Goal: Task Accomplishment & Management: Manage account settings

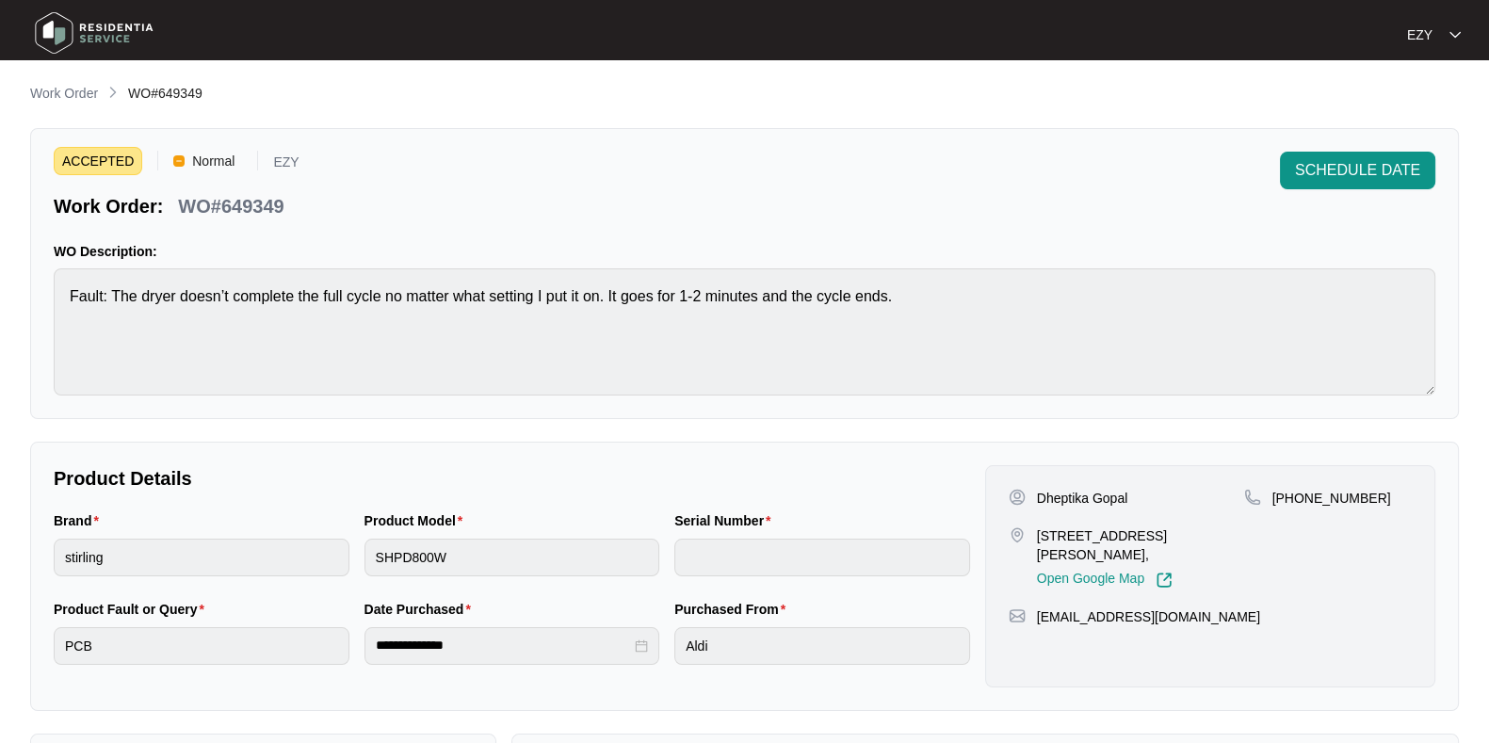
click at [83, 105] on div "**********" at bounding box center [744, 651] width 1429 height 1136
click at [73, 98] on p "Work Order" at bounding box center [64, 93] width 68 height 19
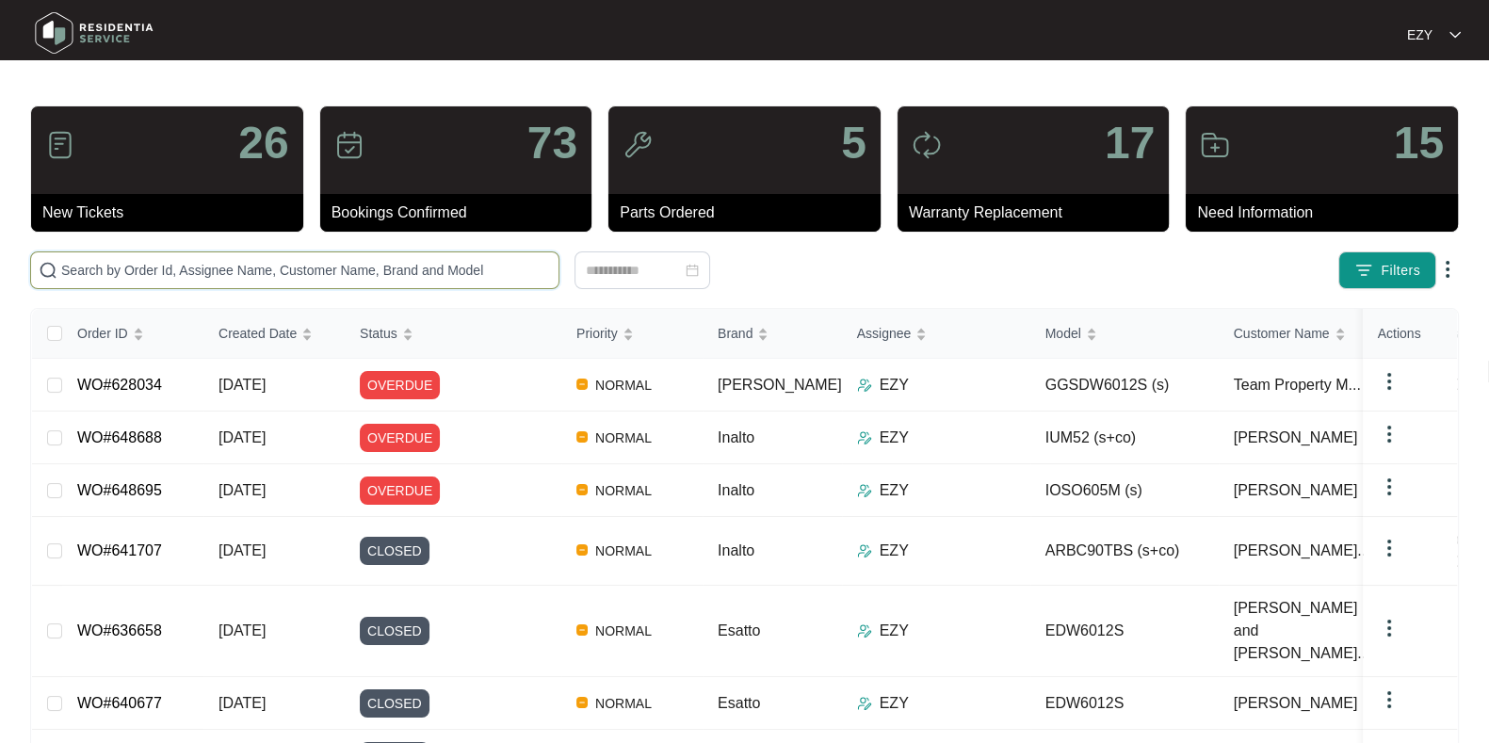
click at [313, 268] on input "text" at bounding box center [306, 270] width 490 height 21
paste input "648614"
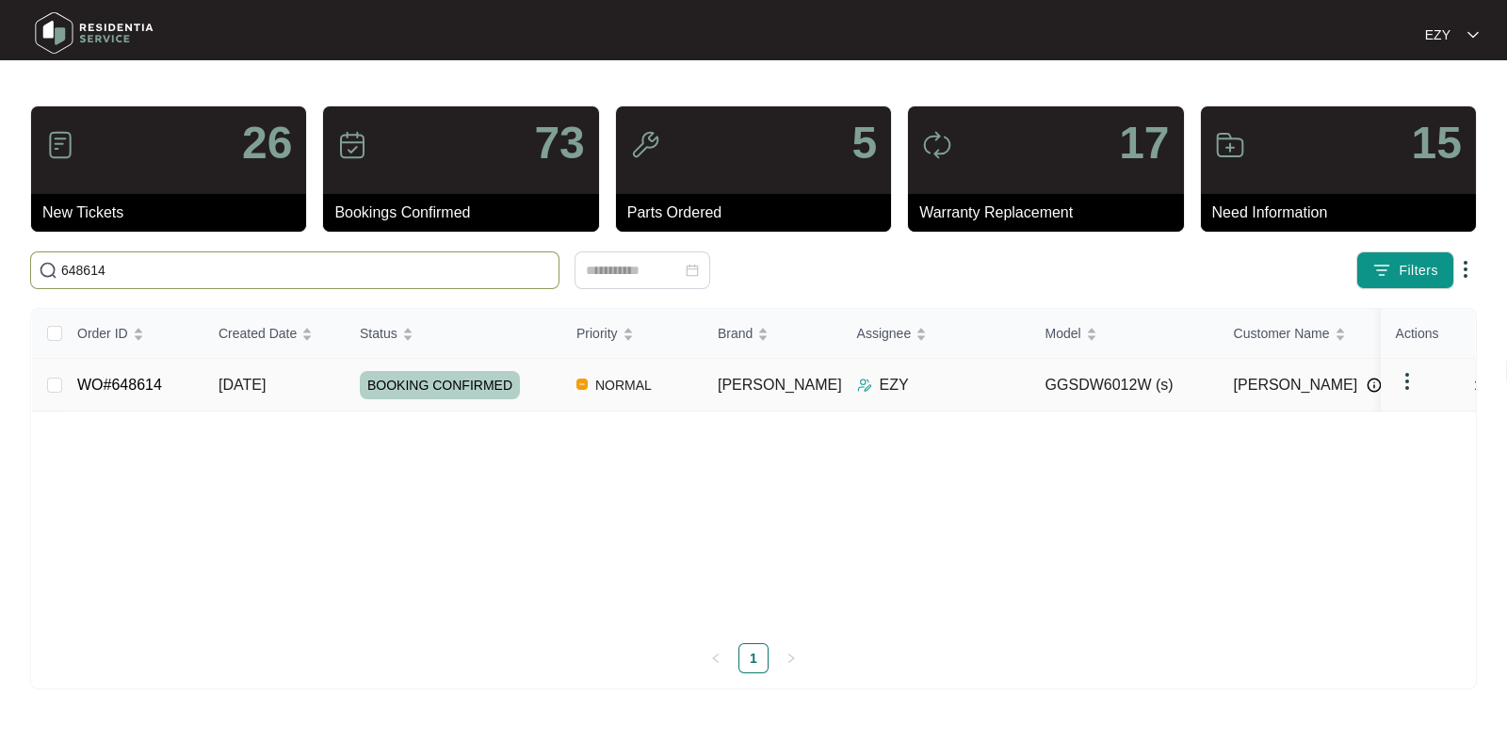
type input "648614"
click at [533, 383] on div "BOOKING CONFIRMED" at bounding box center [461, 385] width 202 height 28
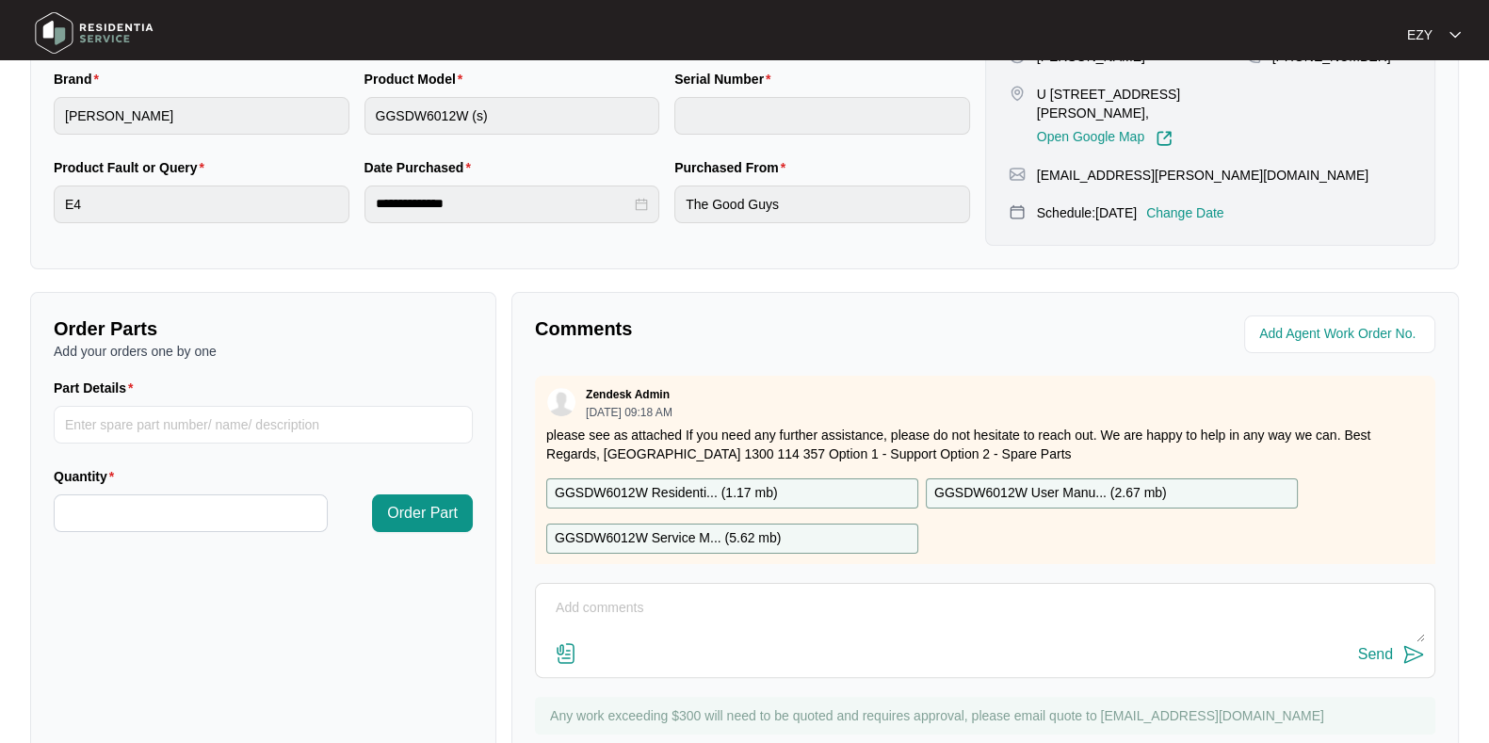
scroll to position [33, 0]
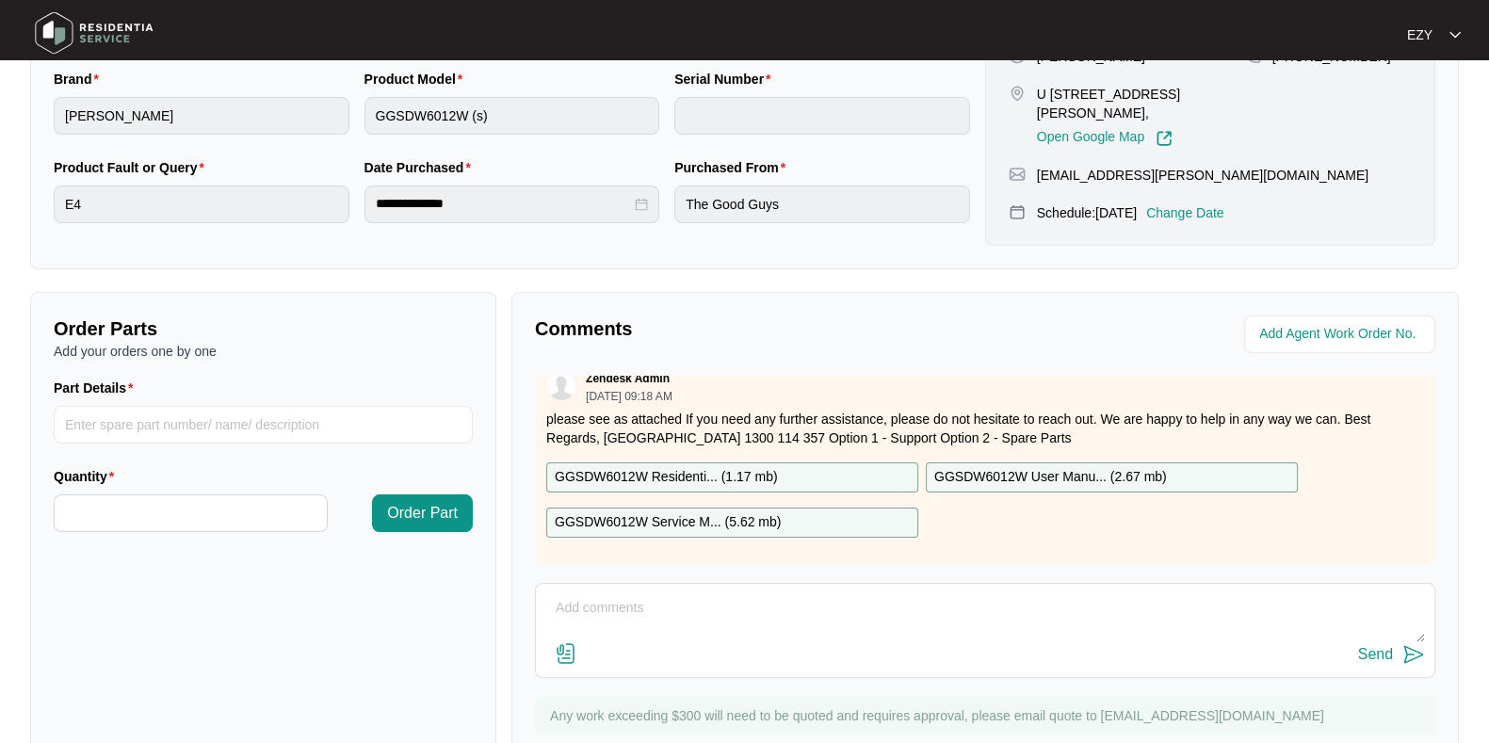
click at [706, 635] on textarea at bounding box center [985, 617] width 880 height 49
type textarea "Hi team, the customer messaged ask us not to attend her property. Please advise…"
click at [1353, 654] on div "Send" at bounding box center [985, 654] width 880 height 25
click at [1370, 658] on div "Send" at bounding box center [1375, 654] width 35 height 17
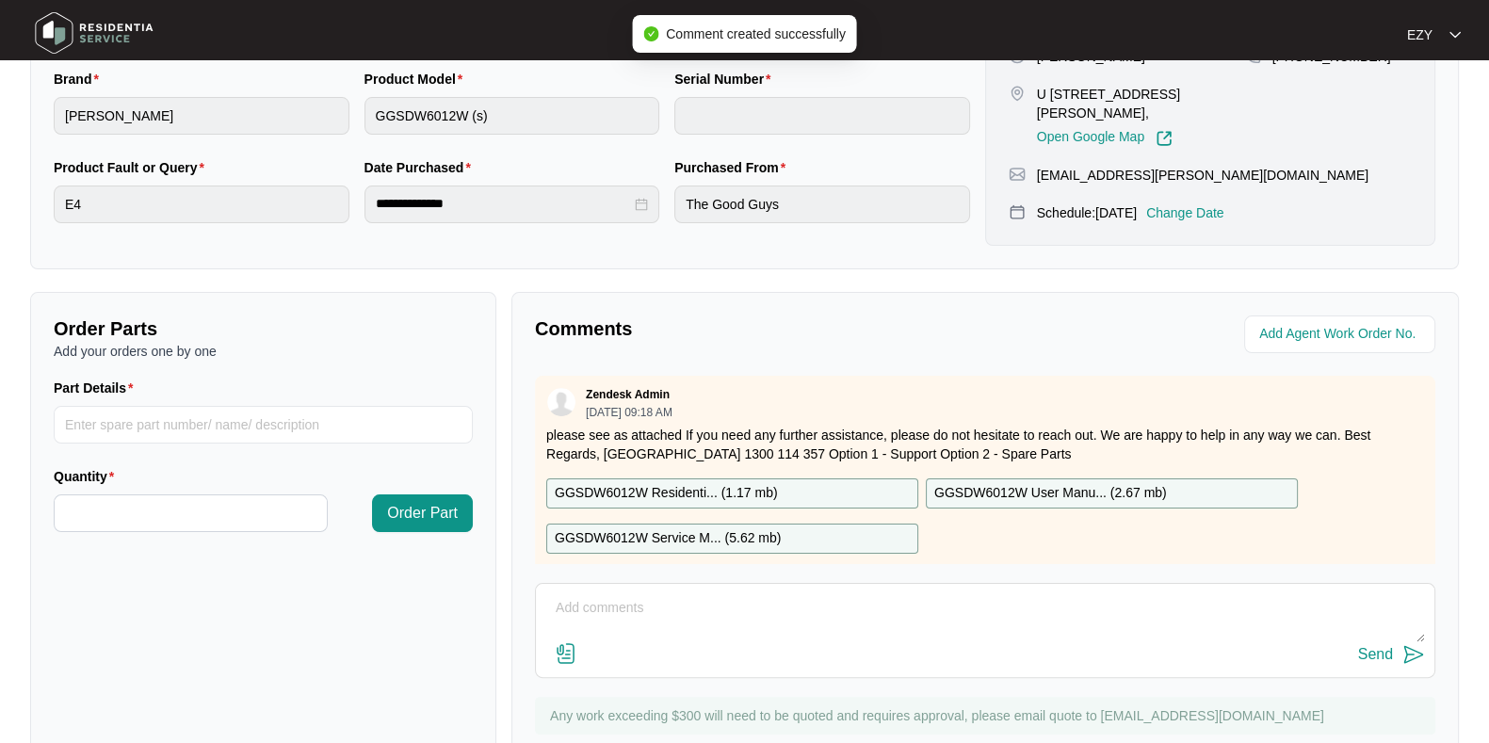
scroll to position [0, 0]
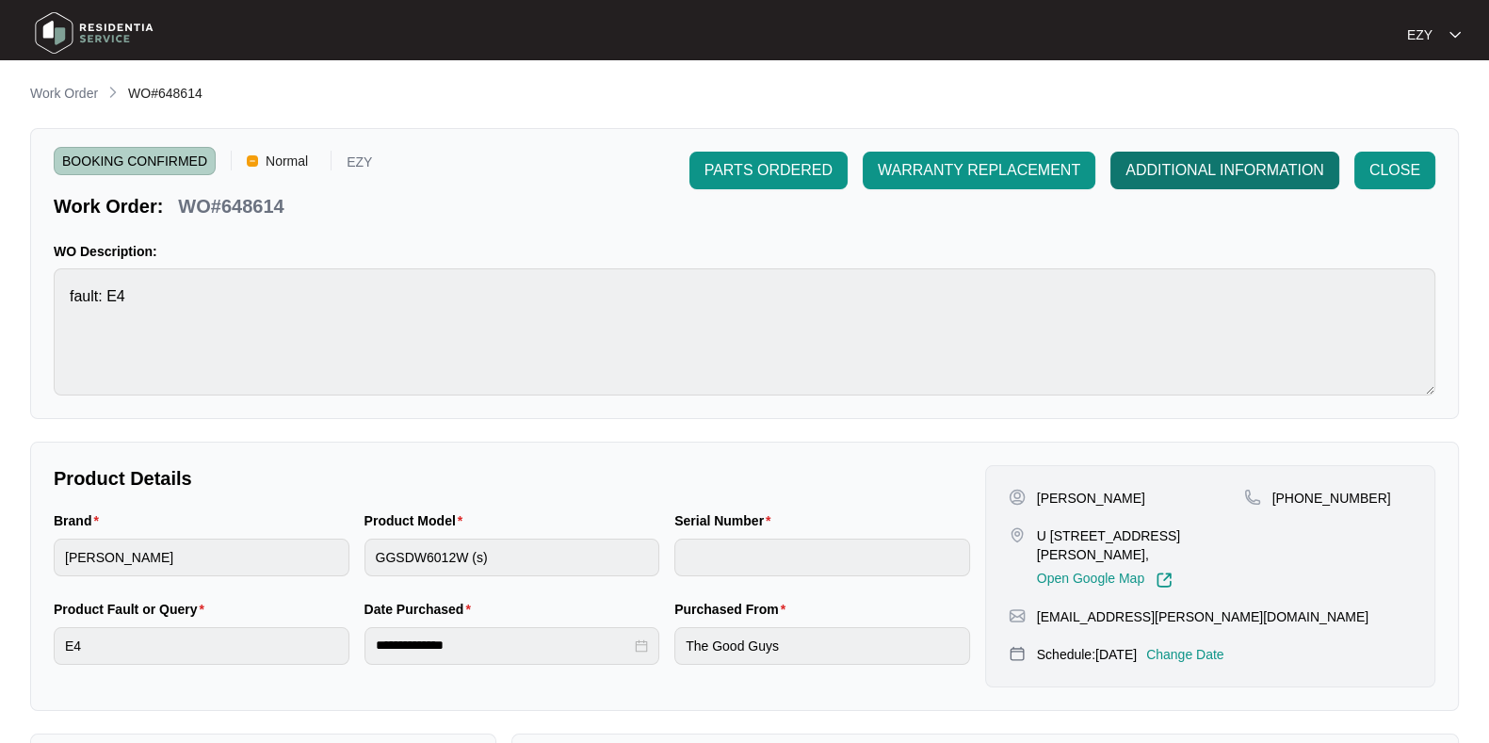
click at [1204, 175] on span "ADDITIONAL INFORMATION" at bounding box center [1224, 170] width 199 height 23
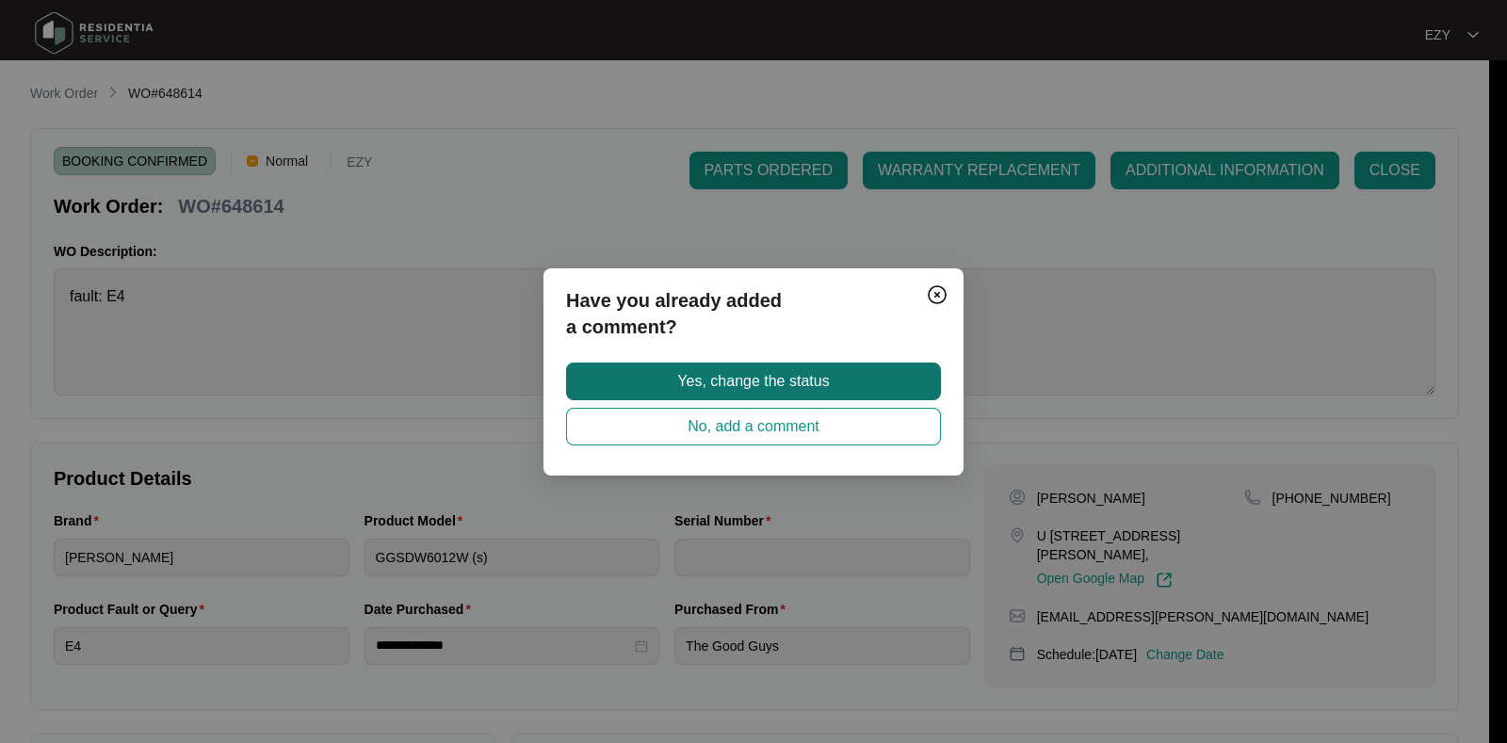
click at [829, 379] on span "Yes, change the status" at bounding box center [753, 381] width 152 height 23
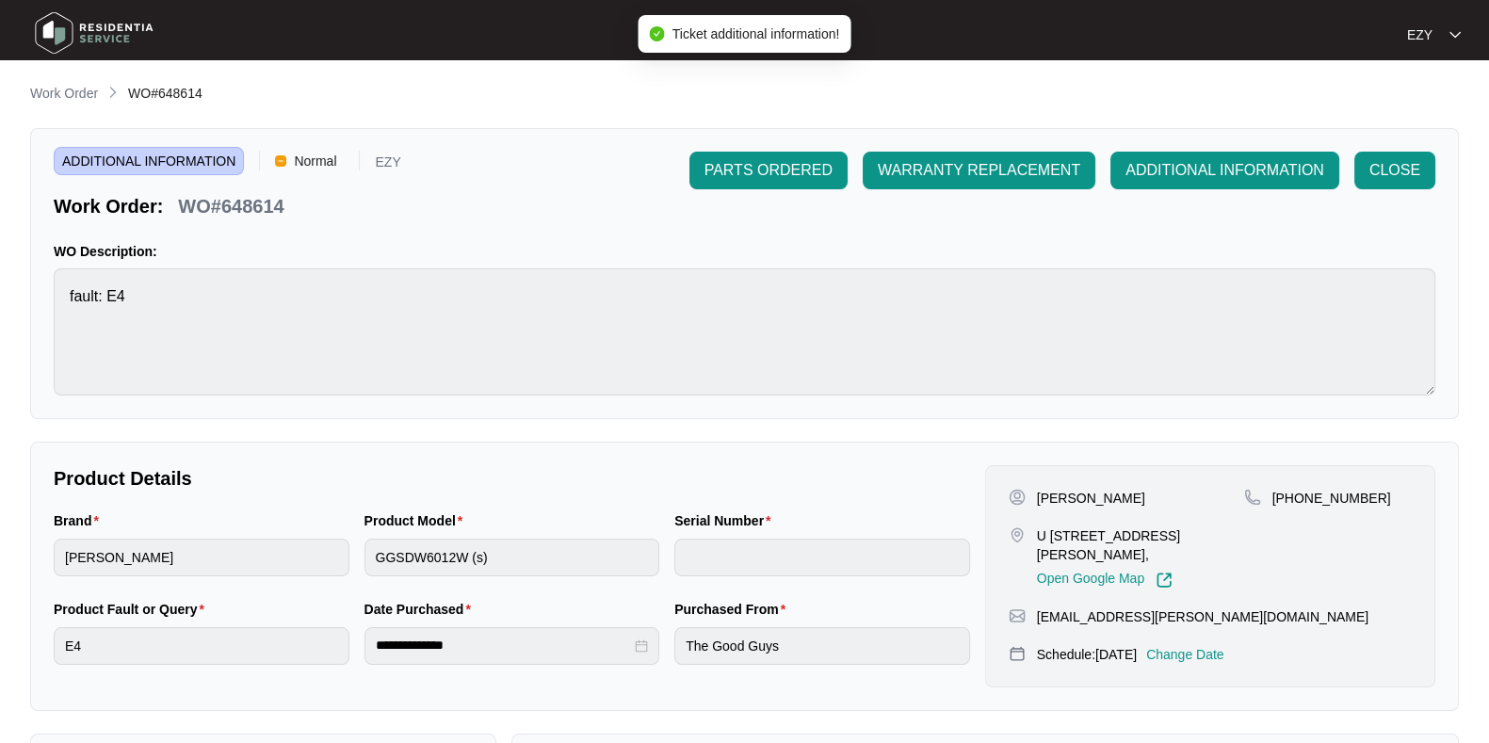
drag, startPoint x: 829, startPoint y: 379, endPoint x: 780, endPoint y: 233, distance: 154.0
click at [780, 233] on div "ADDITIONAL INFORMATION Normal EZY Work Order: WO#648614 PARTS ORDERED WARRANTY …" at bounding box center [744, 273] width 1429 height 291
click at [67, 90] on p "Work Order" at bounding box center [64, 93] width 68 height 19
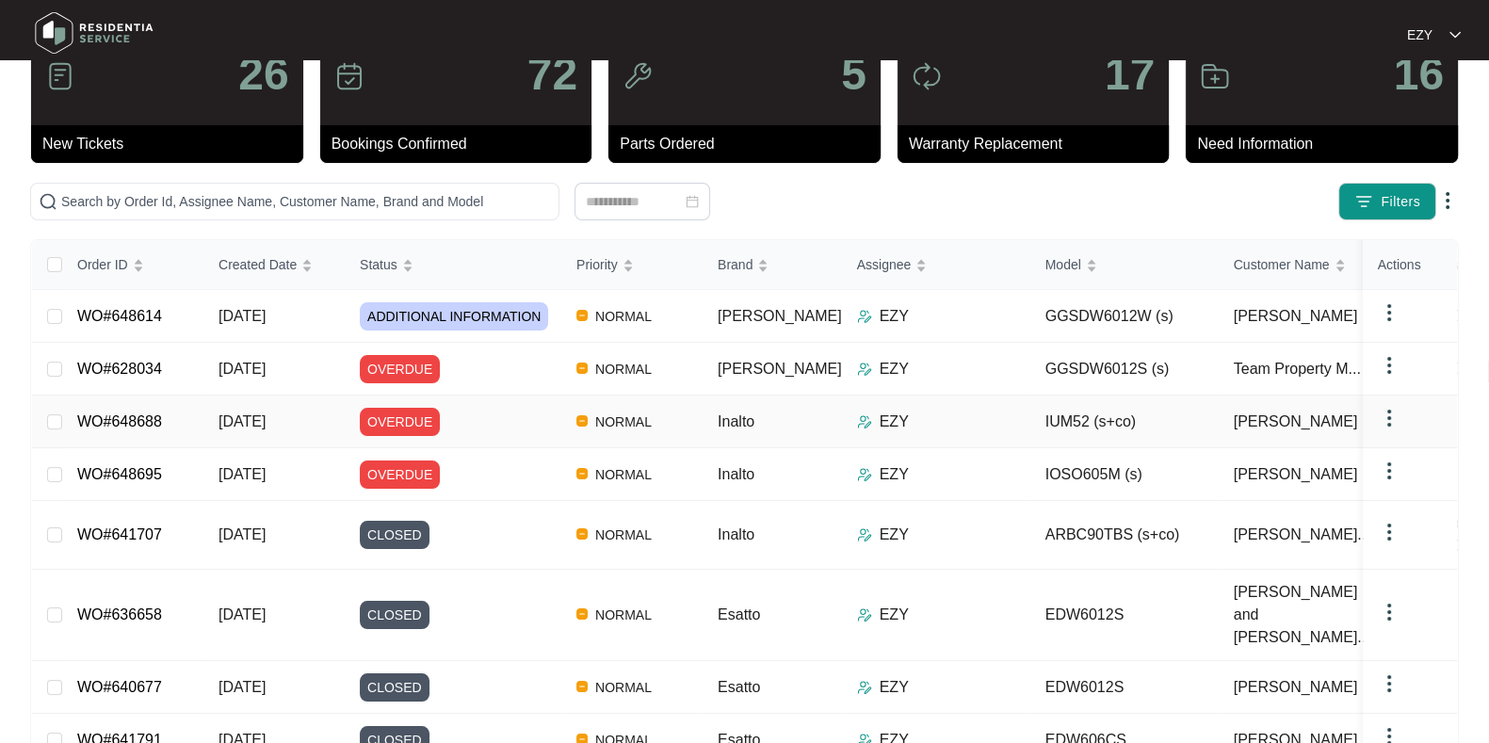
scroll to position [66, 0]
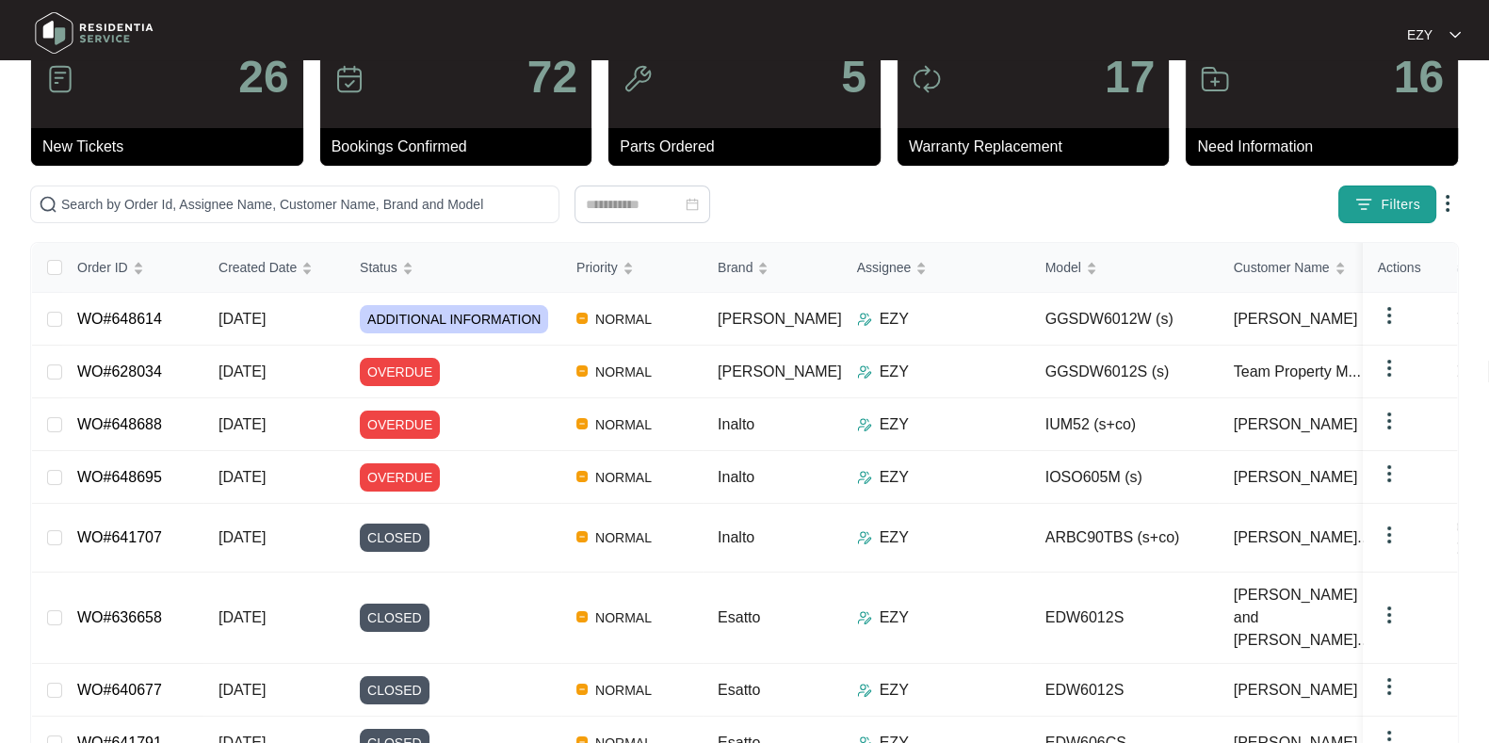
click at [1370, 212] on img "button" at bounding box center [1363, 204] width 19 height 19
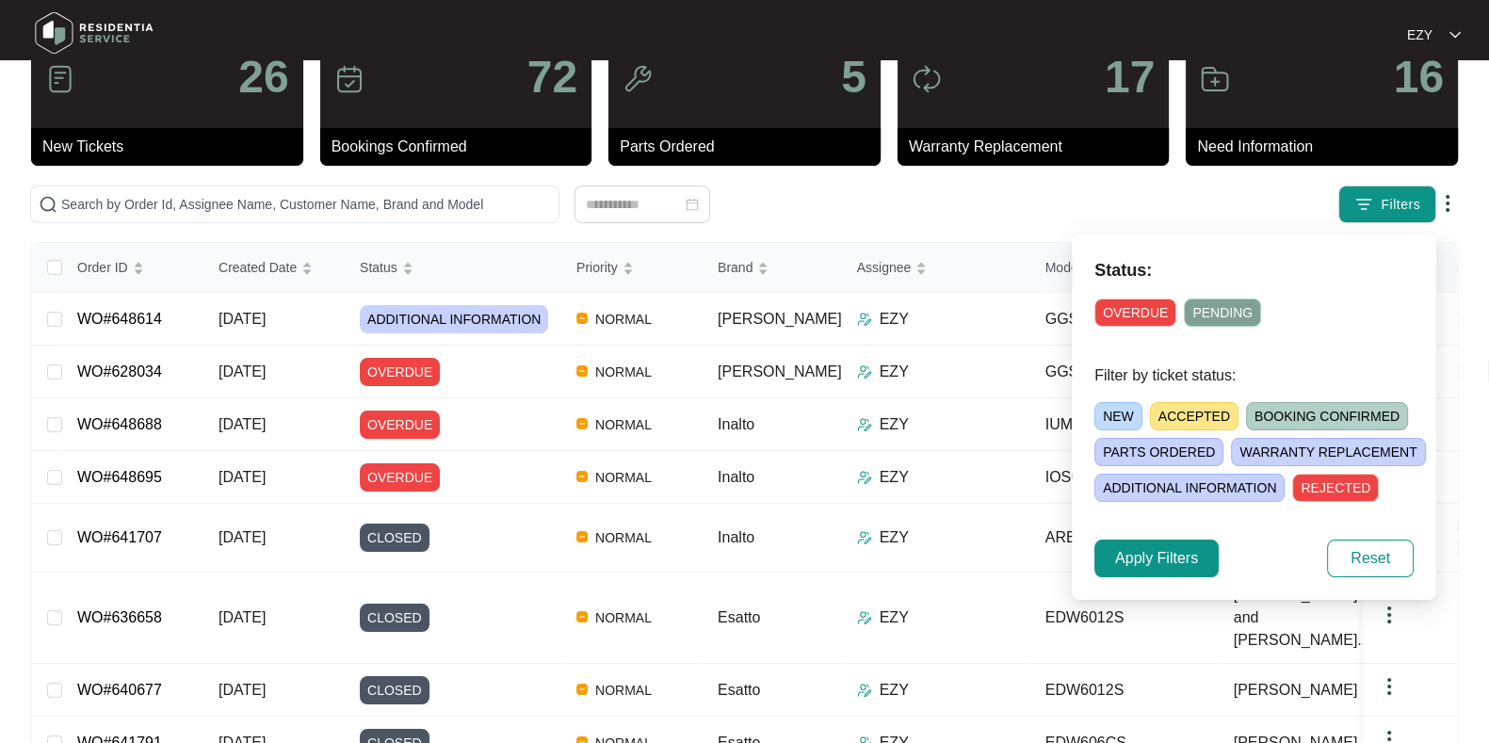
click at [1130, 412] on span "NEW" at bounding box center [1118, 416] width 48 height 28
click at [1173, 551] on span "Apply Filters" at bounding box center [1156, 558] width 83 height 23
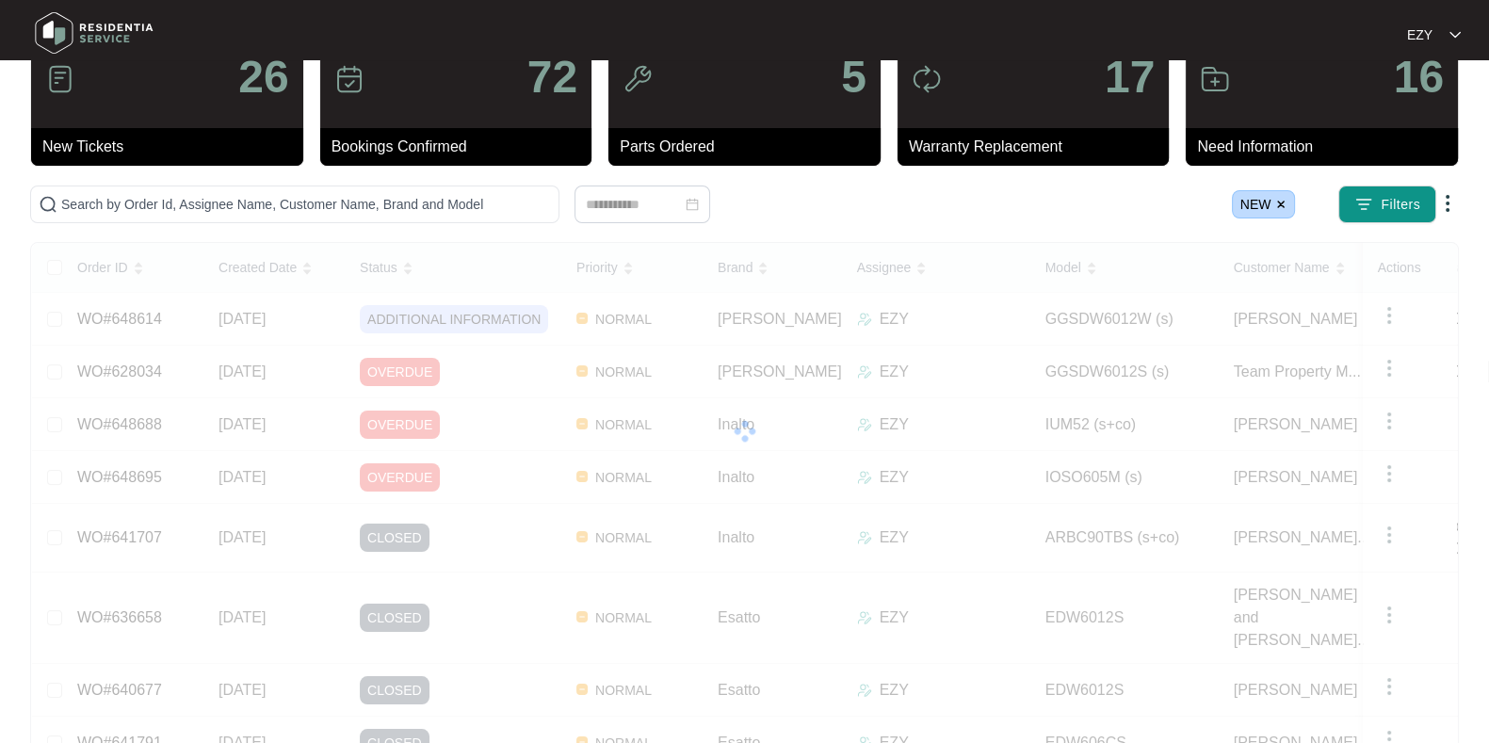
scroll to position [0, 0]
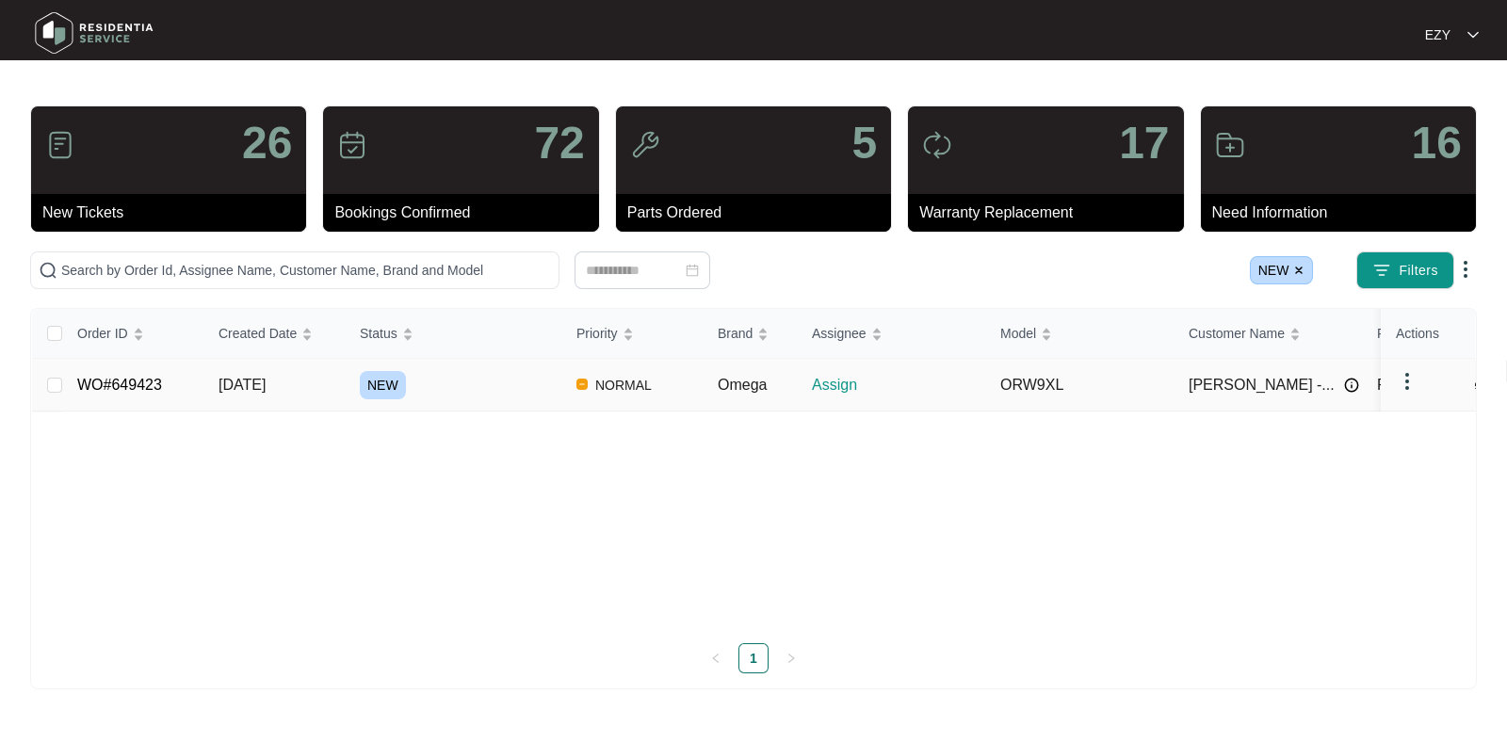
click at [453, 393] on div "NEW" at bounding box center [461, 385] width 202 height 28
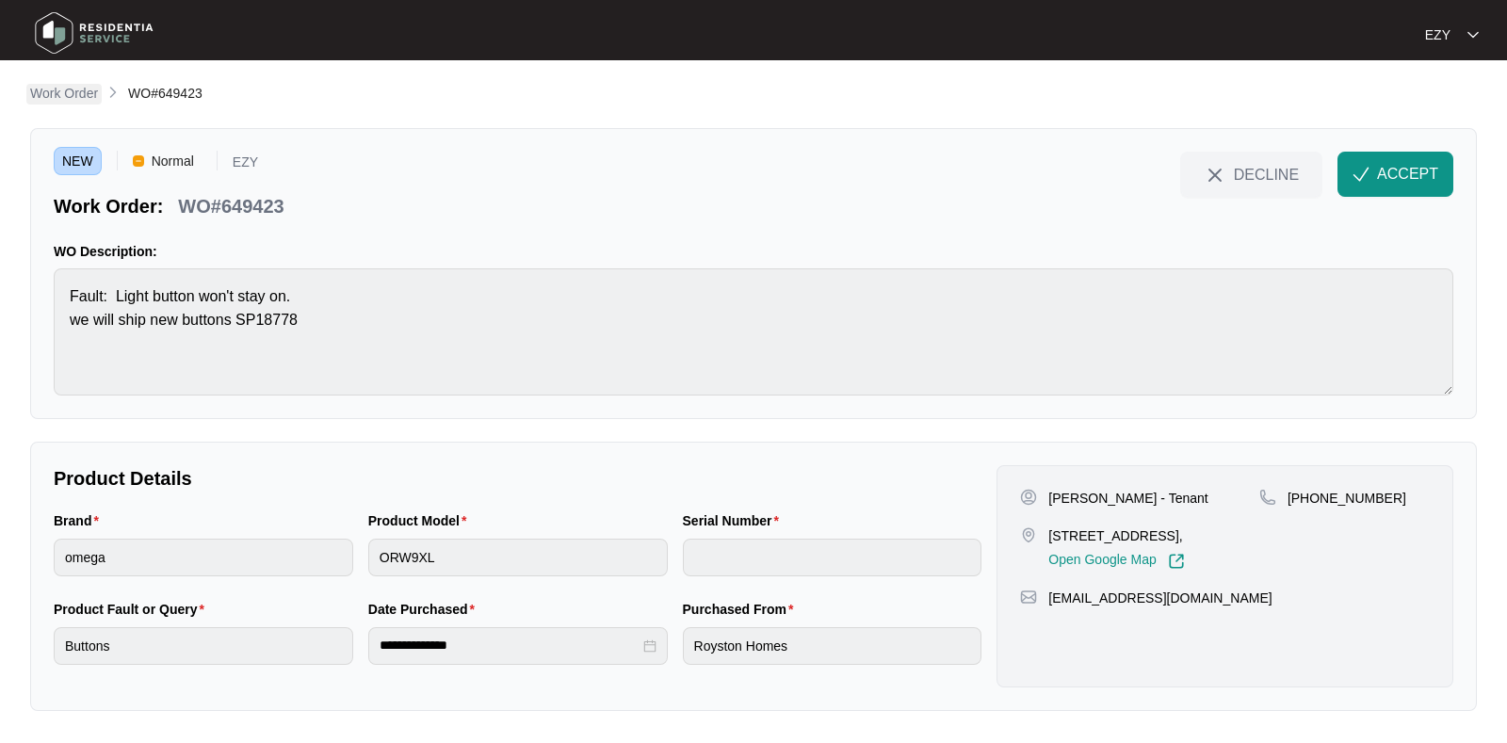
click at [46, 93] on p "Work Order" at bounding box center [64, 93] width 68 height 19
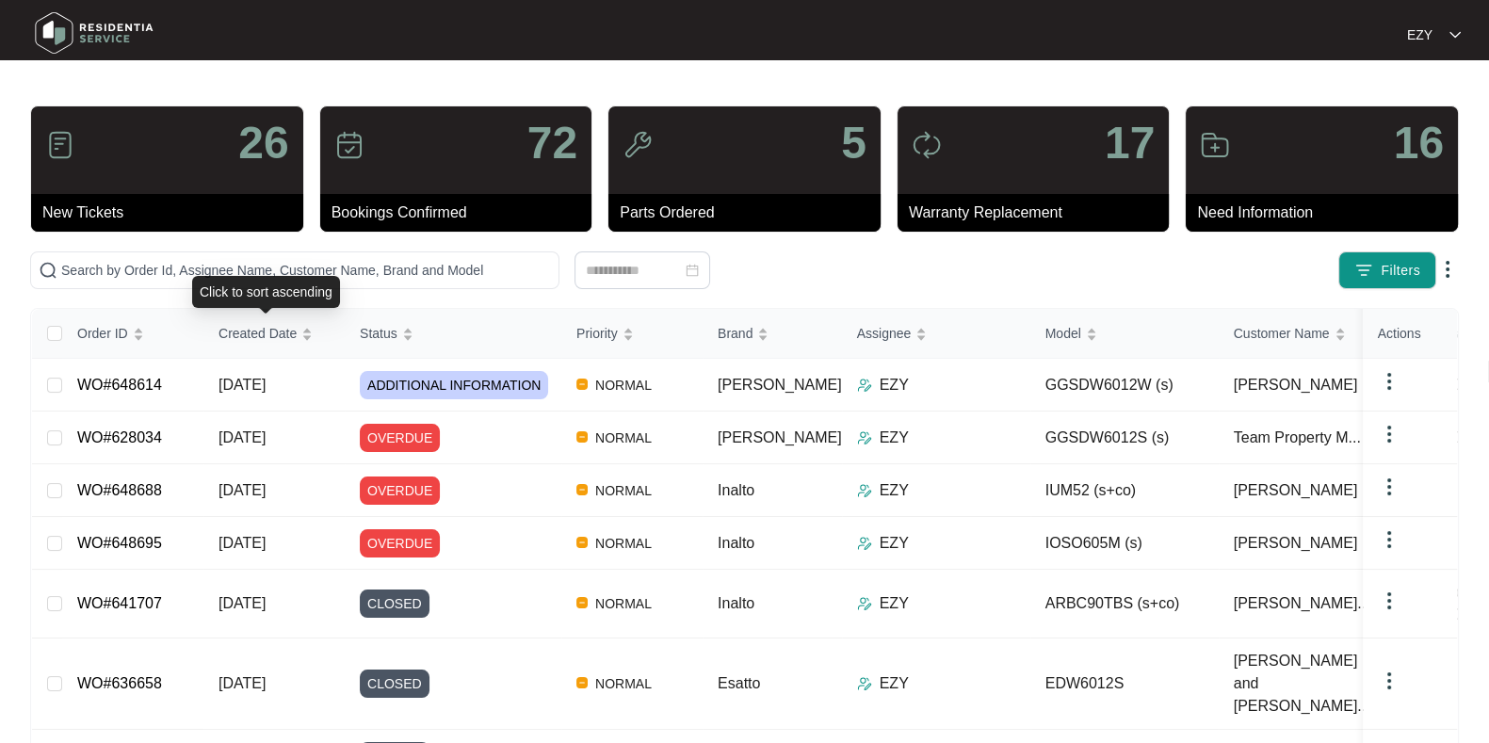
click at [258, 276] on div "Click to sort ascending" at bounding box center [266, 292] width 148 height 32
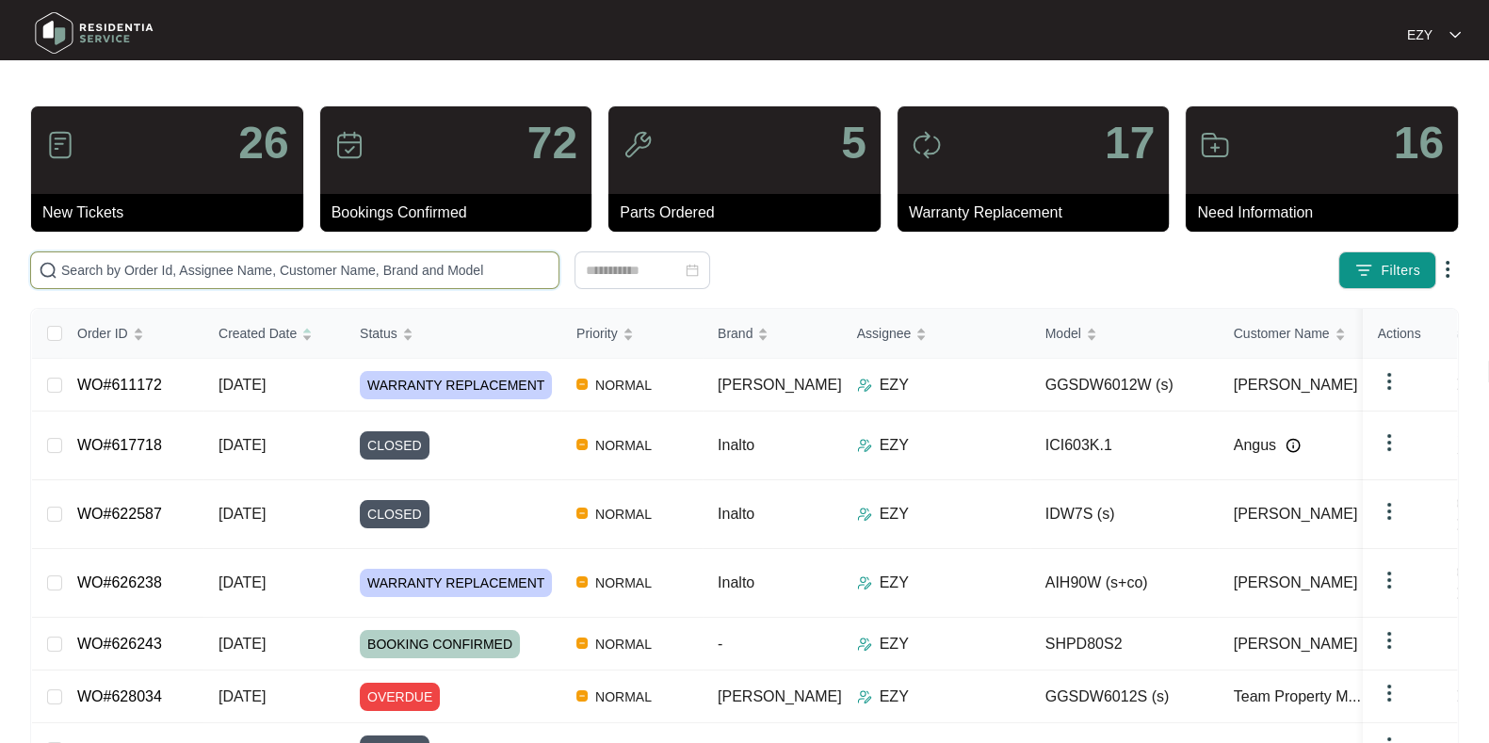
click at [232, 269] on input "text" at bounding box center [306, 270] width 490 height 21
paste input "647653"
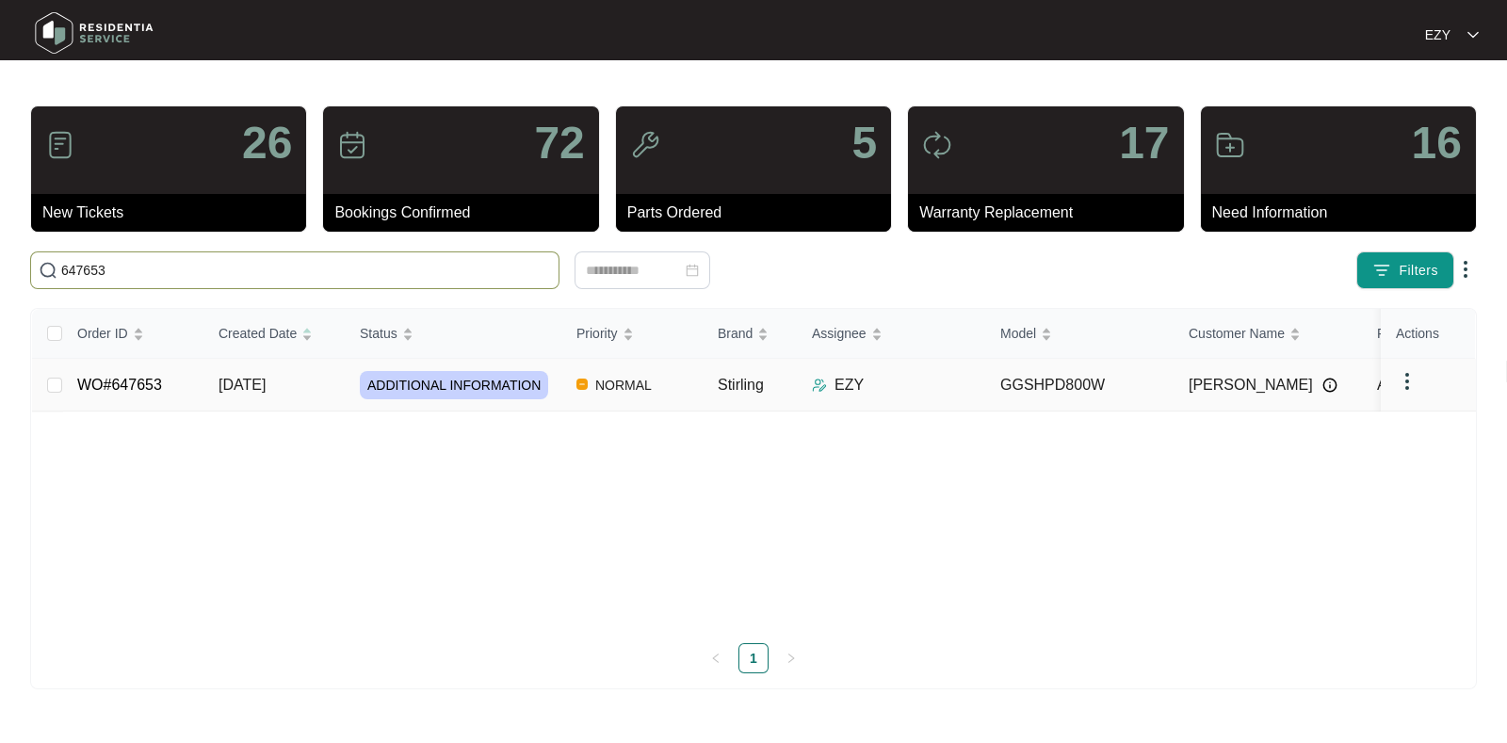
type input "647653"
click at [325, 379] on td "[DATE]" at bounding box center [273, 385] width 141 height 53
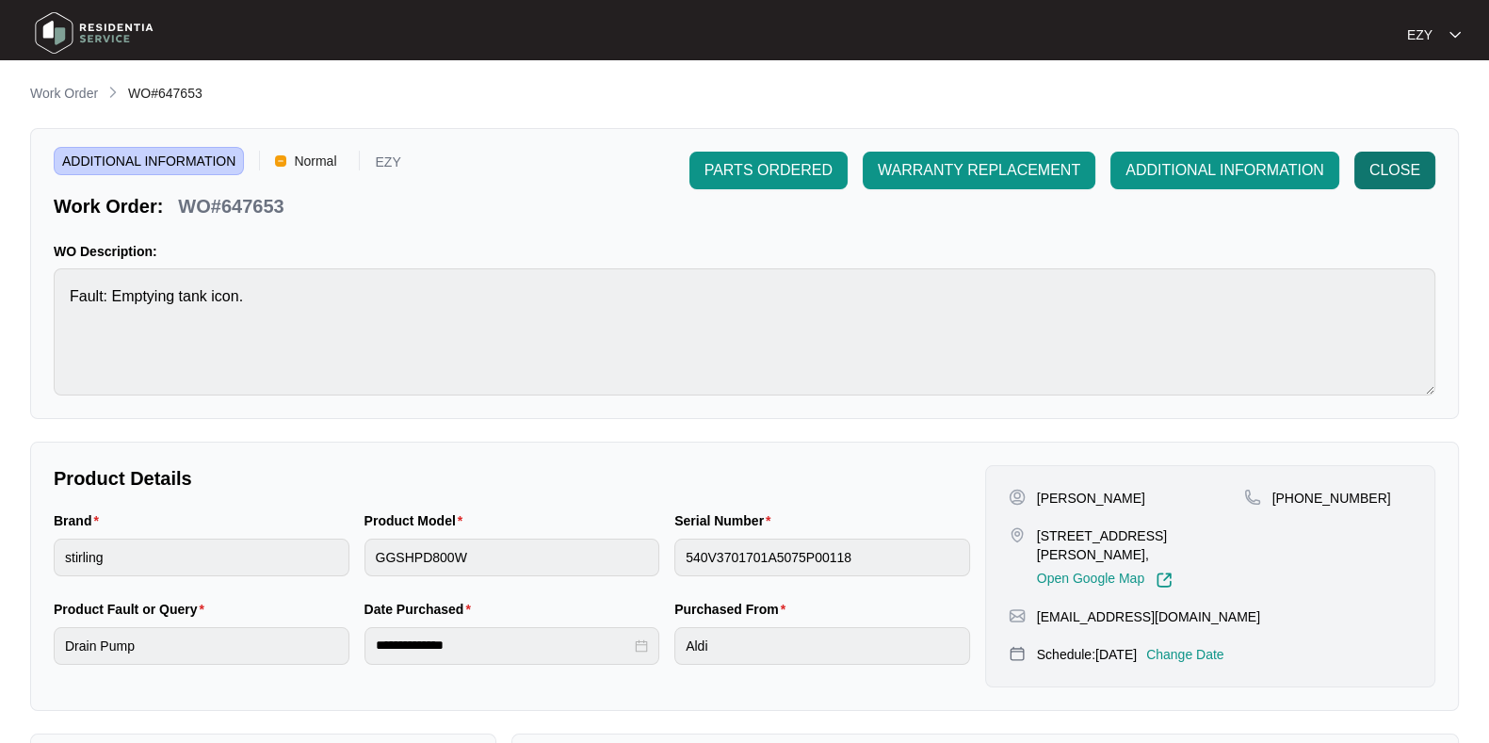
click at [1377, 177] on span "CLOSE" at bounding box center [1394, 170] width 51 height 23
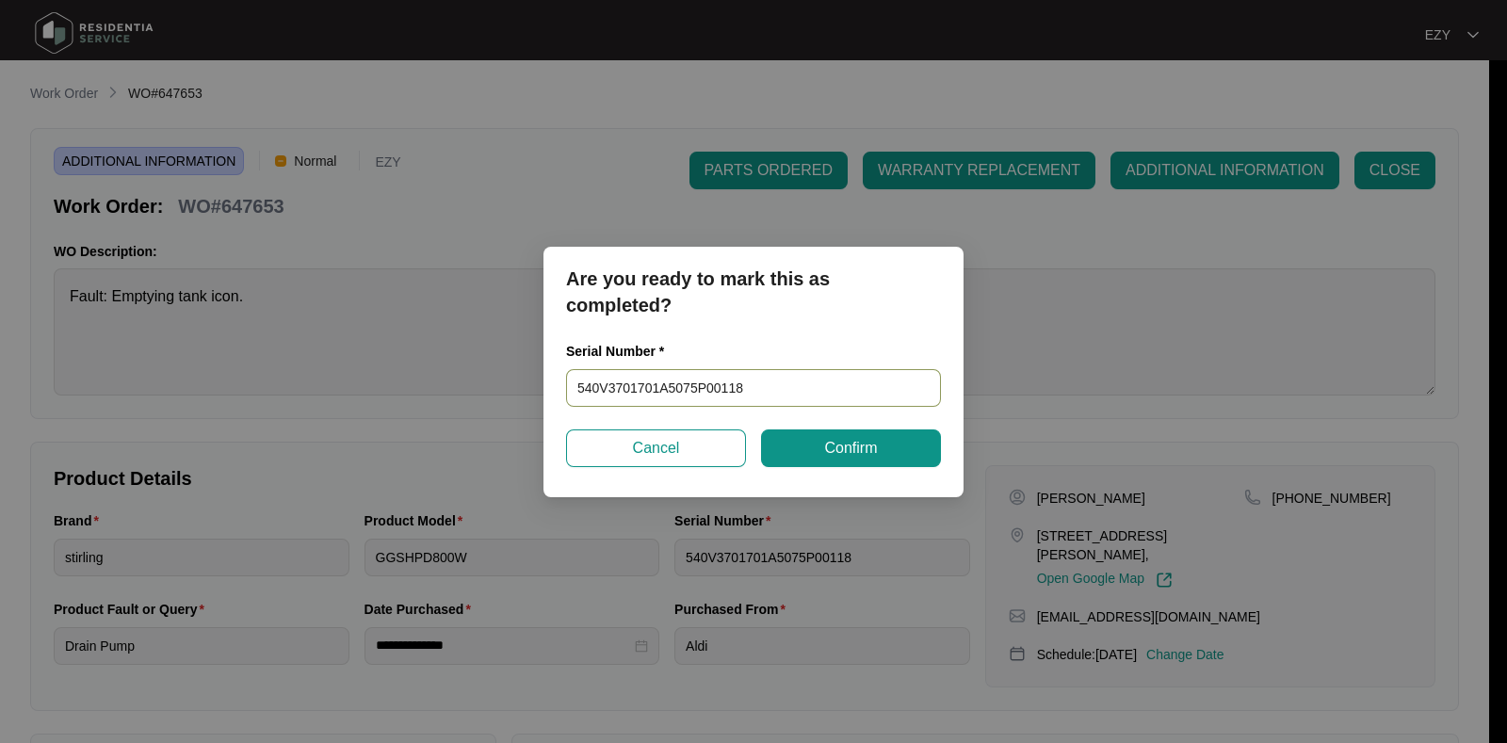
click at [738, 393] on input "540V3701701A5075P00118" at bounding box center [753, 388] width 375 height 38
paste input "S9441401A1035P00360"
type input "540S9441401A1035P00360"
click at [825, 440] on span "Confirm" at bounding box center [850, 448] width 53 height 23
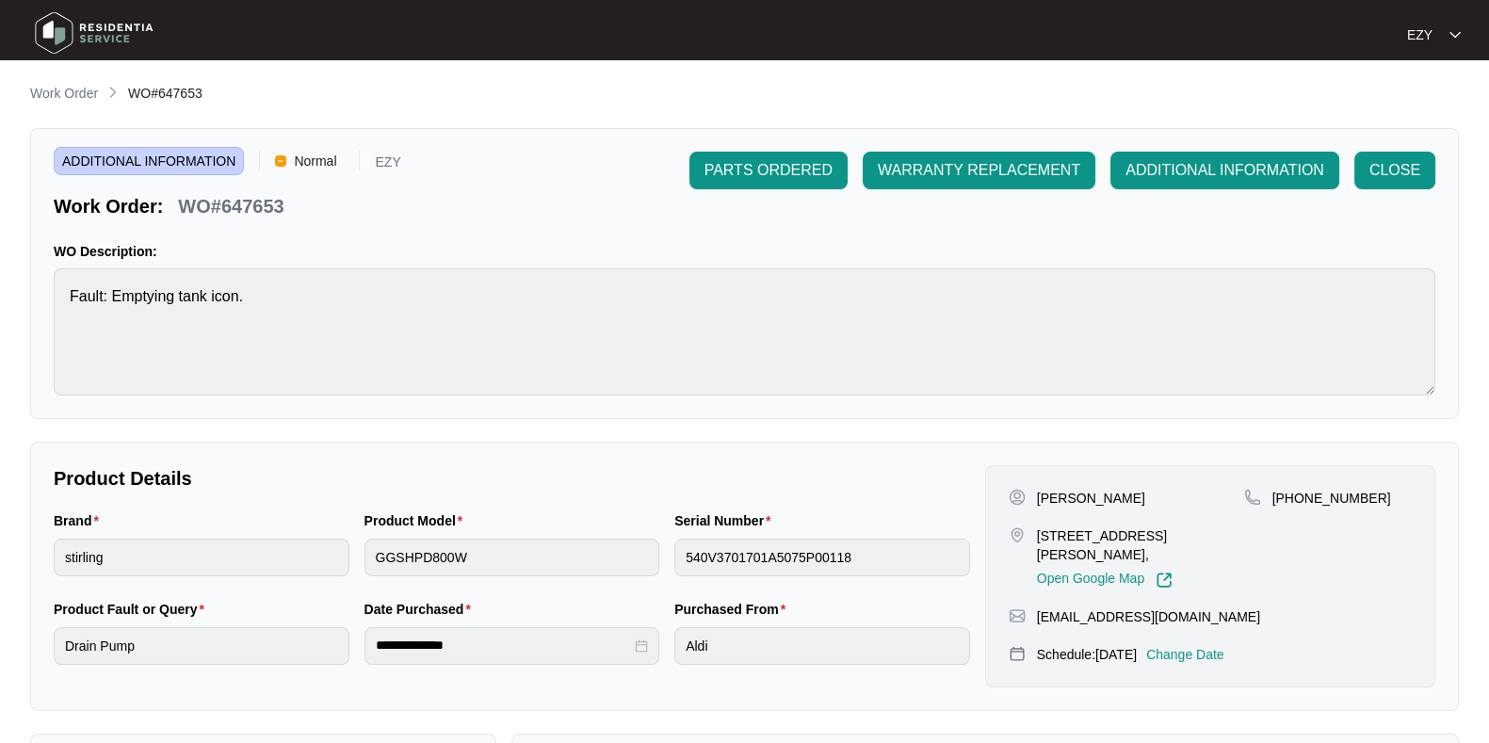
type input "540S9441401A1035P00360"
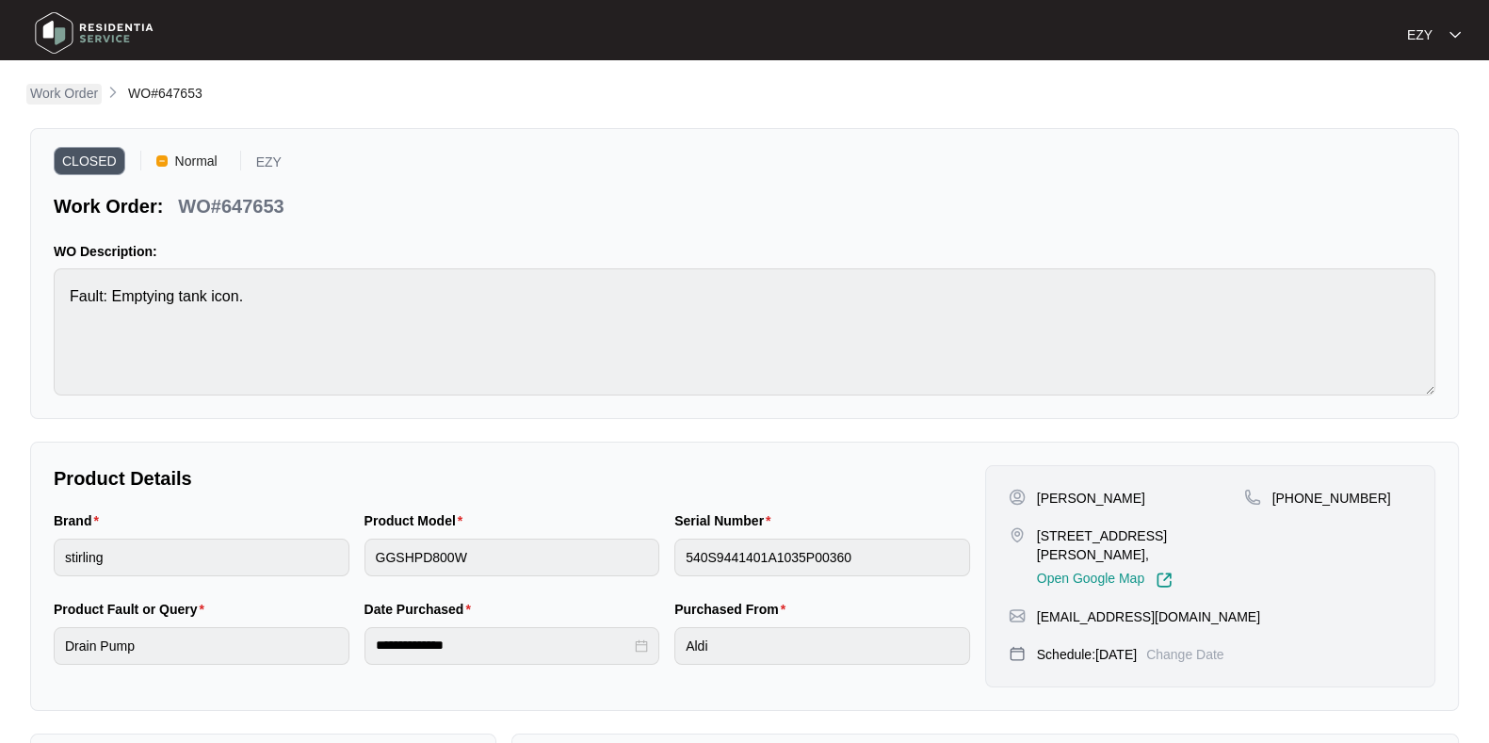
click at [71, 86] on p "Work Order" at bounding box center [64, 93] width 68 height 19
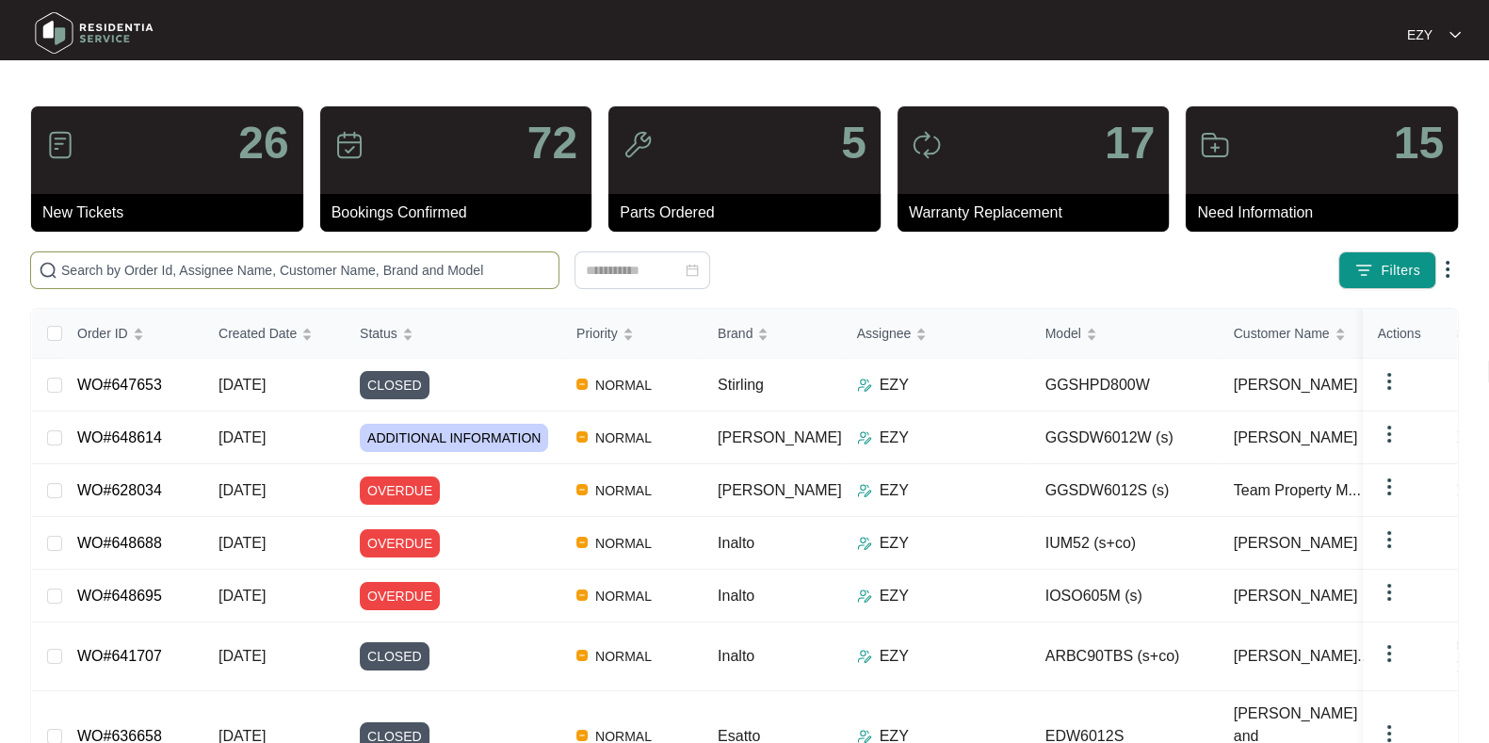
click at [325, 266] on input "text" at bounding box center [306, 270] width 490 height 21
paste input "647592"
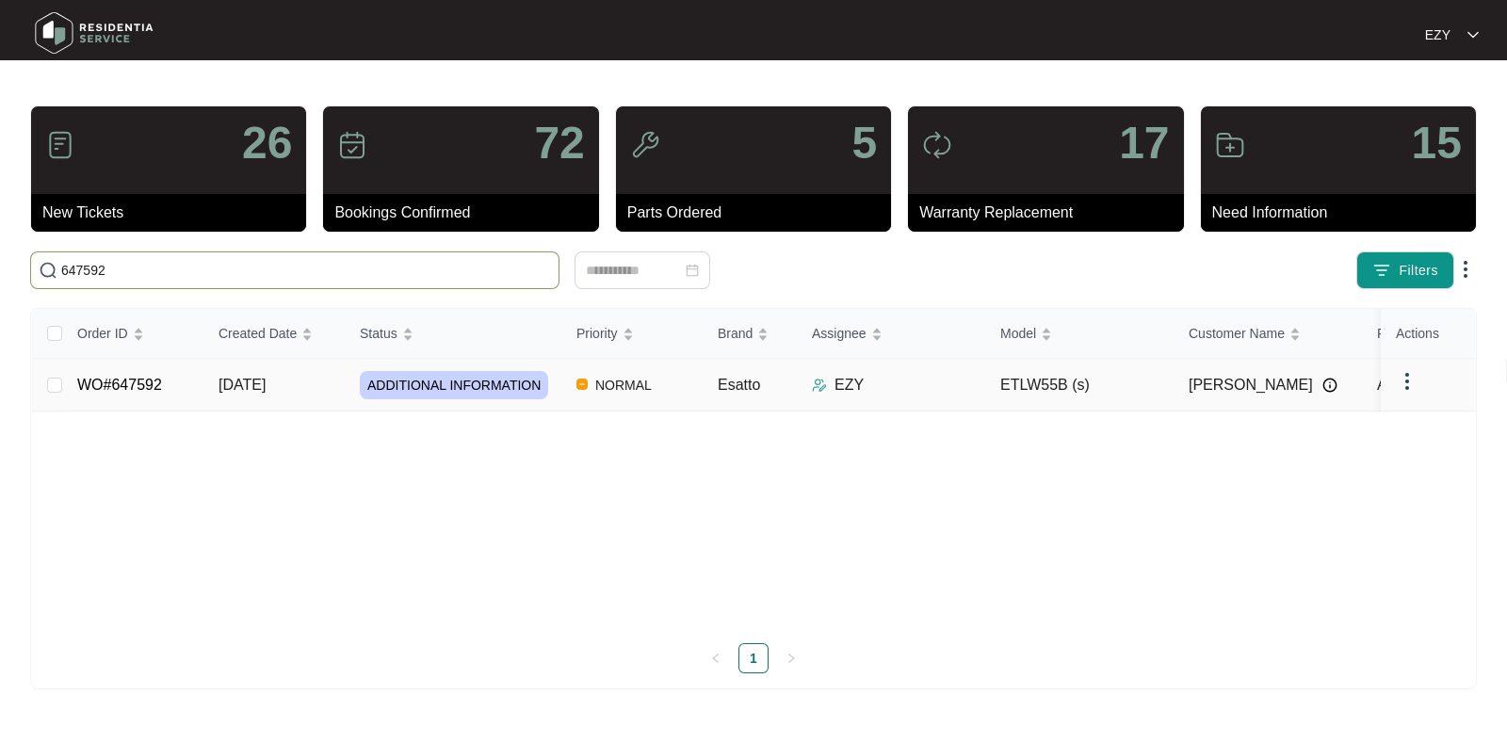
type input "647592"
click at [314, 383] on td "[DATE]" at bounding box center [273, 385] width 141 height 53
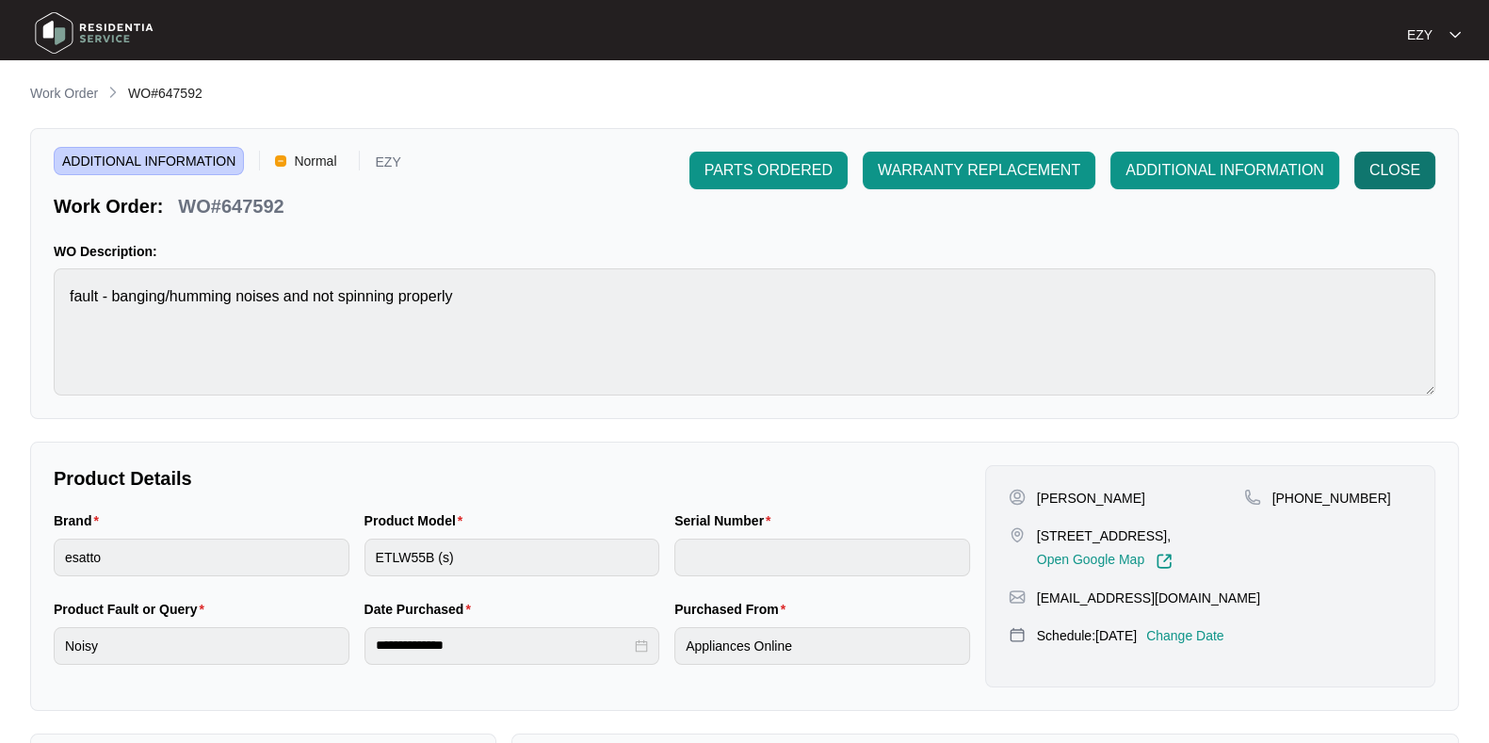
click at [1381, 172] on span "CLOSE" at bounding box center [1394, 170] width 51 height 23
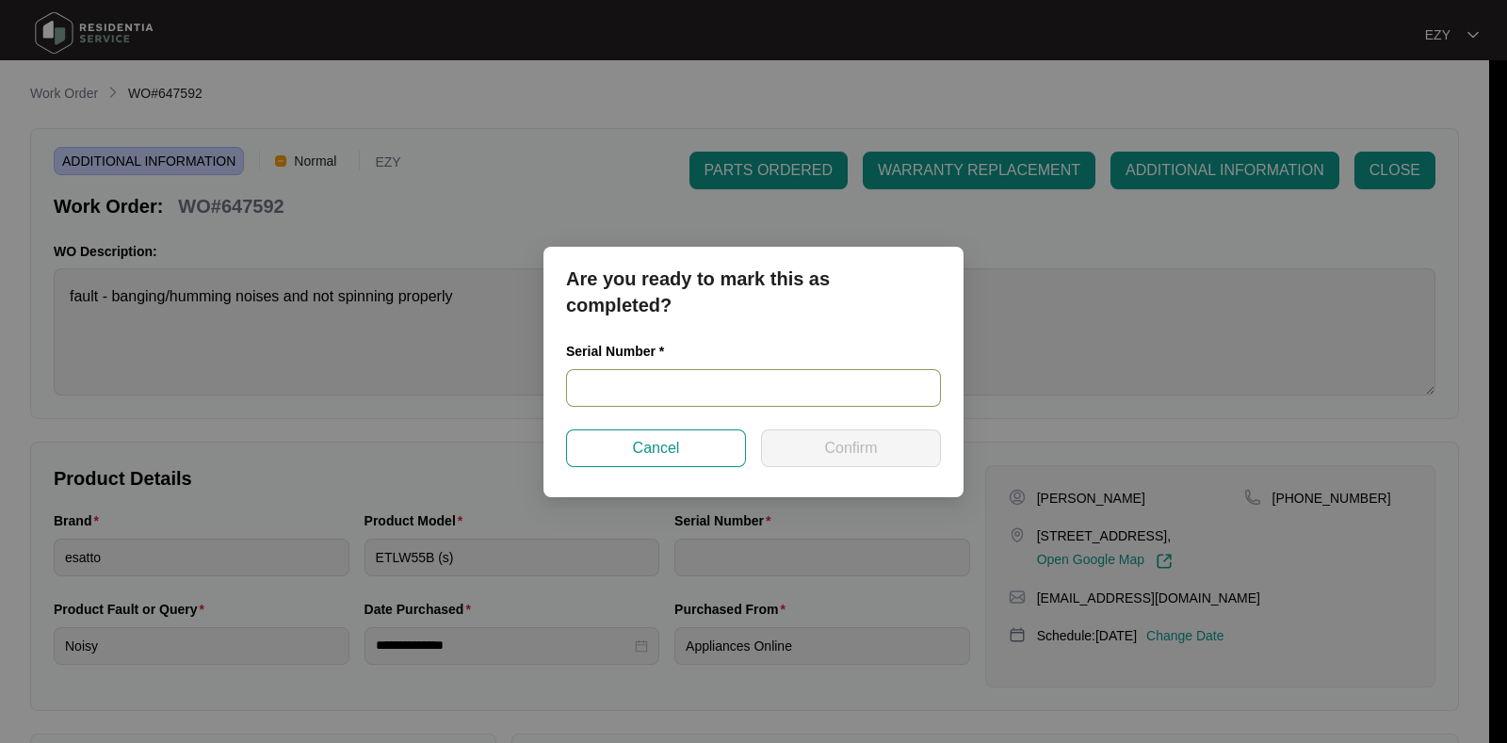
click at [824, 381] on input "text" at bounding box center [753, 388] width 375 height 38
paste input "540P693160146171A0108"
type input "540P693160146171A0108"
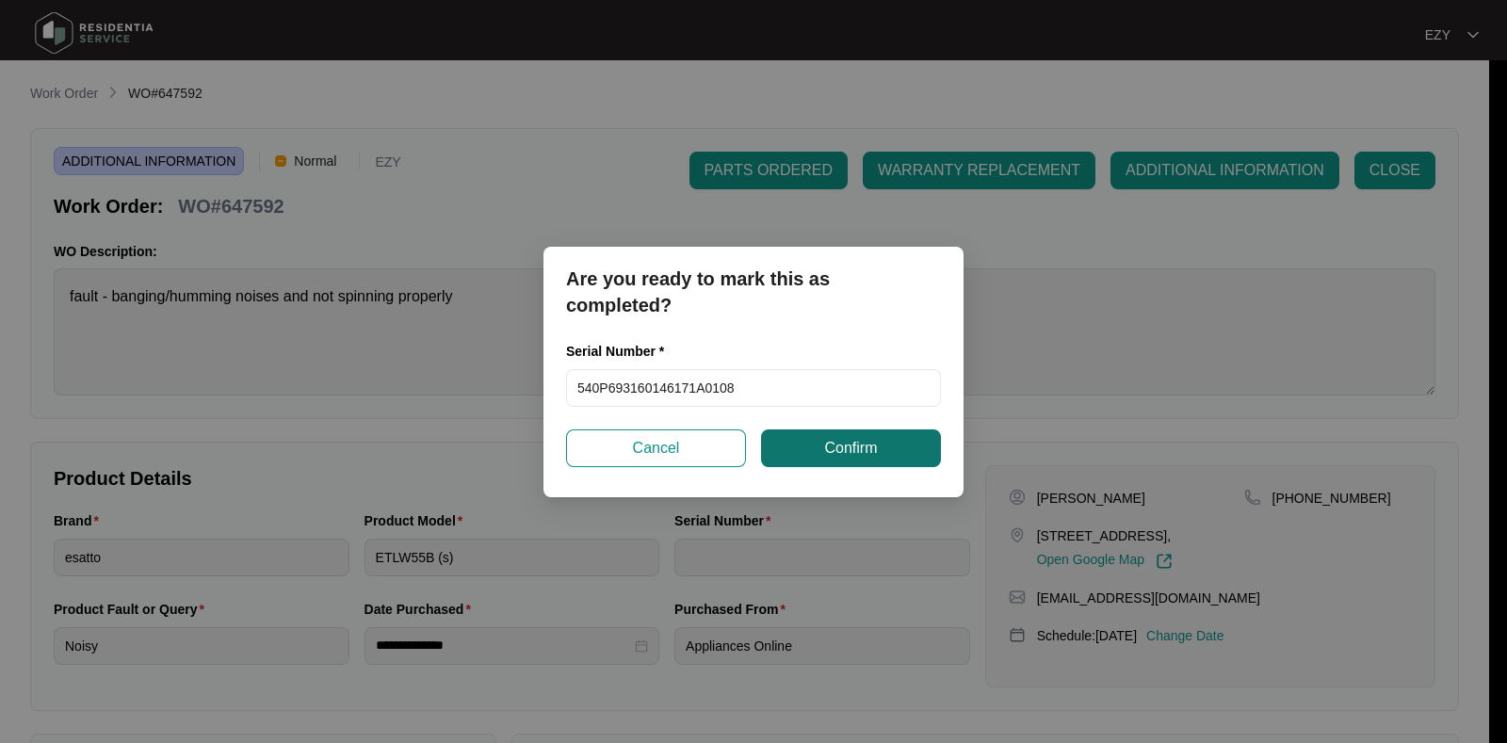
click at [849, 448] on span "Confirm" at bounding box center [850, 448] width 53 height 23
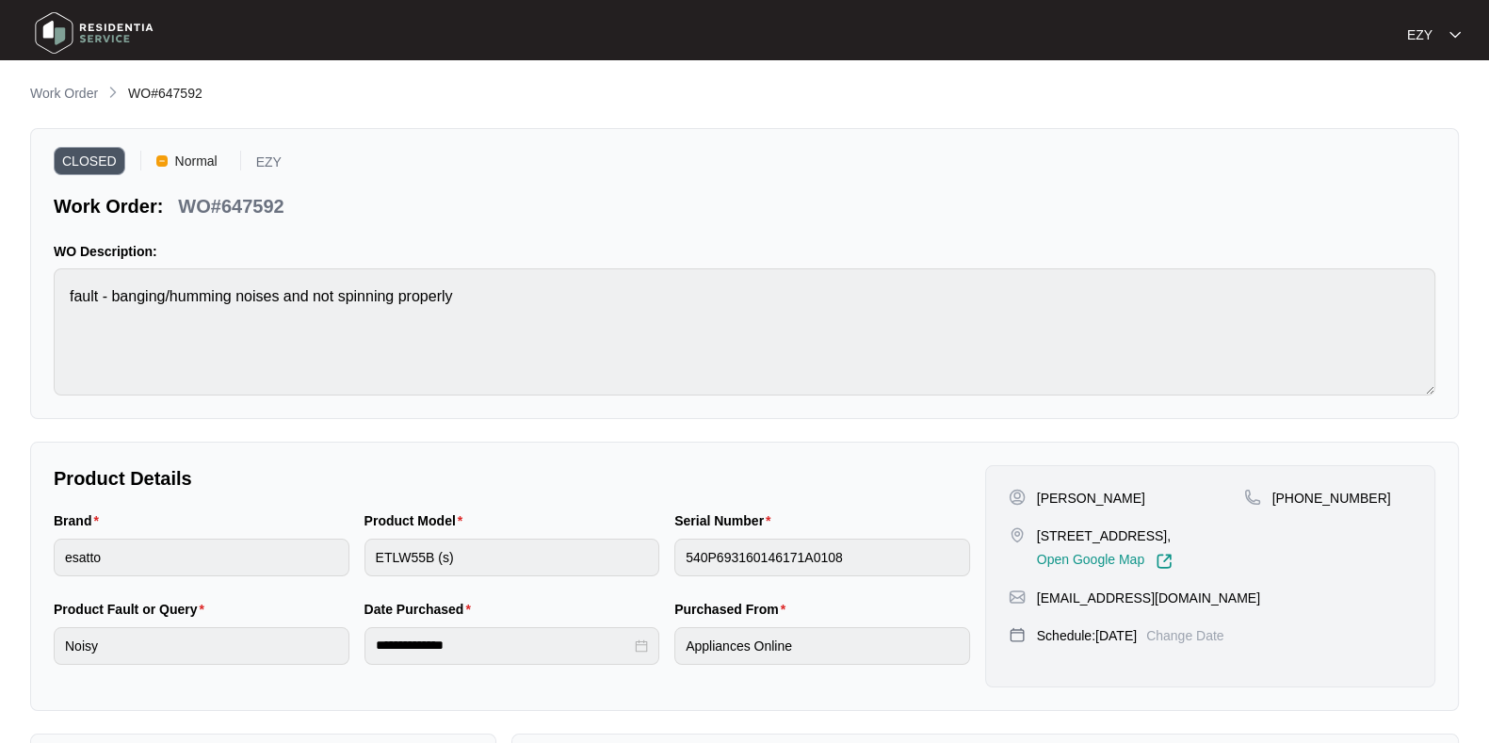
type input "540P693160146171A0108"
click at [80, 88] on p "Work Order" at bounding box center [64, 93] width 68 height 19
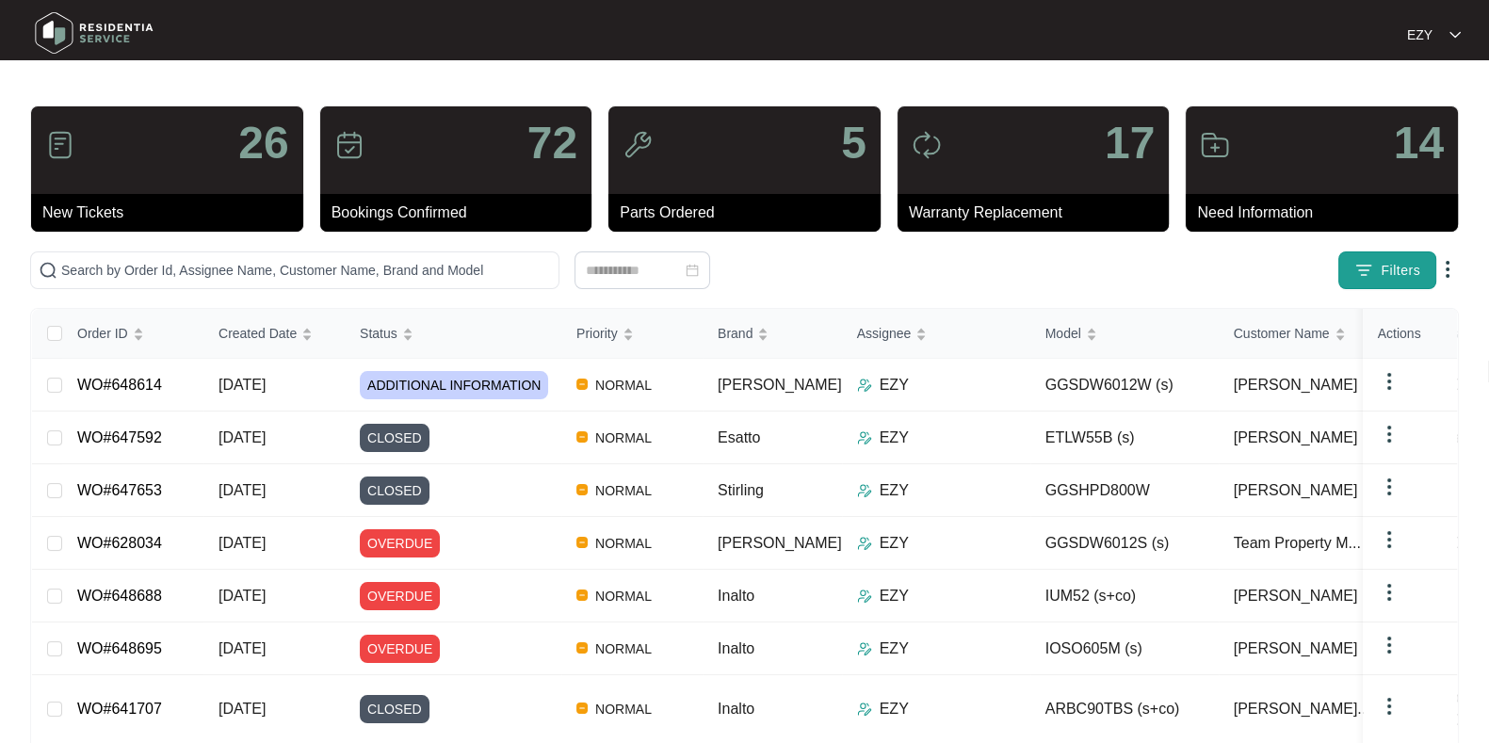
click at [1364, 273] on img "button" at bounding box center [1363, 270] width 19 height 19
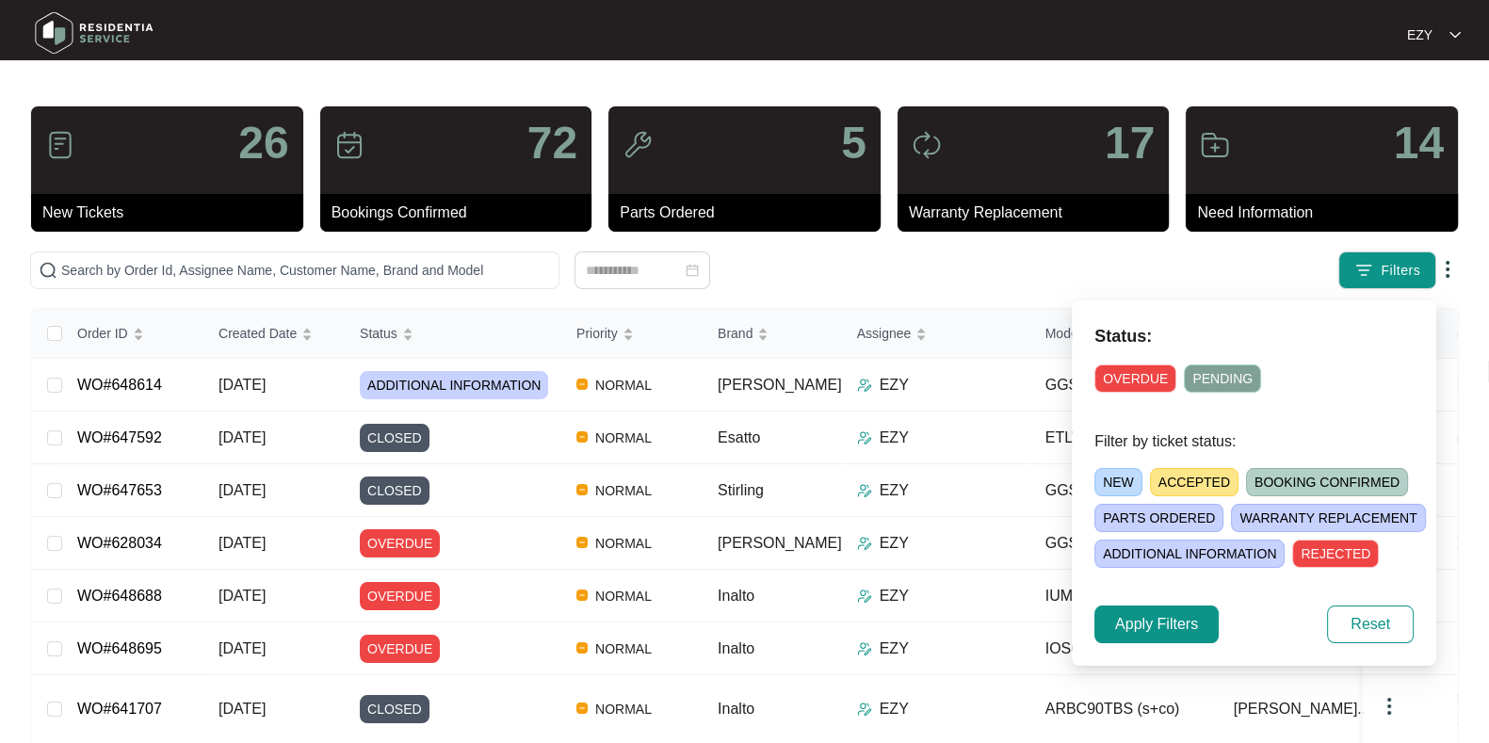
click at [1131, 384] on span "OVERDUE" at bounding box center [1135, 378] width 82 height 28
click at [1177, 629] on span "Apply Filters" at bounding box center [1156, 624] width 83 height 23
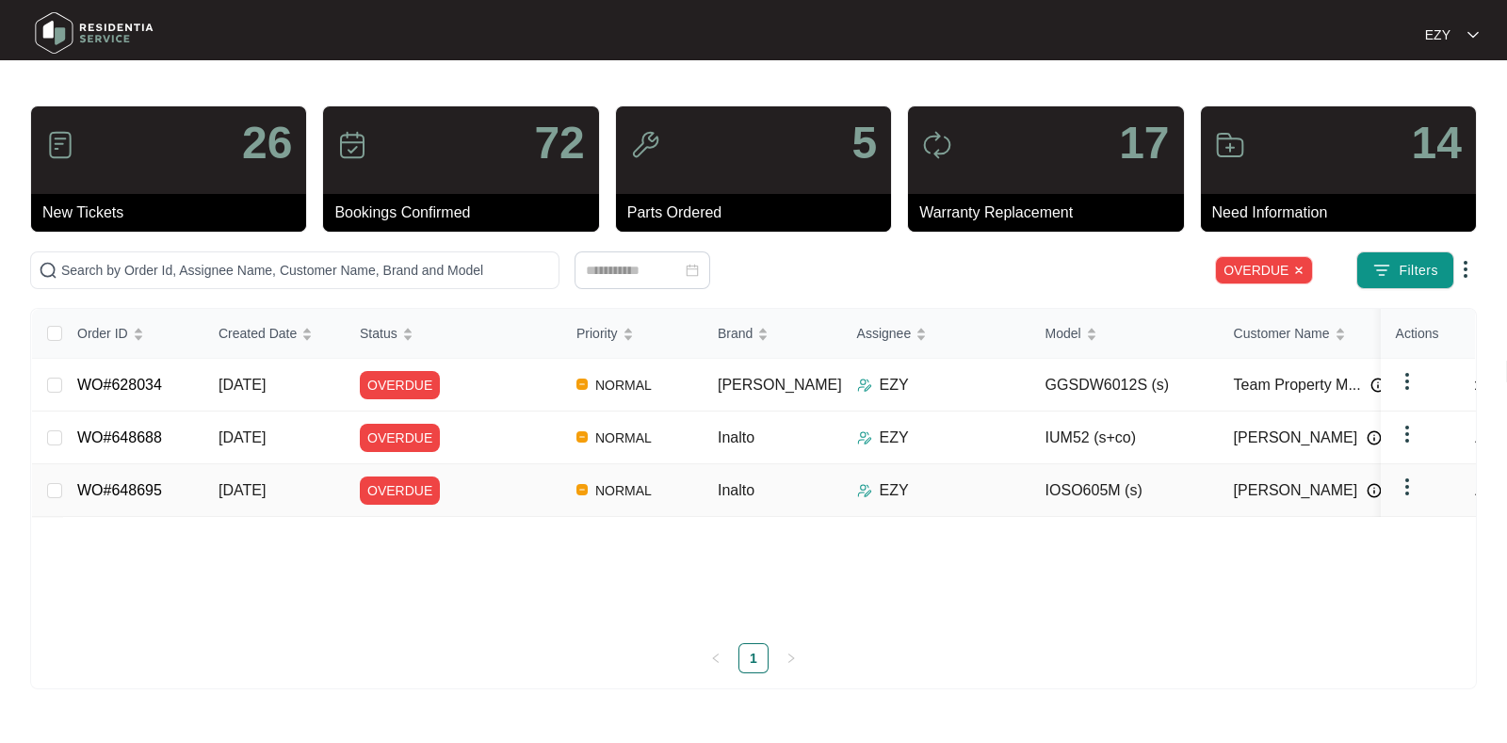
click at [459, 487] on div "OVERDUE" at bounding box center [461, 491] width 202 height 28
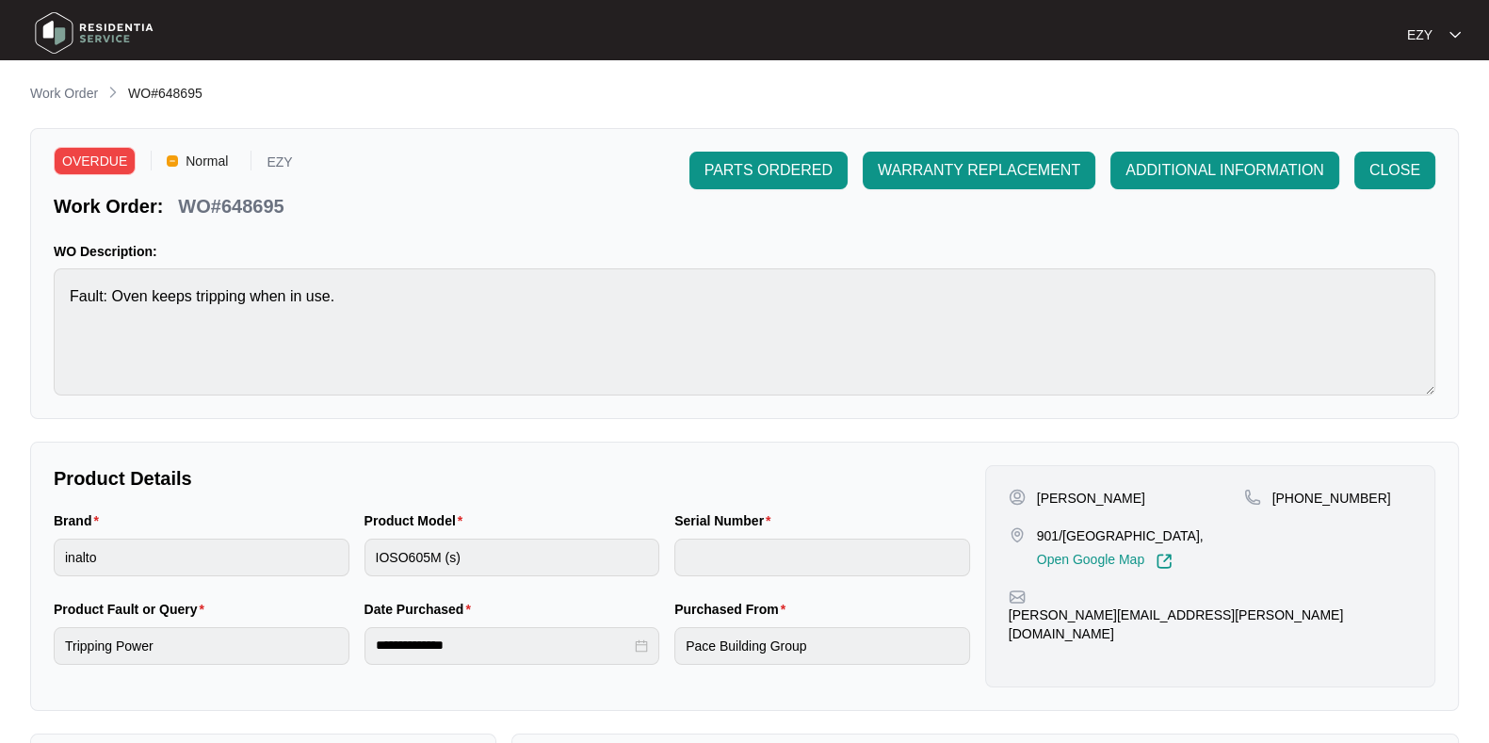
click at [74, 82] on main "**********" at bounding box center [744, 624] width 1489 height 1249
click at [78, 88] on p "Work Order" at bounding box center [64, 93] width 68 height 19
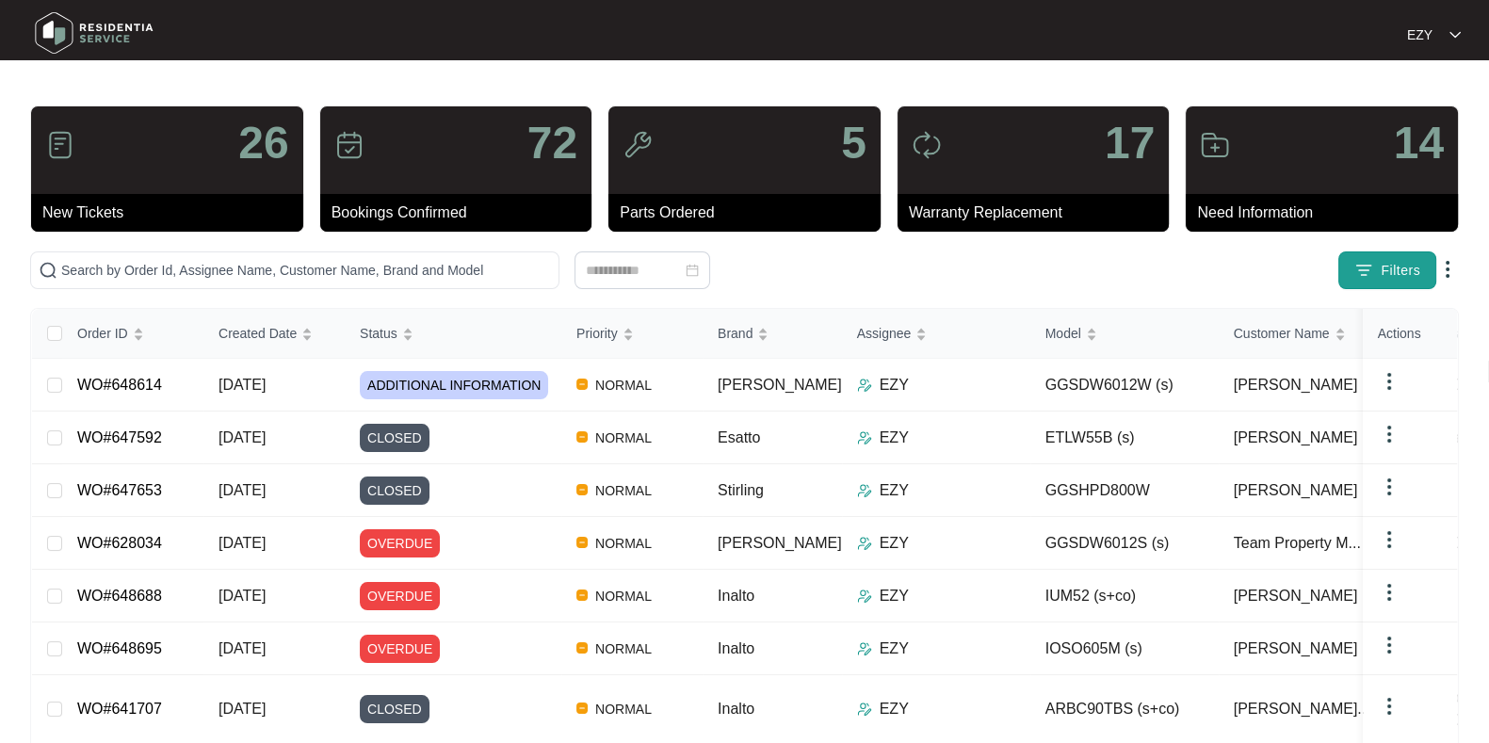
click at [1388, 284] on button "Filters" at bounding box center [1387, 270] width 98 height 38
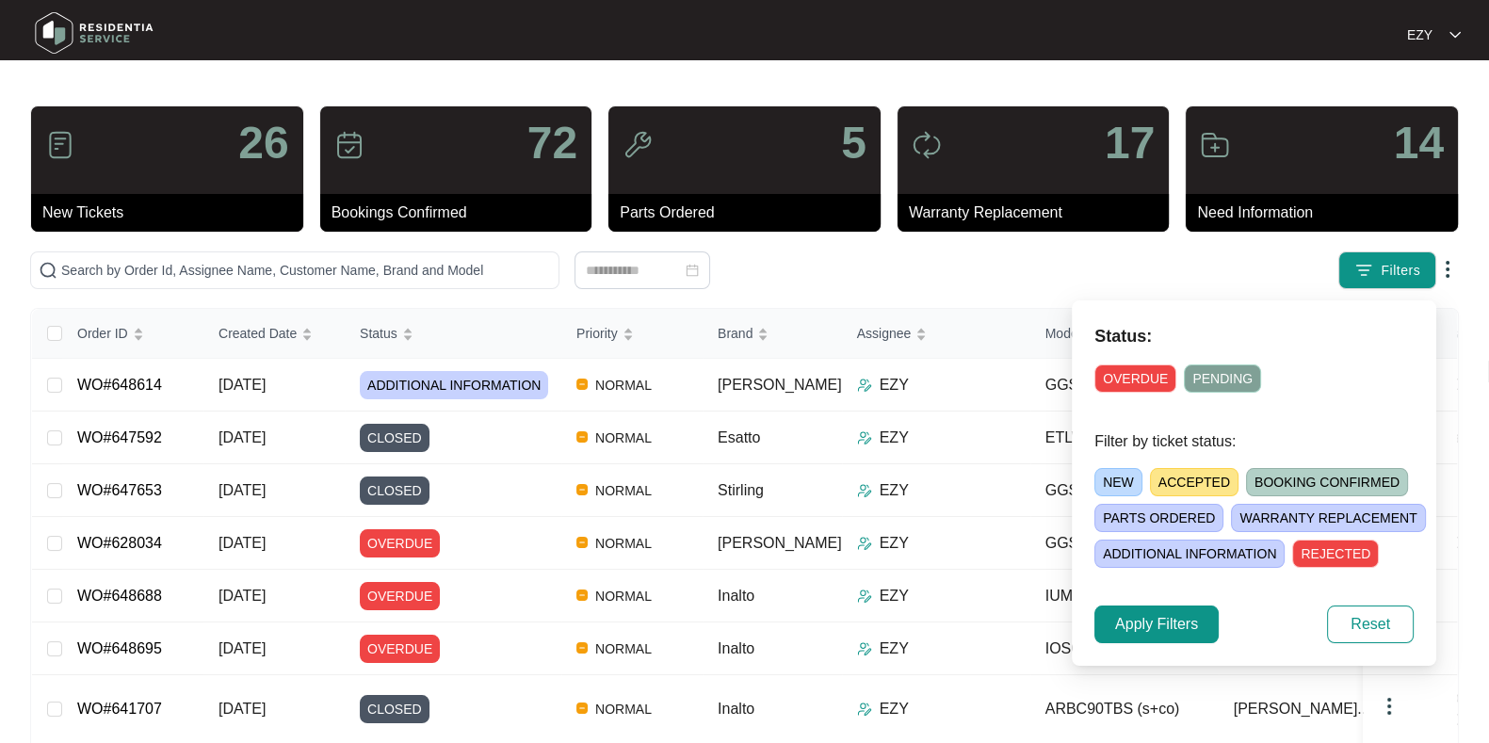
click at [1130, 378] on span "OVERDUE" at bounding box center [1135, 378] width 82 height 28
click at [1184, 623] on span "Apply Filters" at bounding box center [1156, 624] width 83 height 23
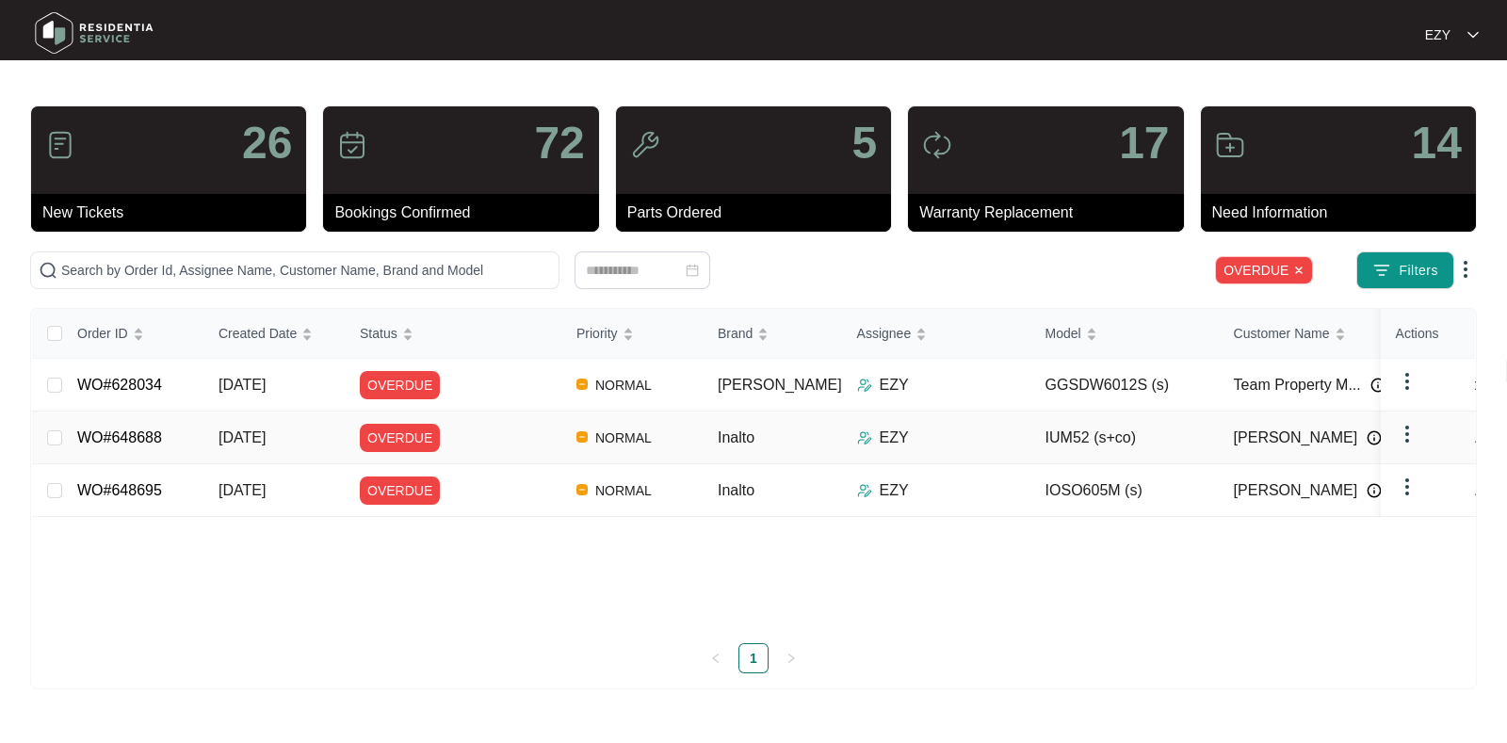
click at [490, 441] on div "OVERDUE" at bounding box center [461, 438] width 202 height 28
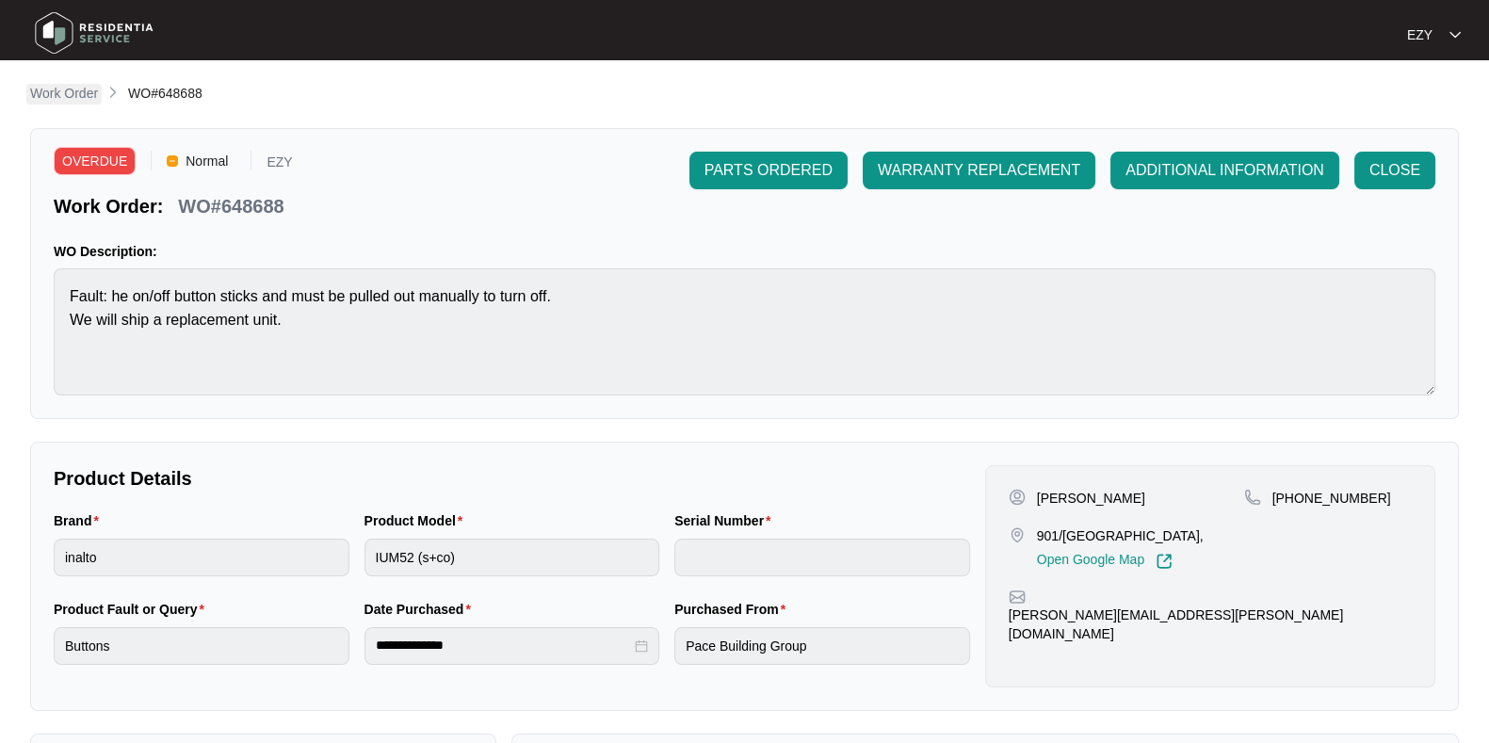
click at [45, 96] on p "Work Order" at bounding box center [64, 93] width 68 height 19
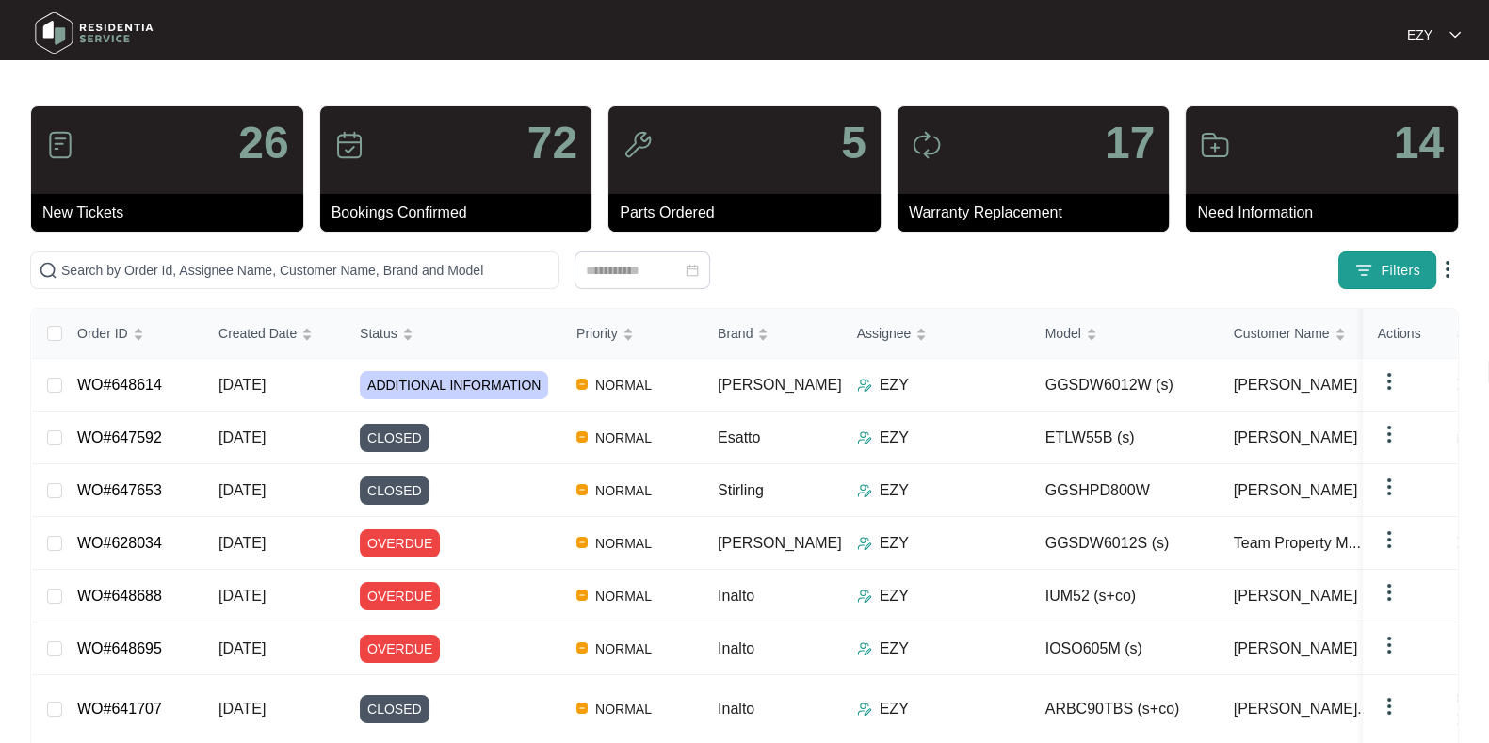
click at [1394, 262] on span "Filters" at bounding box center [1401, 271] width 40 height 20
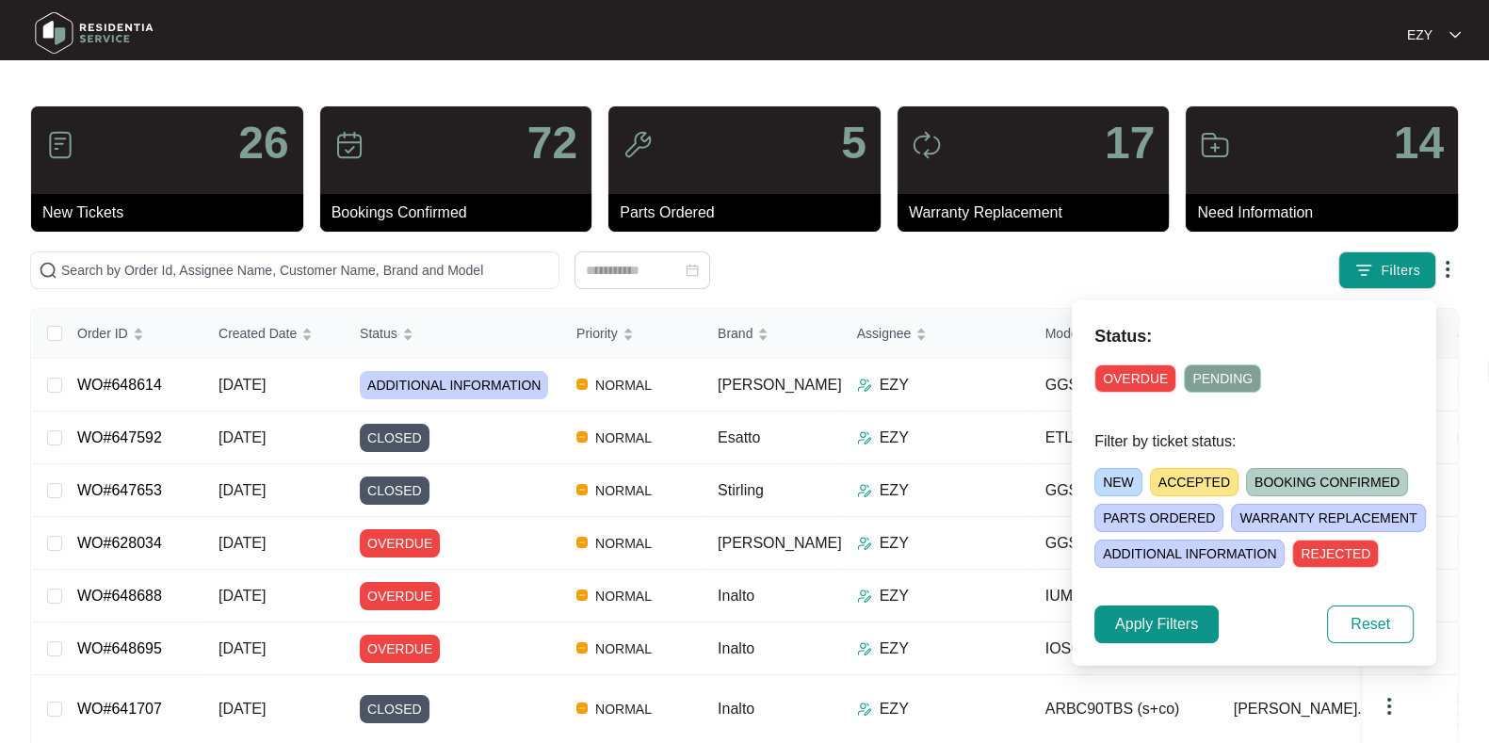
click at [1149, 374] on span "OVERDUE" at bounding box center [1135, 378] width 82 height 28
click at [1147, 627] on span "Apply Filters" at bounding box center [1156, 624] width 83 height 23
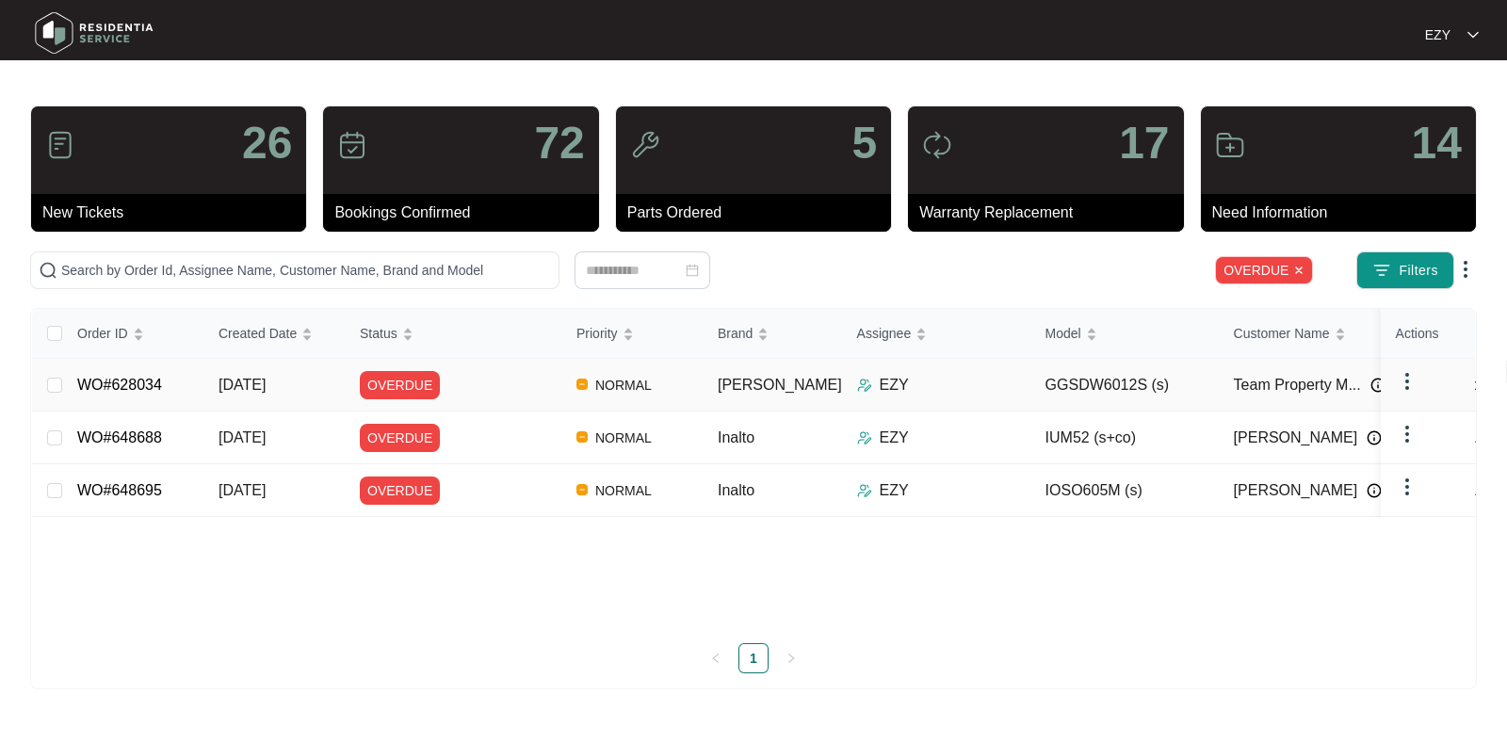
click at [473, 372] on div "OVERDUE" at bounding box center [461, 385] width 202 height 28
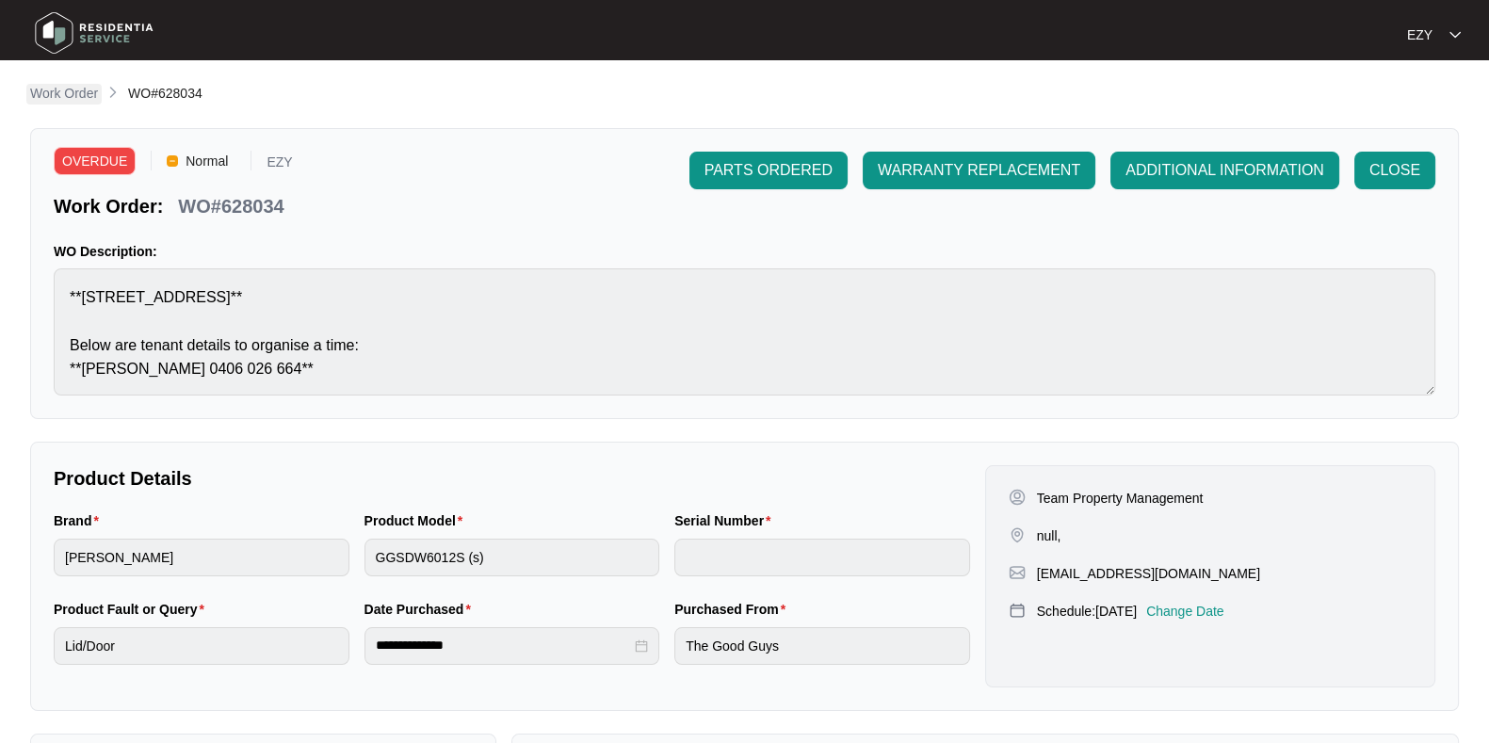
click at [85, 101] on p "Work Order" at bounding box center [64, 93] width 68 height 19
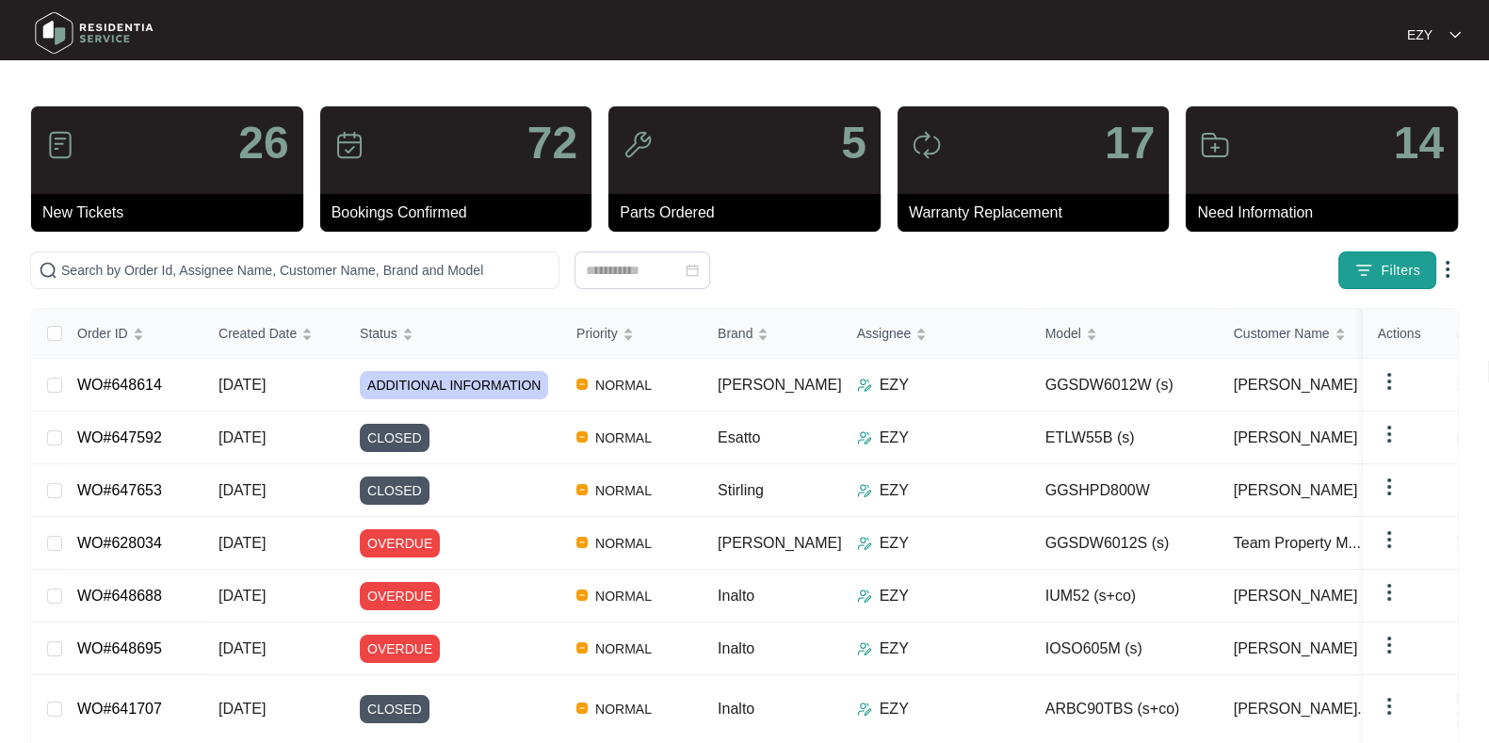
click at [1361, 269] on img "button" at bounding box center [1363, 270] width 19 height 19
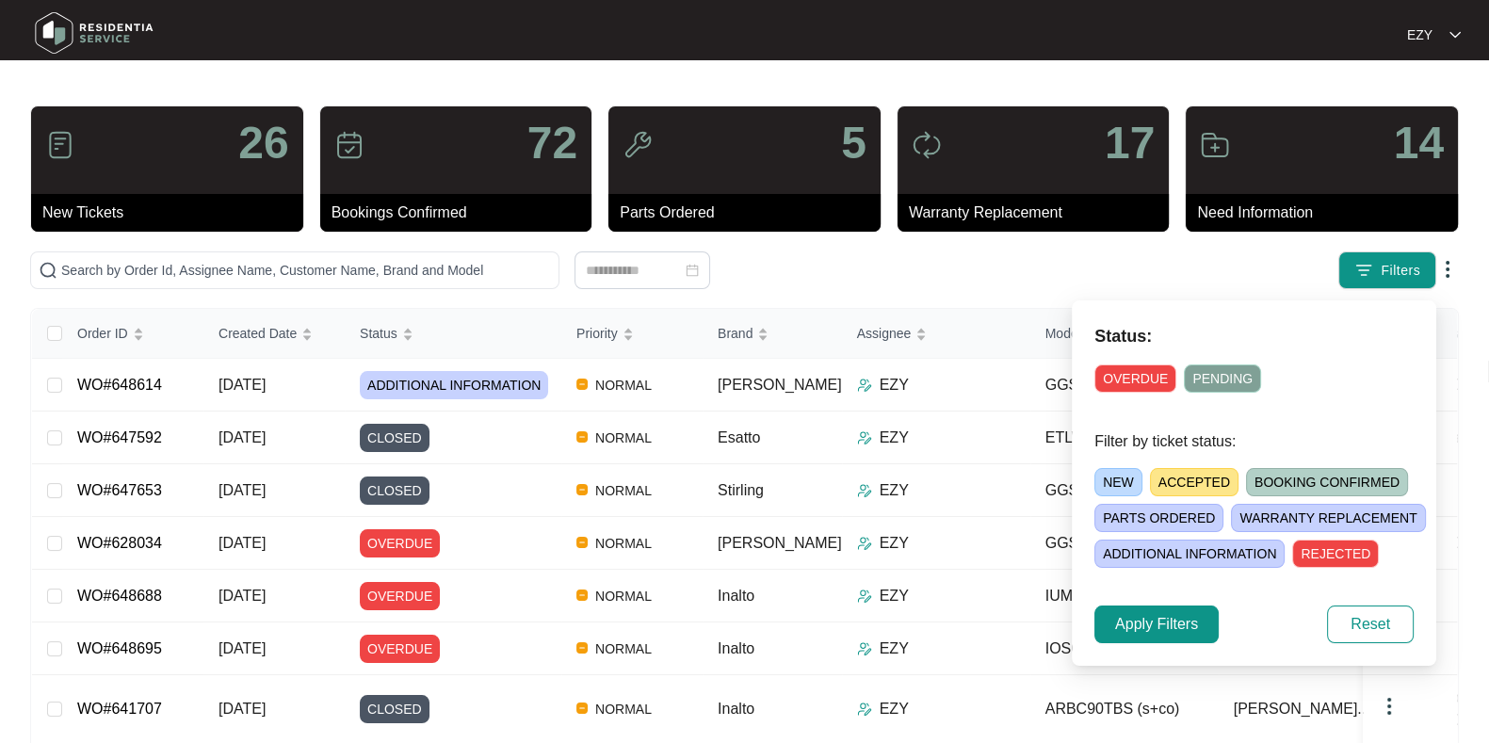
click at [1181, 474] on span "ACCEPTED" at bounding box center [1194, 482] width 89 height 28
click at [1171, 625] on span "Apply Filters" at bounding box center [1156, 624] width 83 height 23
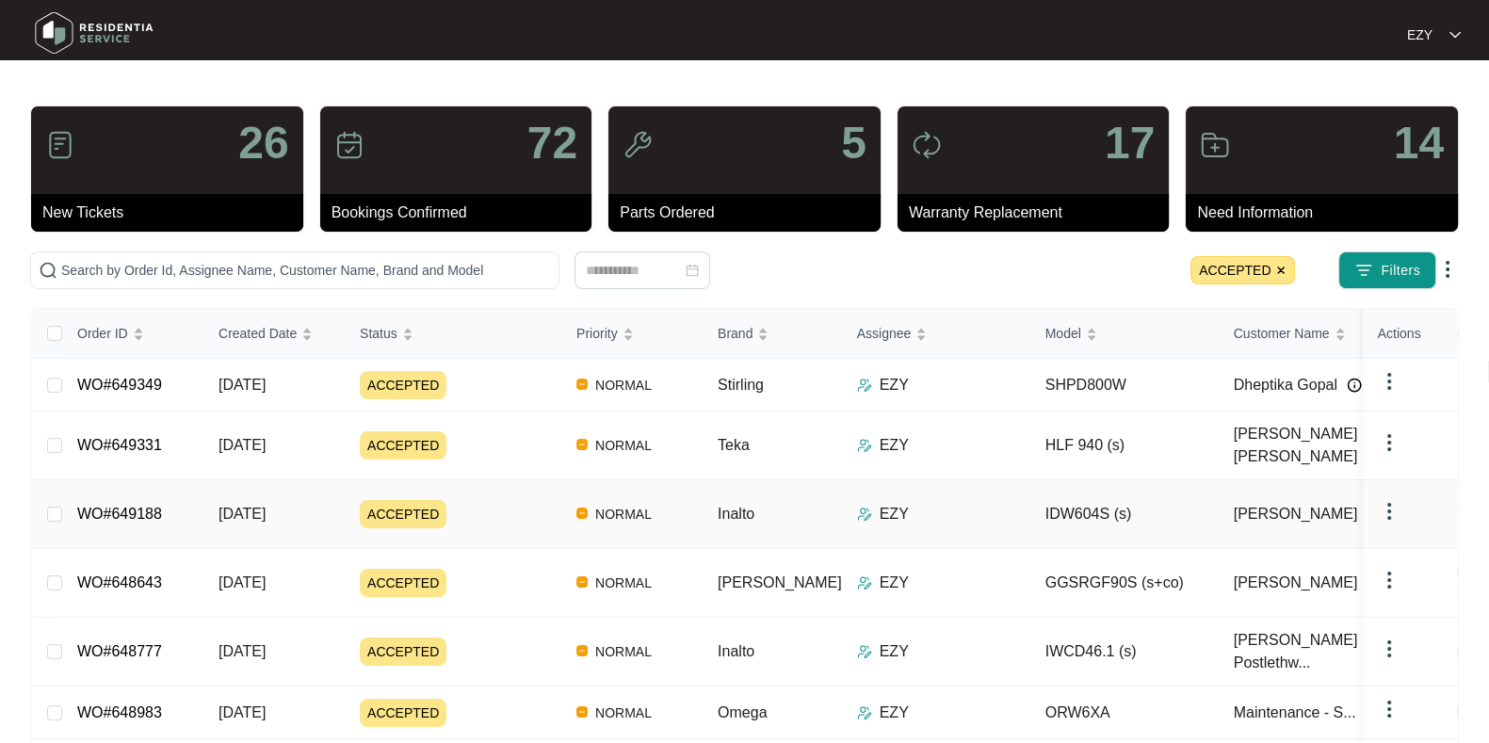
scroll to position [85, 0]
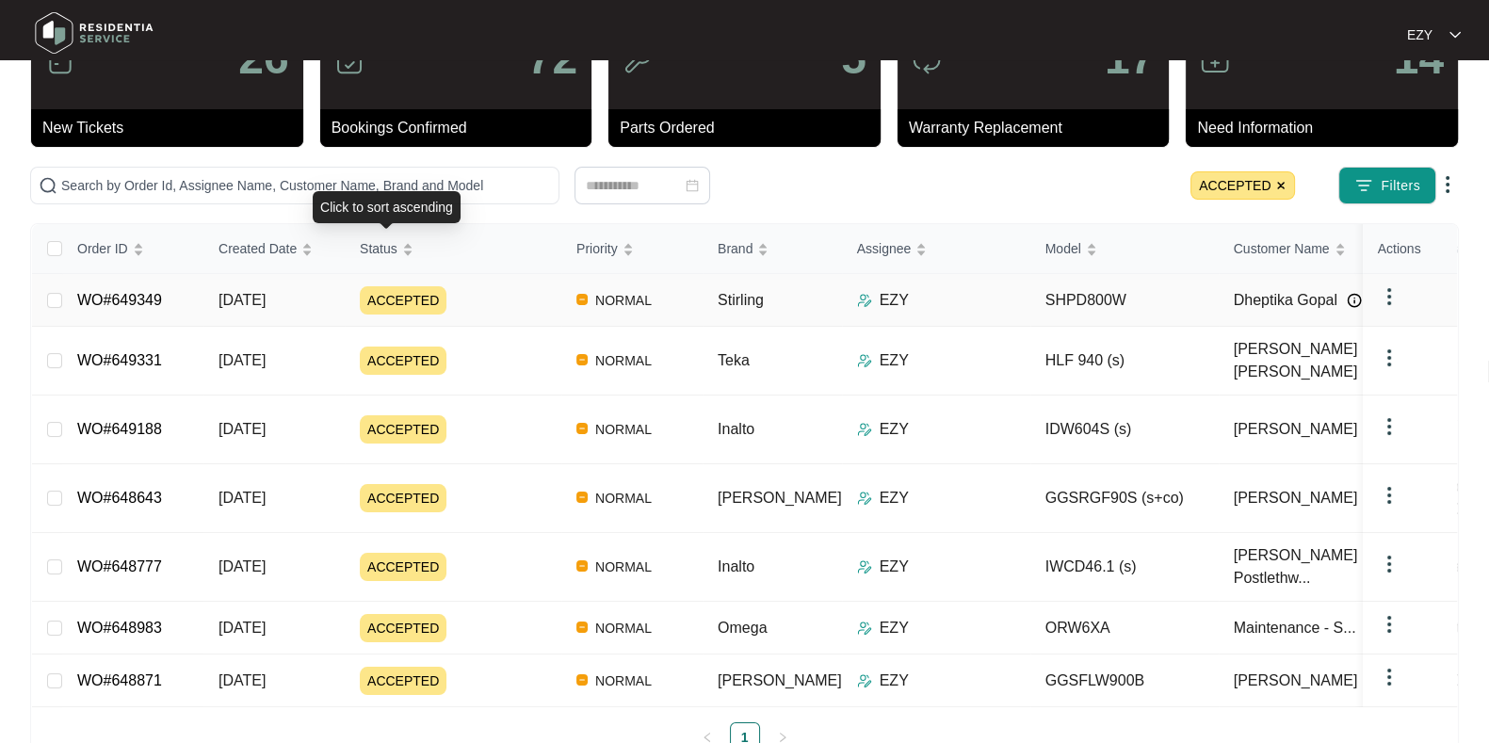
click at [511, 303] on div "ACCEPTED" at bounding box center [461, 300] width 202 height 28
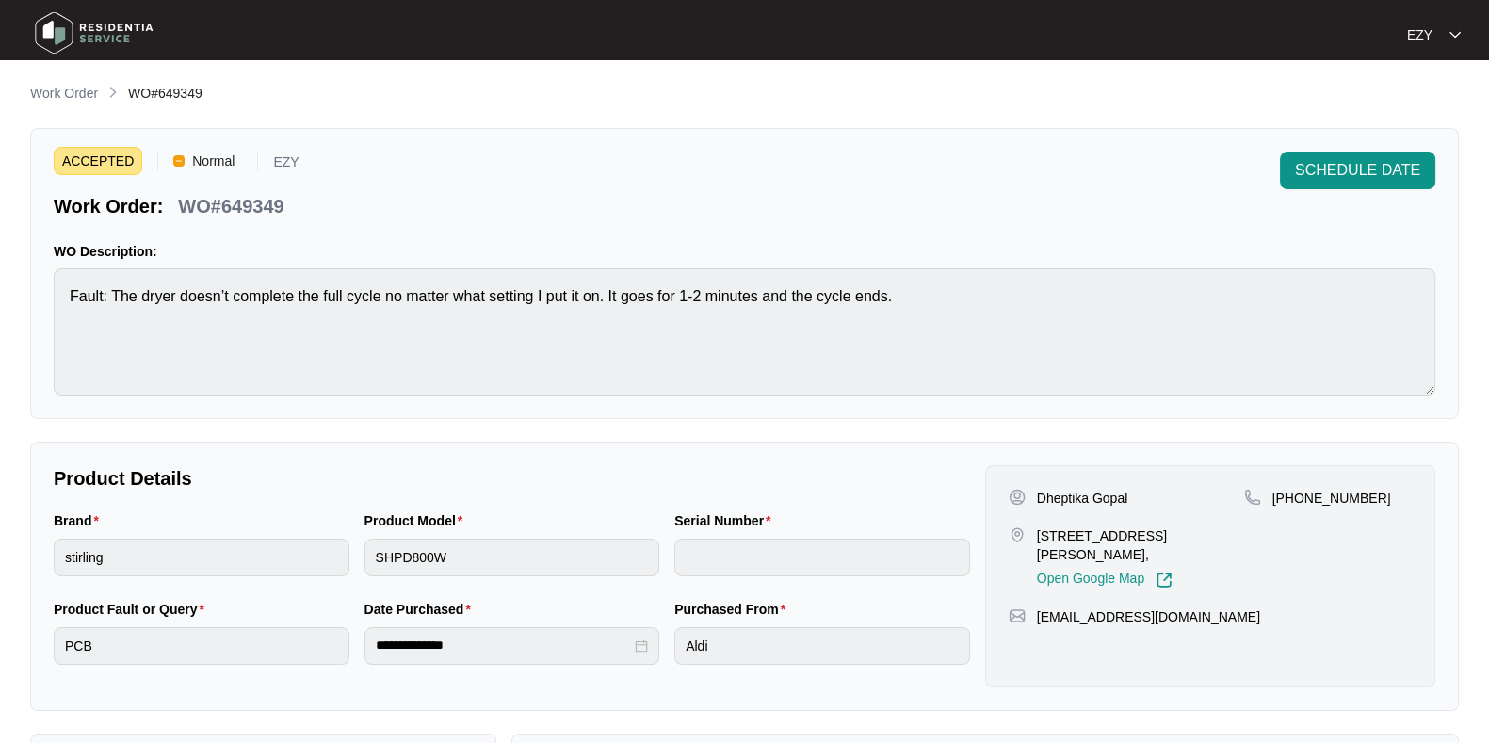
click at [276, 196] on p "WO#649349" at bounding box center [230, 206] width 105 height 26
copy p "649349"
click at [276, 196] on p "WO#649349" at bounding box center [230, 206] width 105 height 26
click at [1287, 159] on button "SCHEDULE DATE" at bounding box center [1357, 171] width 155 height 38
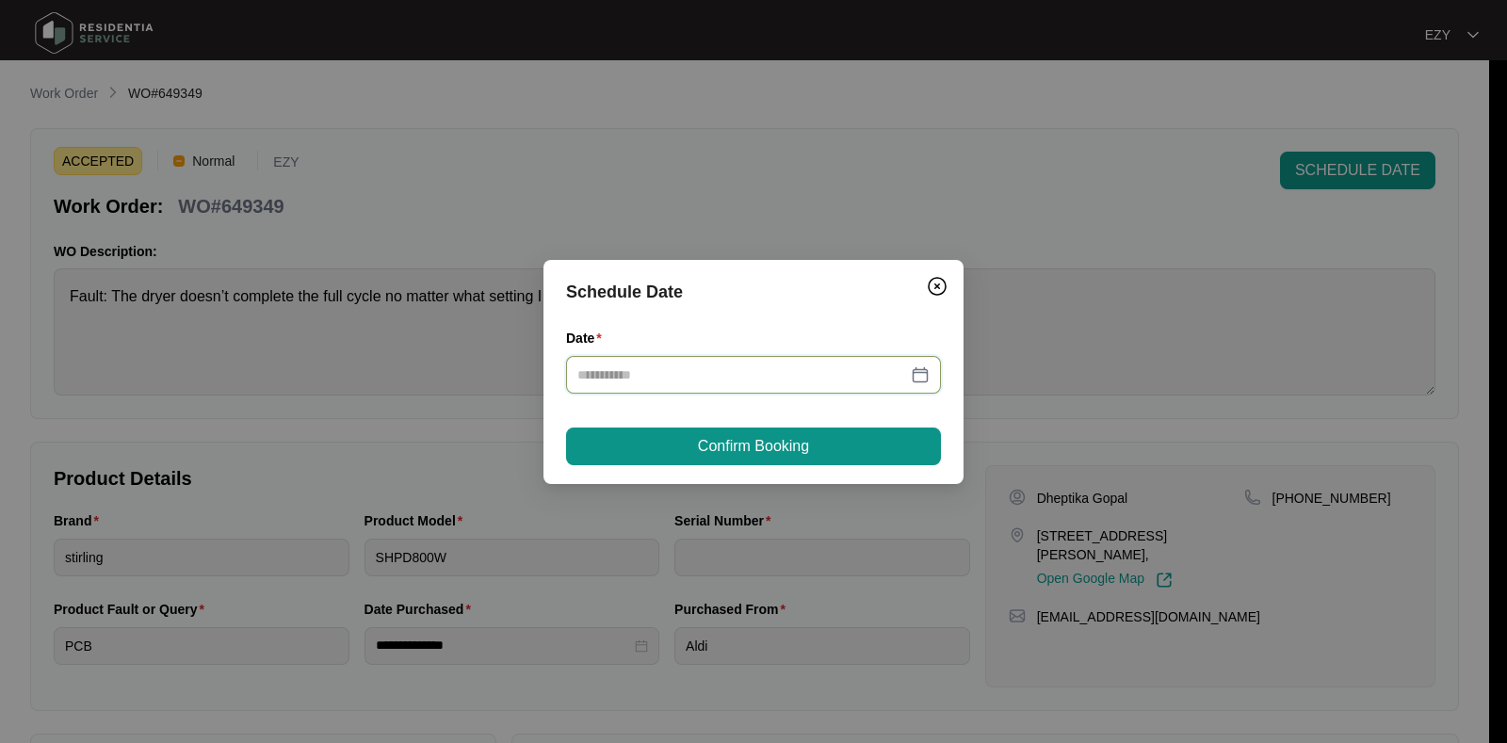
click at [663, 364] on input "Date" at bounding box center [742, 374] width 330 height 21
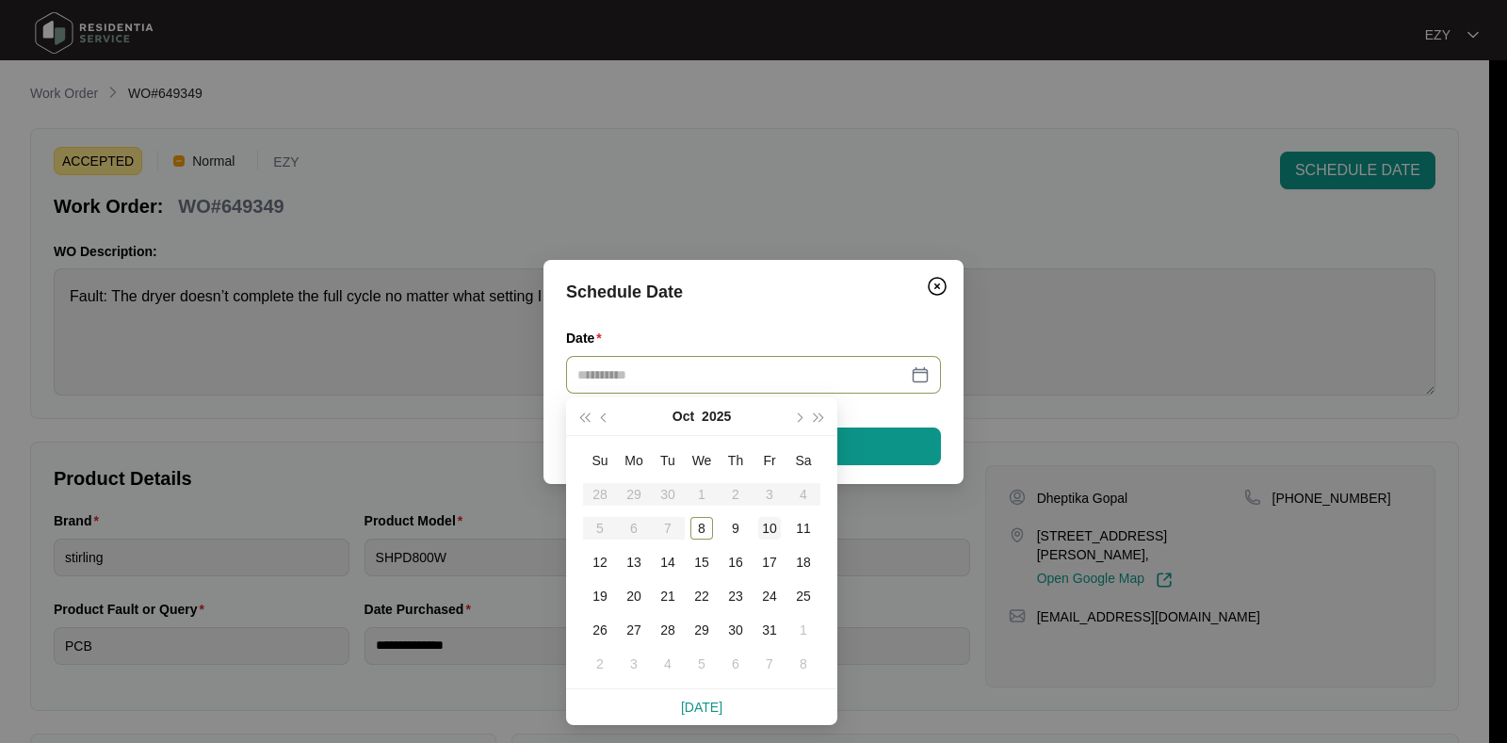
type input "**********"
click at [773, 525] on div "10" at bounding box center [769, 528] width 23 height 23
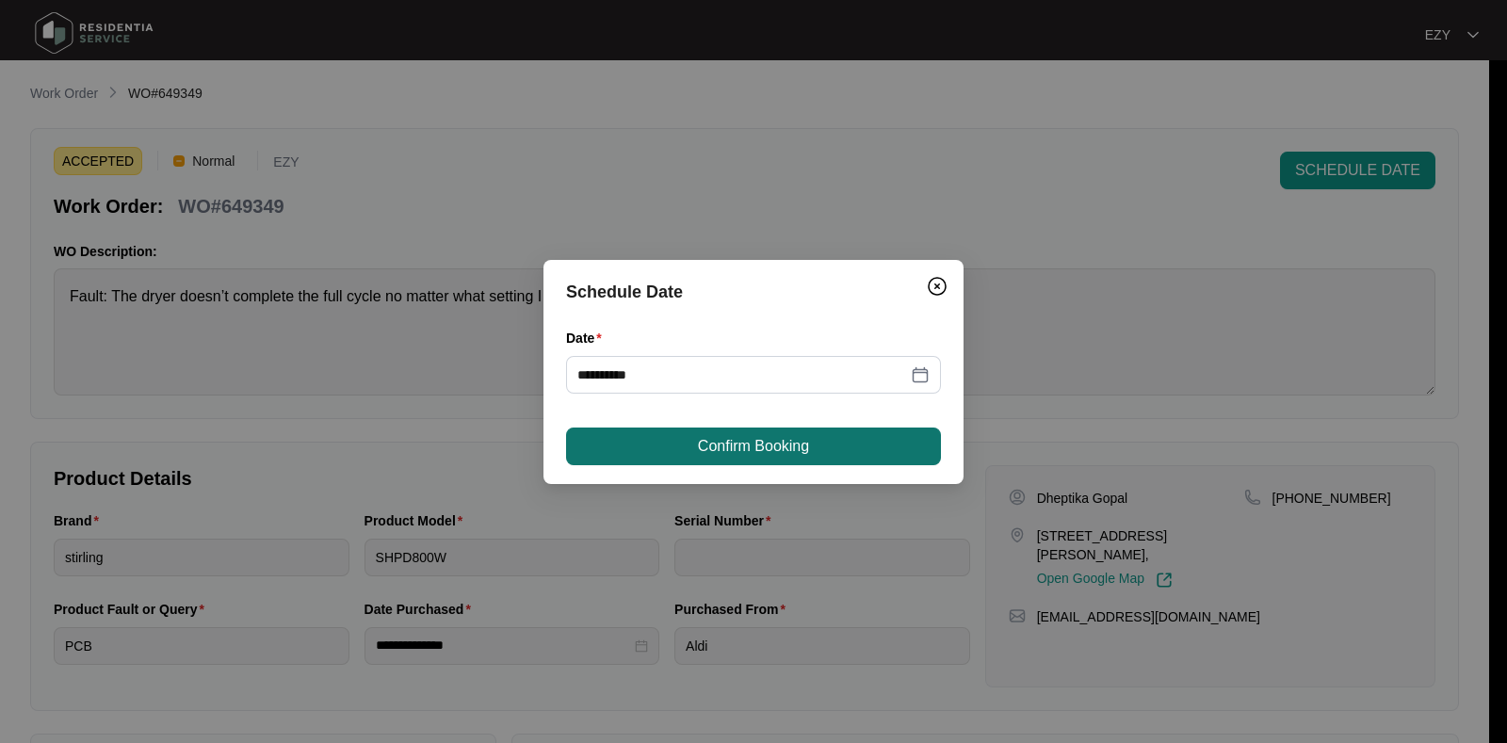
click at [721, 442] on span "Confirm Booking" at bounding box center [753, 446] width 111 height 23
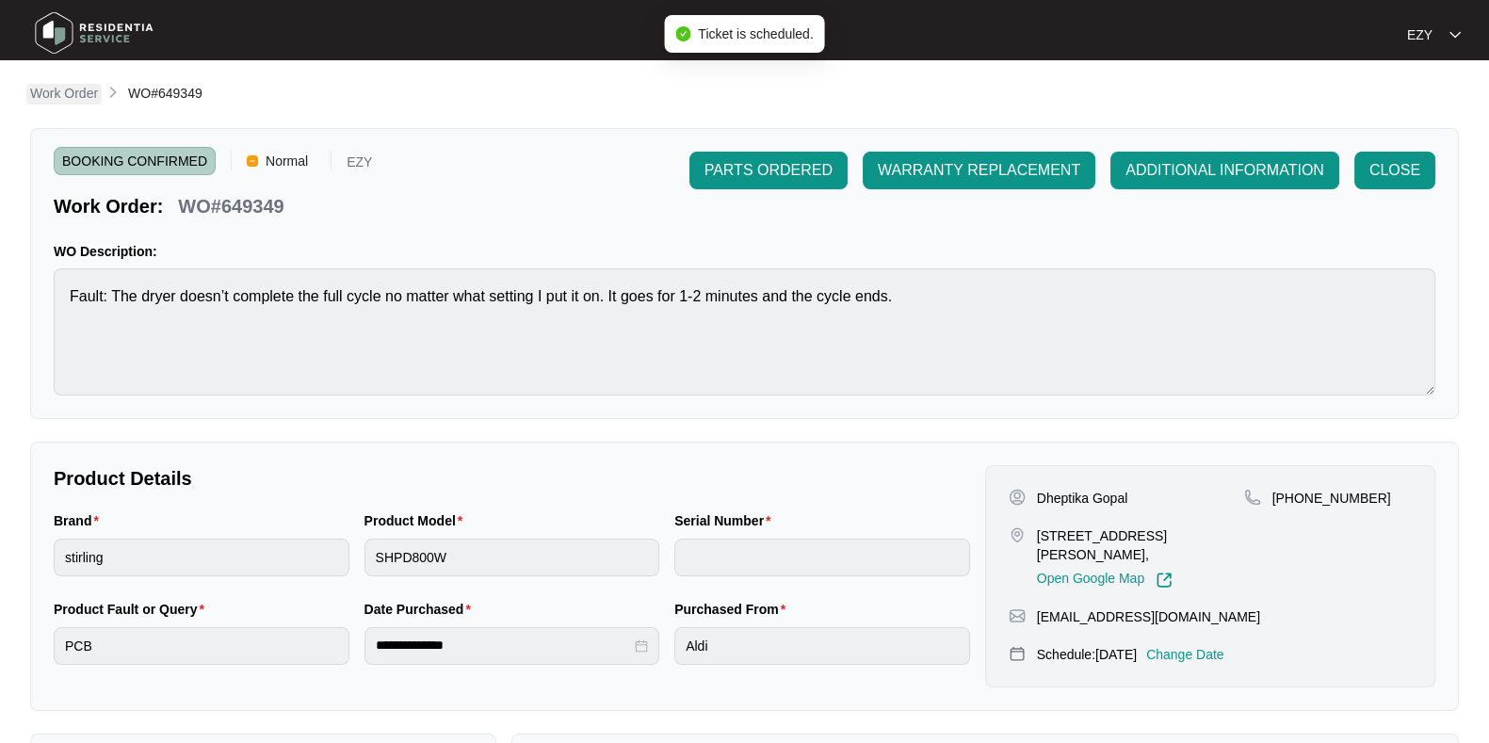
click at [60, 89] on p "Work Order" at bounding box center [64, 93] width 68 height 19
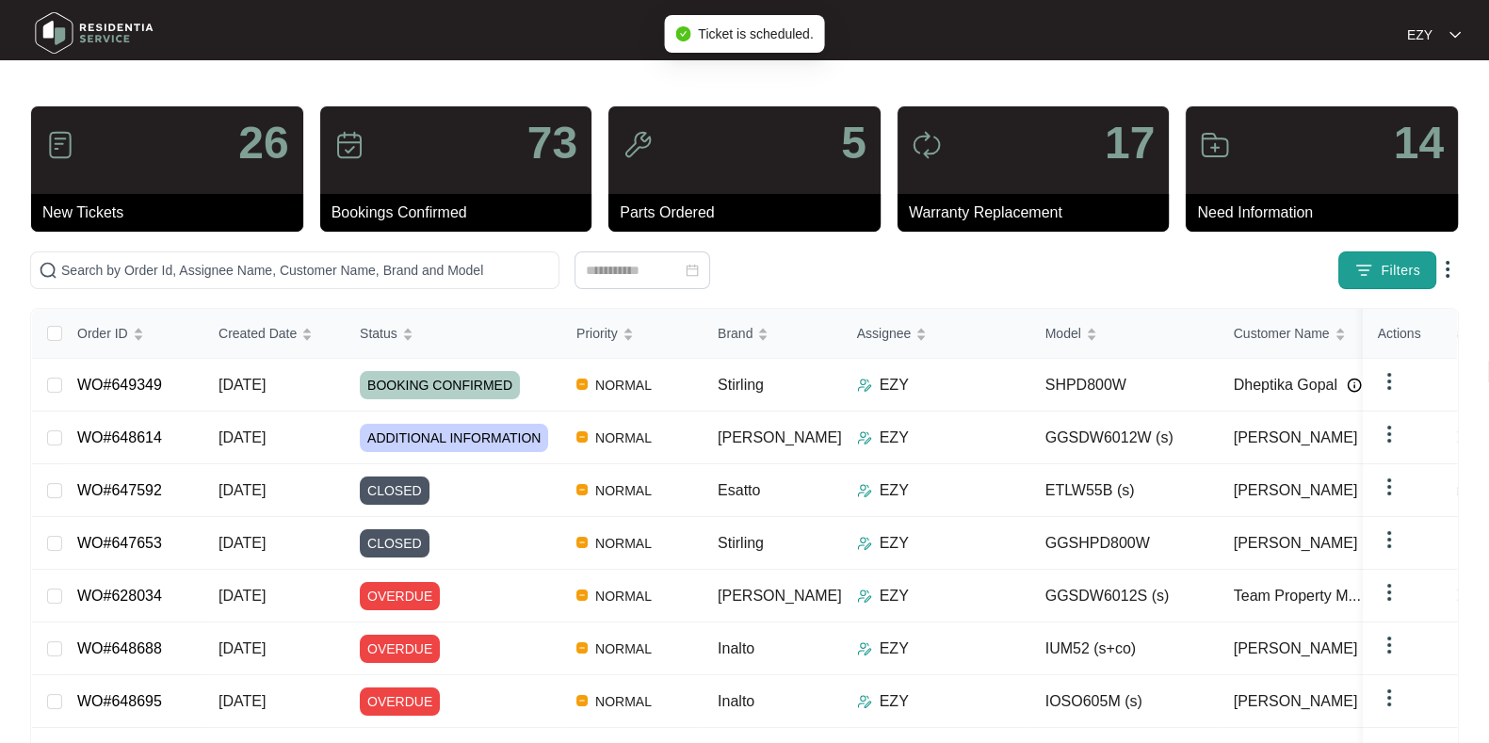
click at [1390, 261] on span "Filters" at bounding box center [1401, 271] width 40 height 20
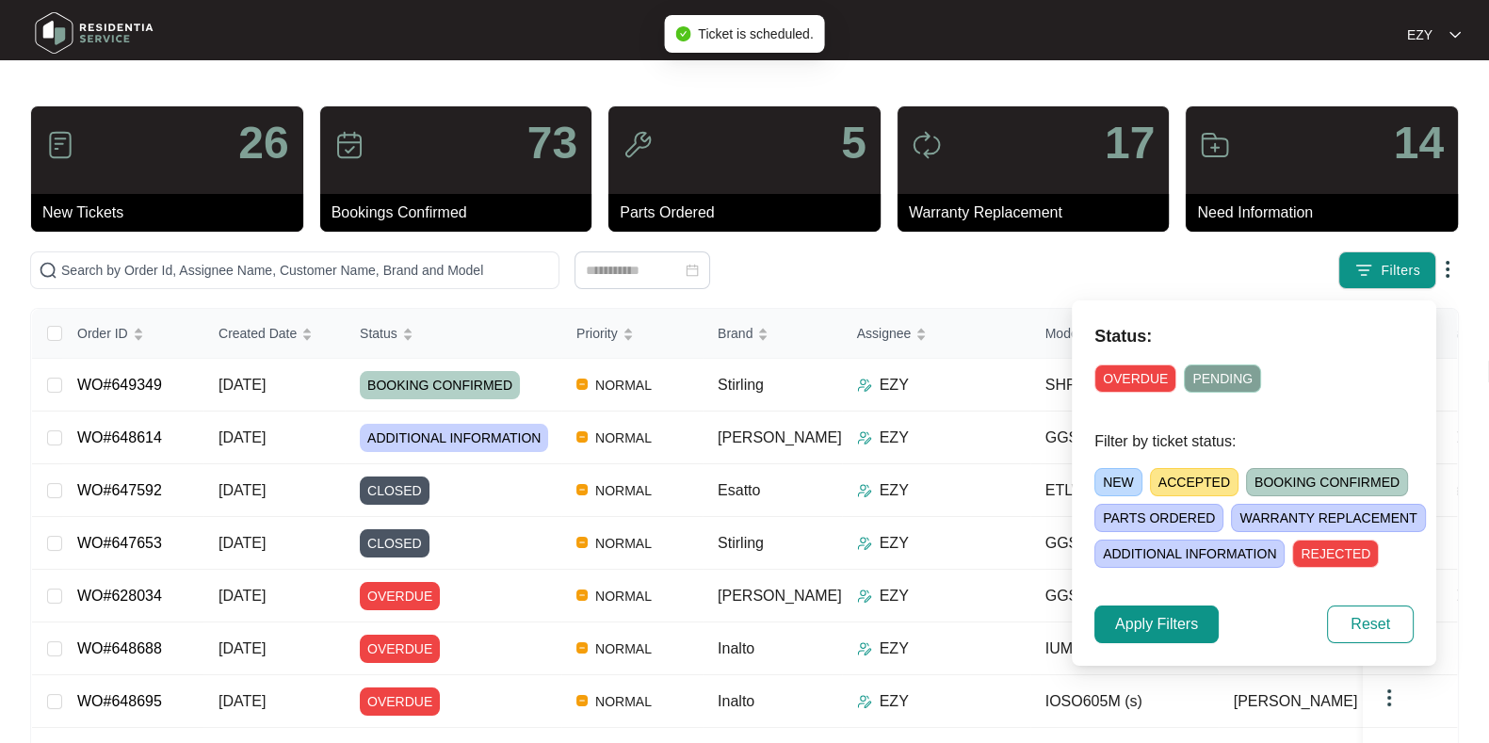
click at [1198, 472] on span "ACCEPTED" at bounding box center [1194, 482] width 89 height 28
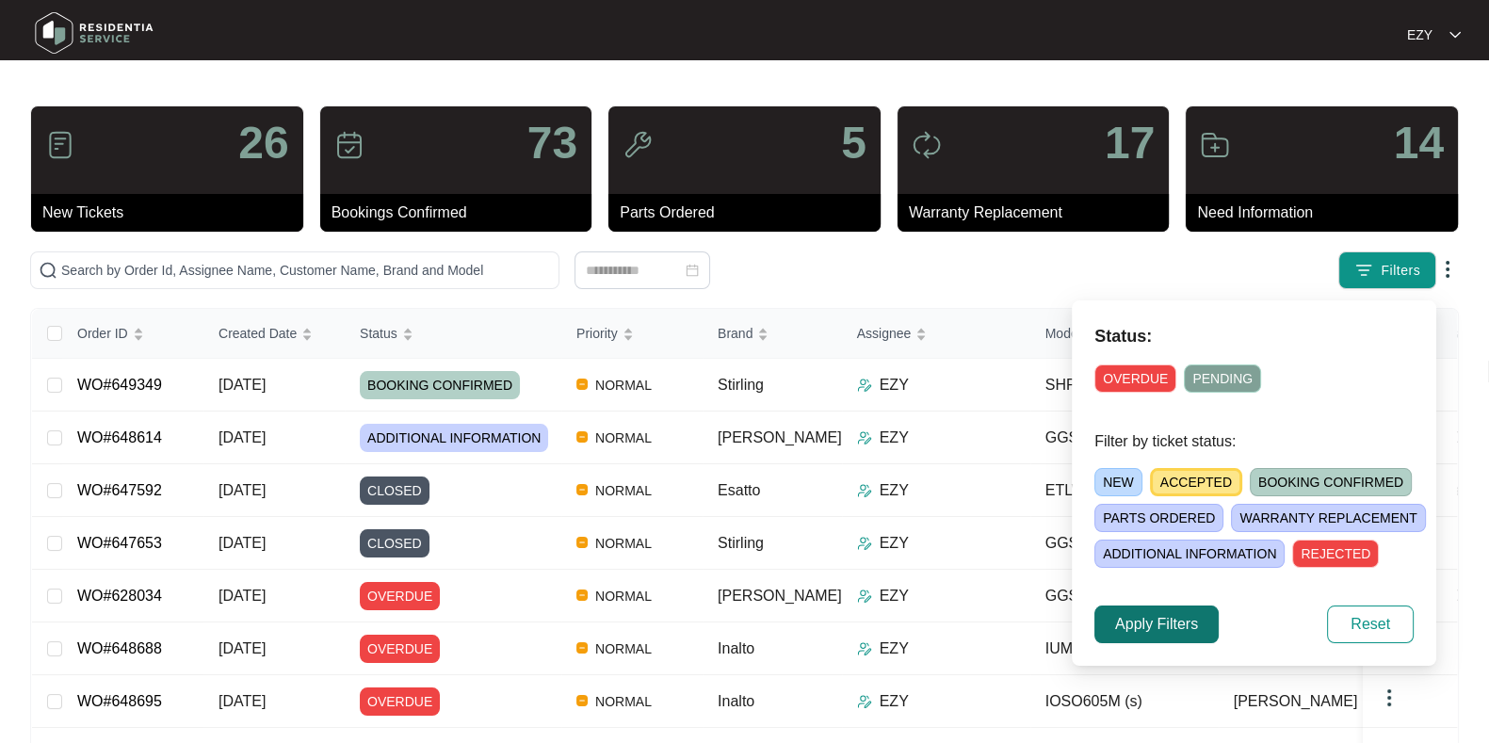
click at [1163, 609] on button "Apply Filters" at bounding box center [1156, 625] width 124 height 38
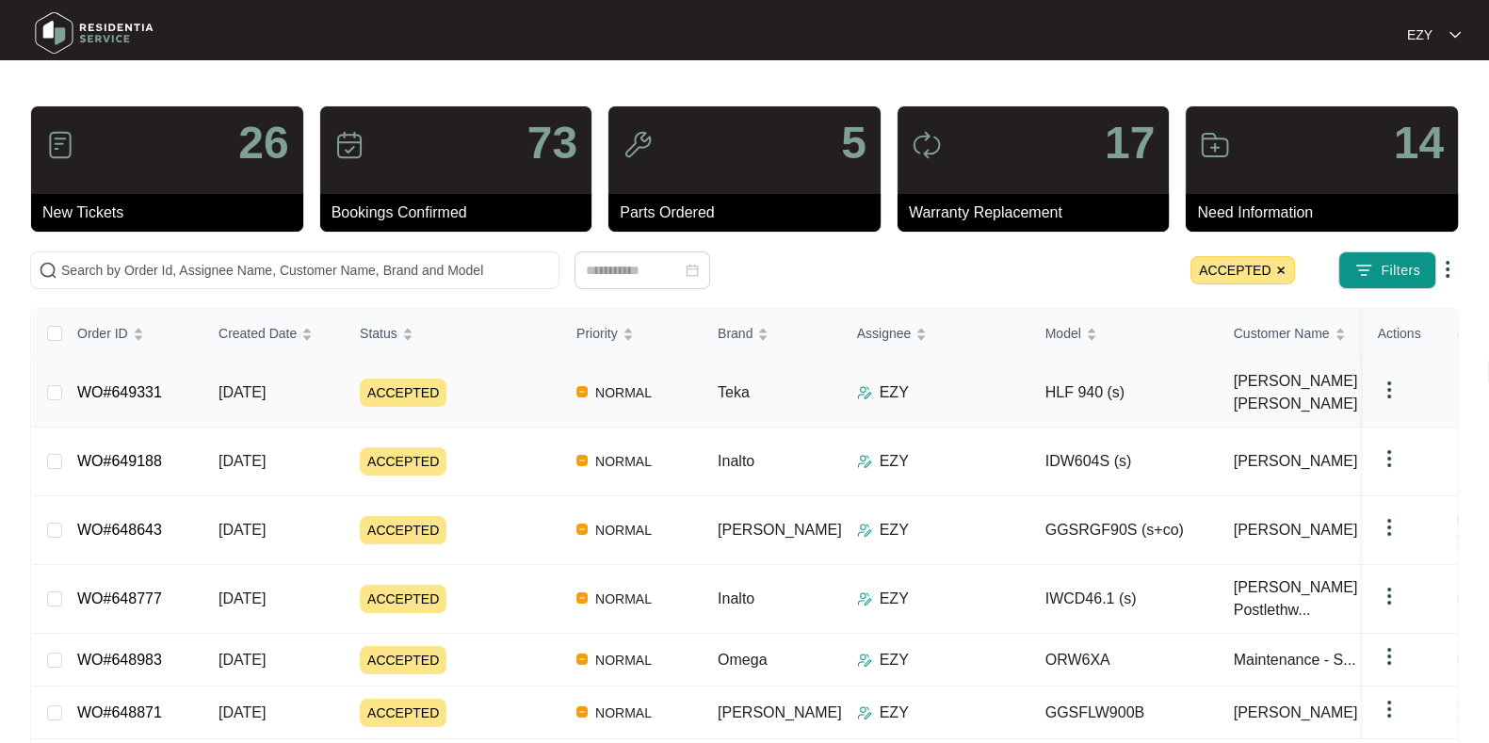
click at [452, 393] on div "ACCEPTED" at bounding box center [461, 393] width 202 height 28
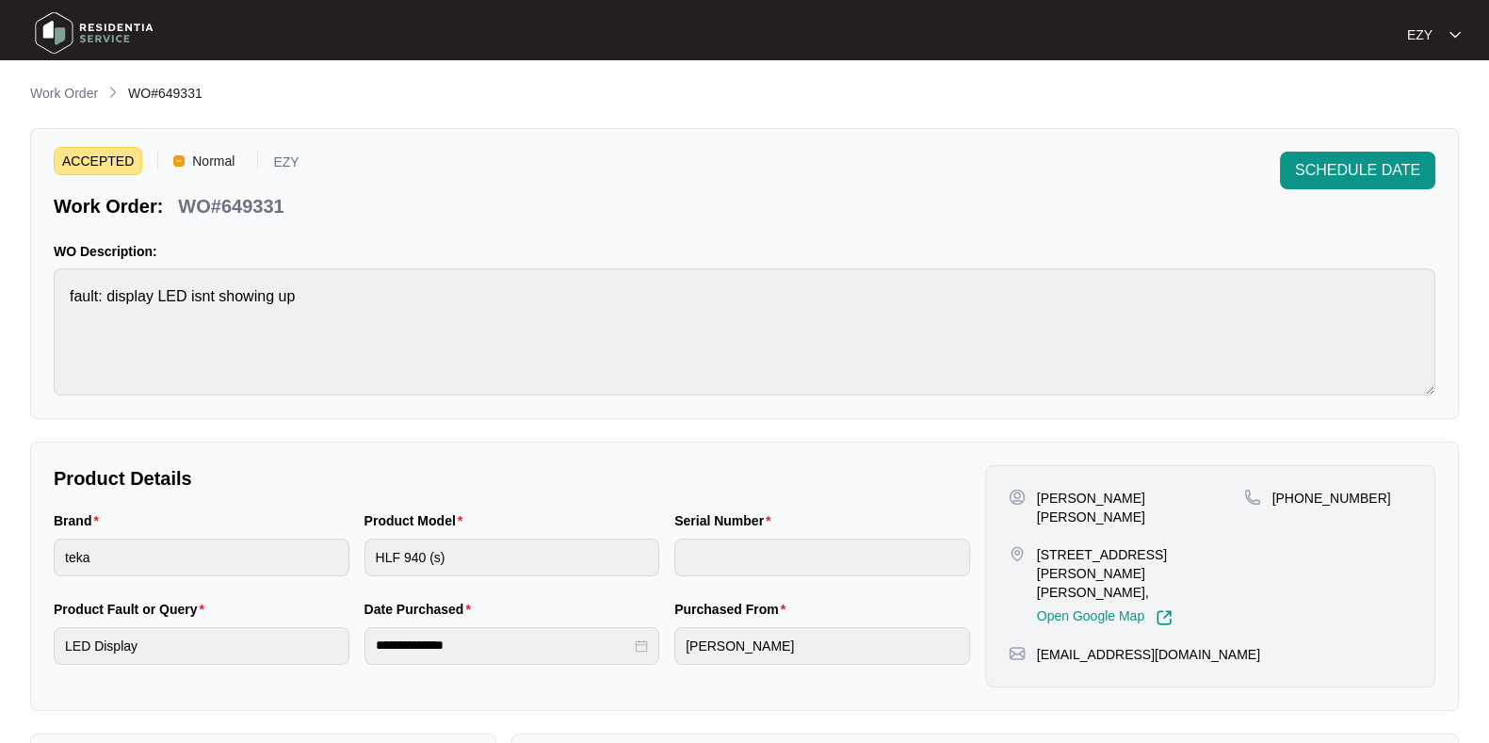
click at [251, 217] on p "WO#649331" at bounding box center [230, 206] width 105 height 26
copy p "649331"
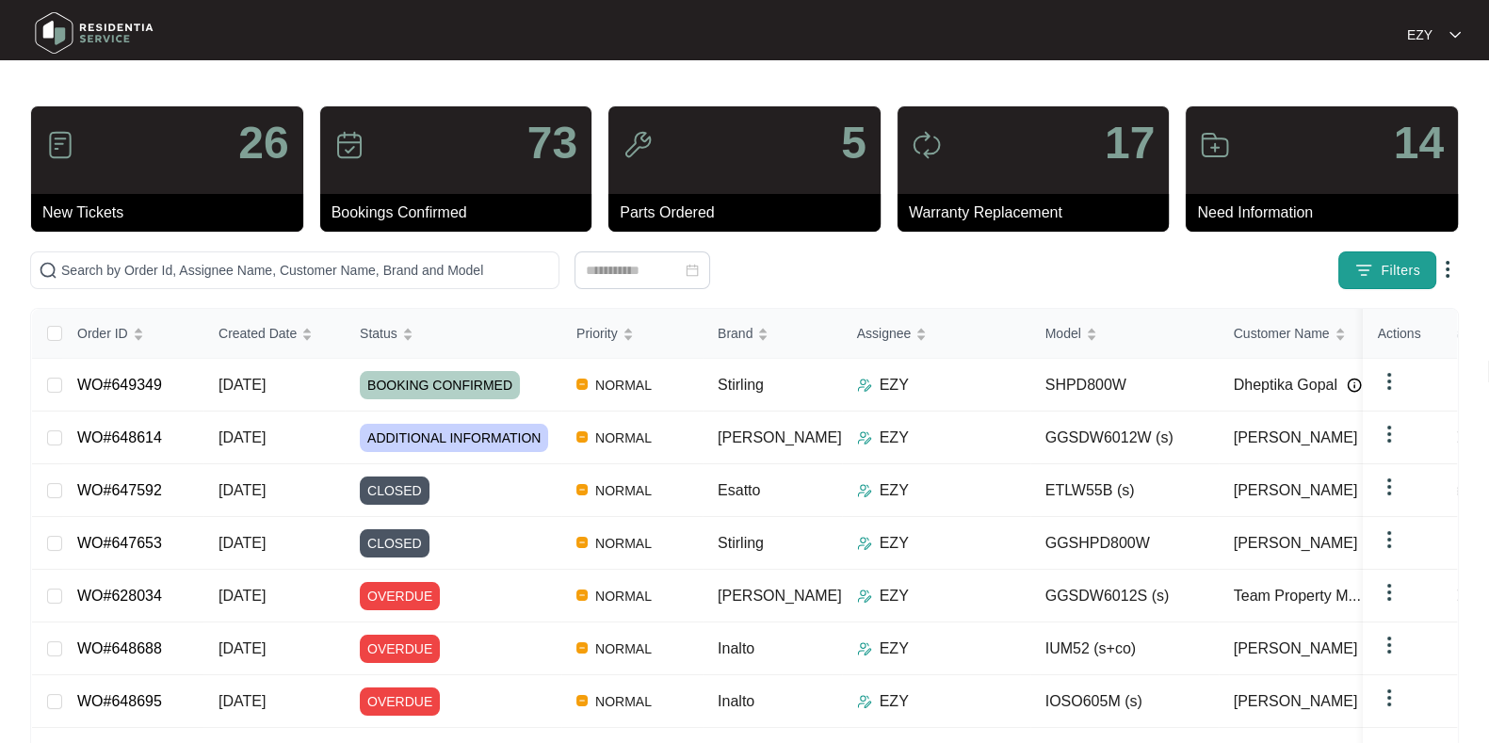
click at [1364, 263] on img "button" at bounding box center [1363, 270] width 19 height 19
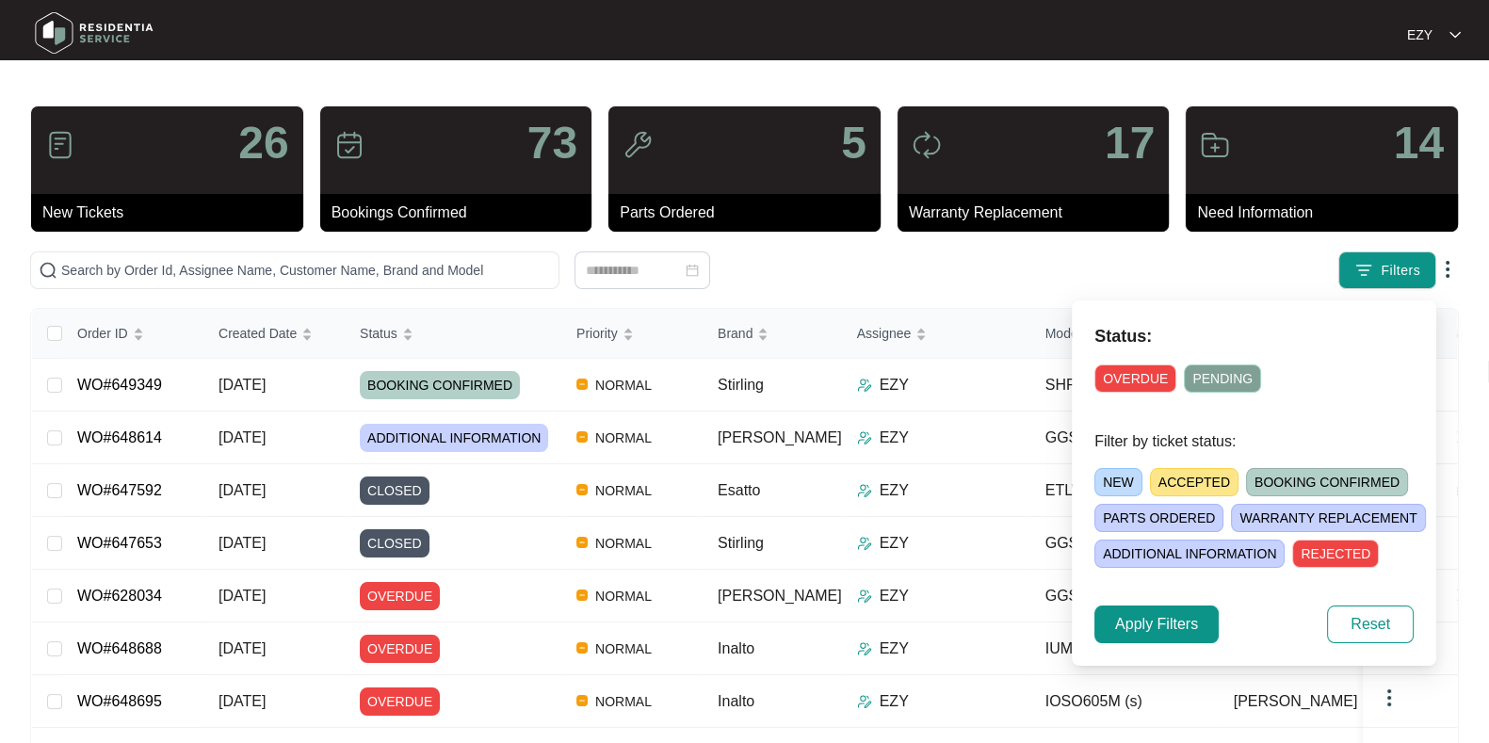
click at [1195, 470] on span "ACCEPTED" at bounding box center [1194, 482] width 89 height 28
click at [1129, 626] on span "Apply Filters" at bounding box center [1156, 624] width 83 height 23
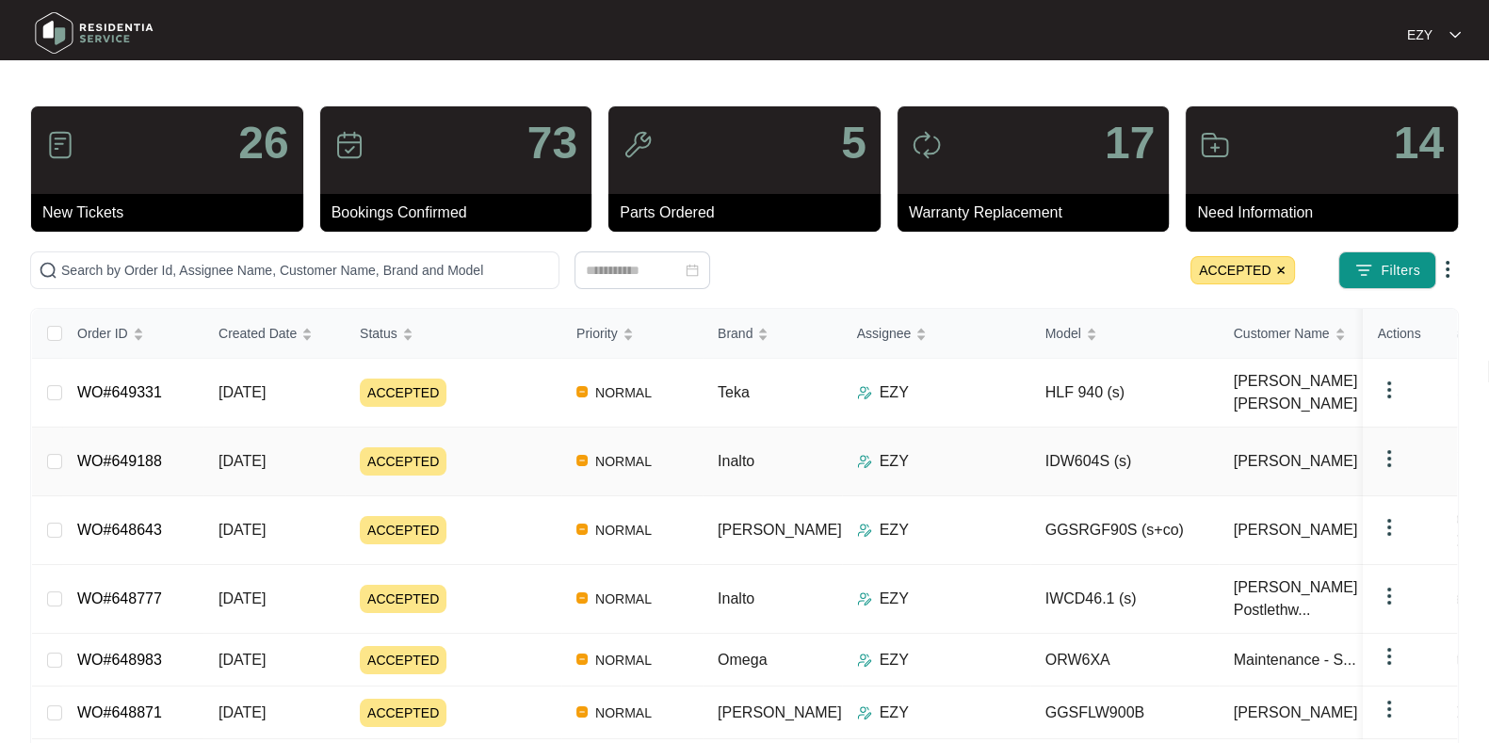
click at [461, 447] on div "ACCEPTED" at bounding box center [461, 461] width 202 height 28
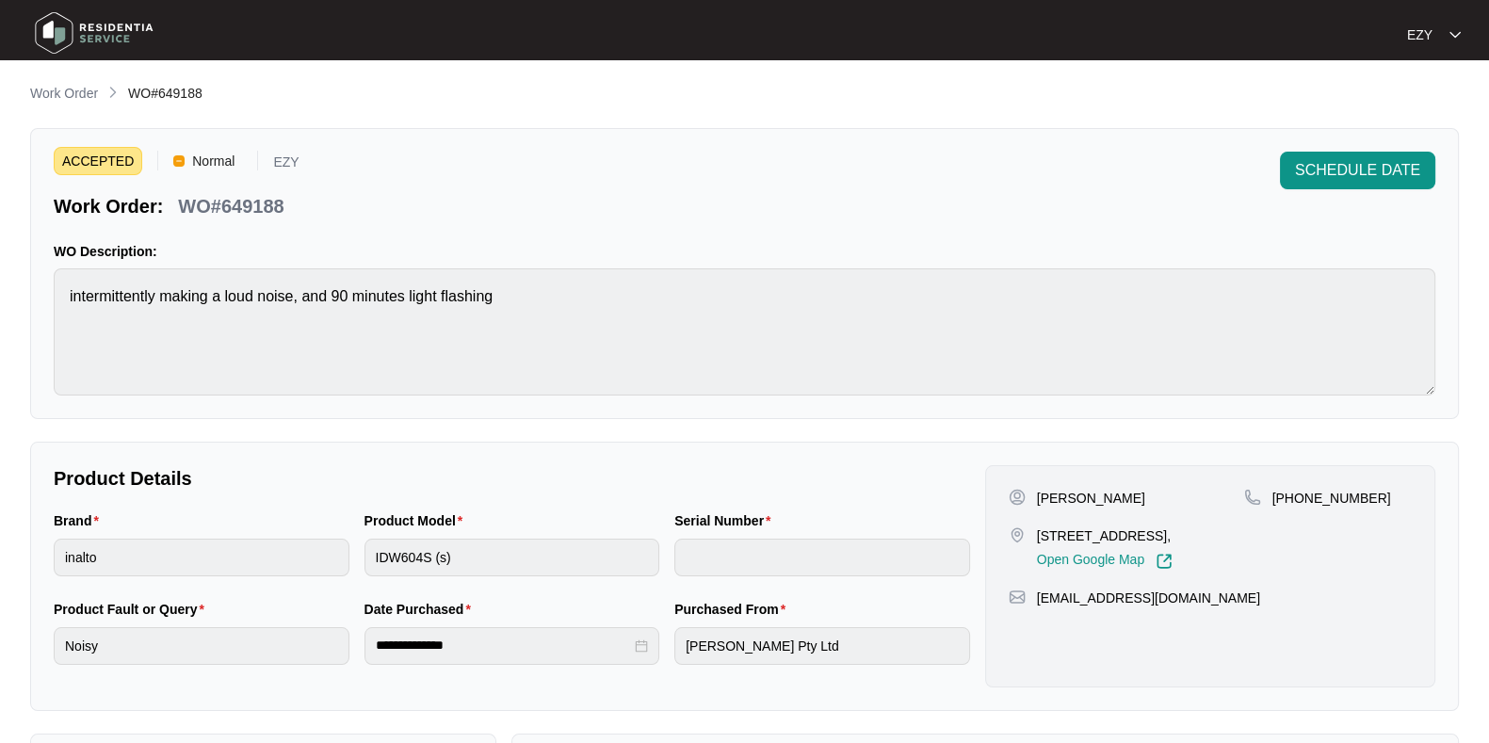
click at [247, 209] on p "WO#649188" at bounding box center [230, 206] width 105 height 26
copy p "649188"
click at [1376, 168] on span "SCHEDULE DATE" at bounding box center [1357, 170] width 125 height 23
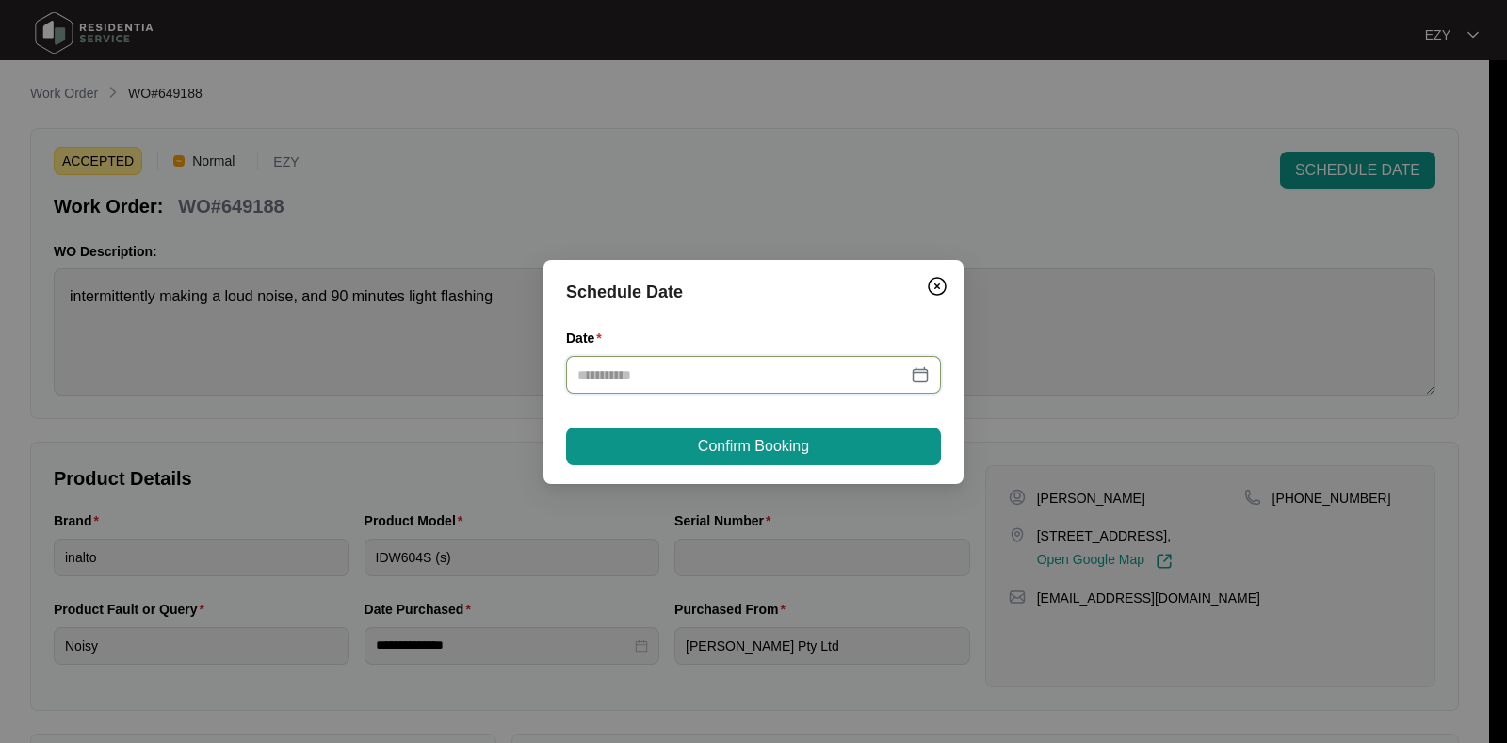
click at [669, 375] on input "Date" at bounding box center [742, 374] width 330 height 21
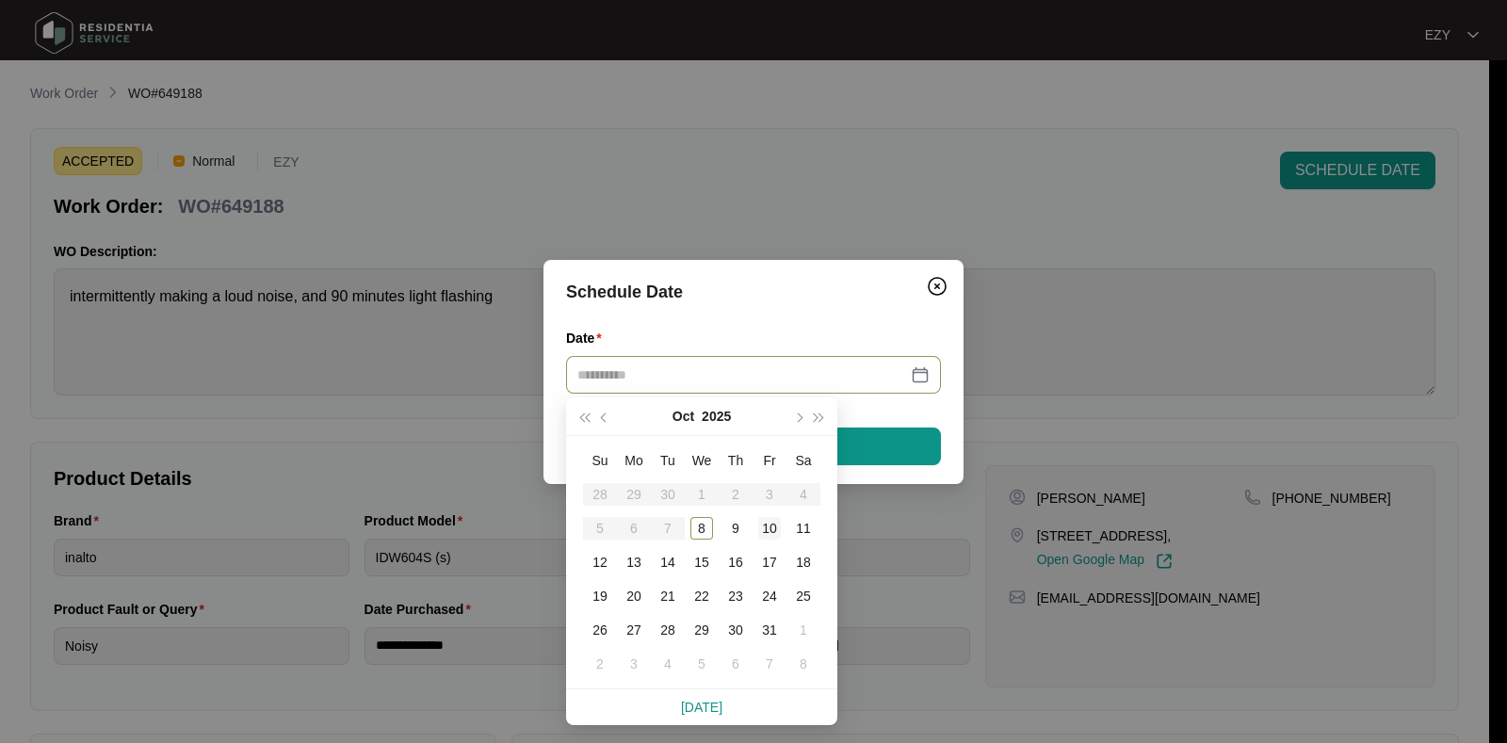
type input "**********"
click at [777, 527] on div "10" at bounding box center [769, 528] width 23 height 23
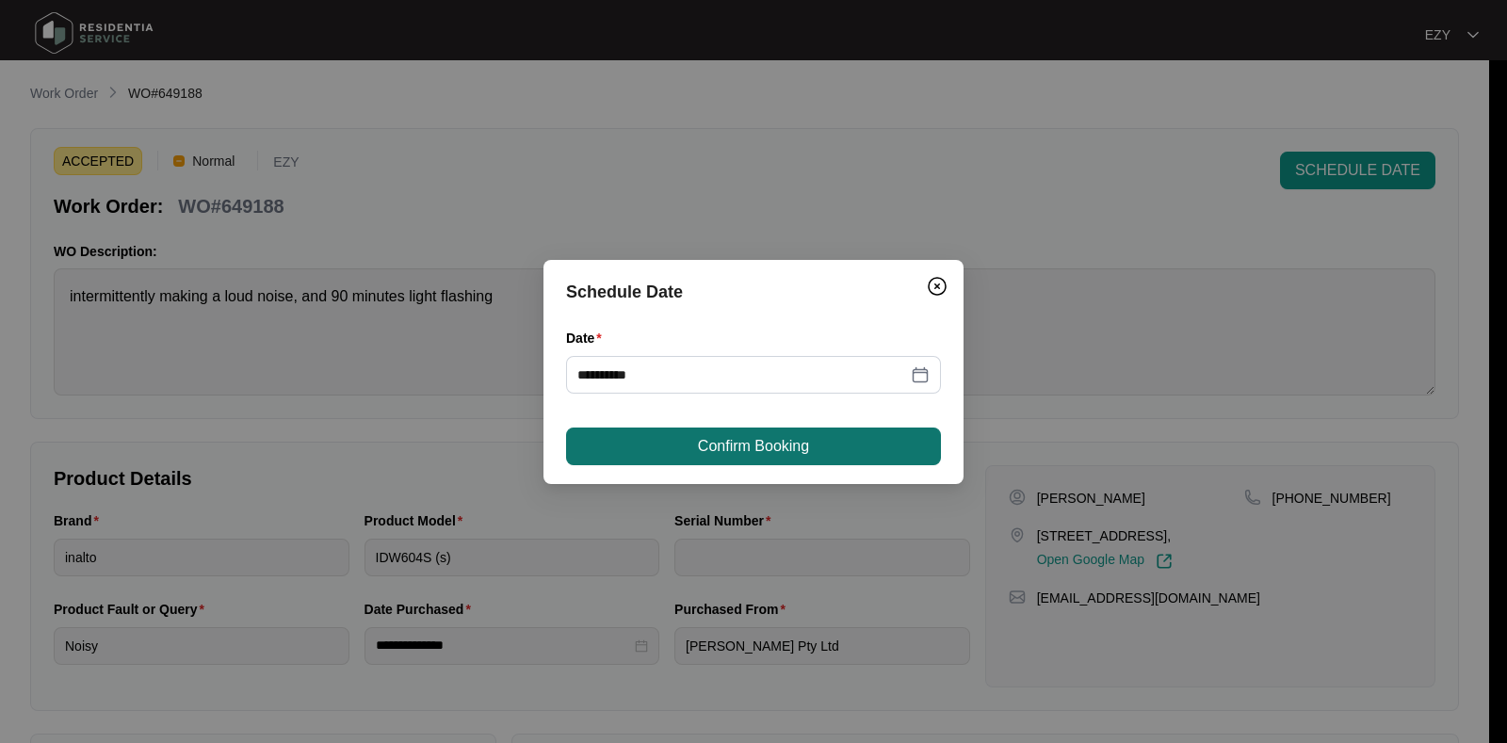
click at [748, 442] on span "Confirm Booking" at bounding box center [753, 446] width 111 height 23
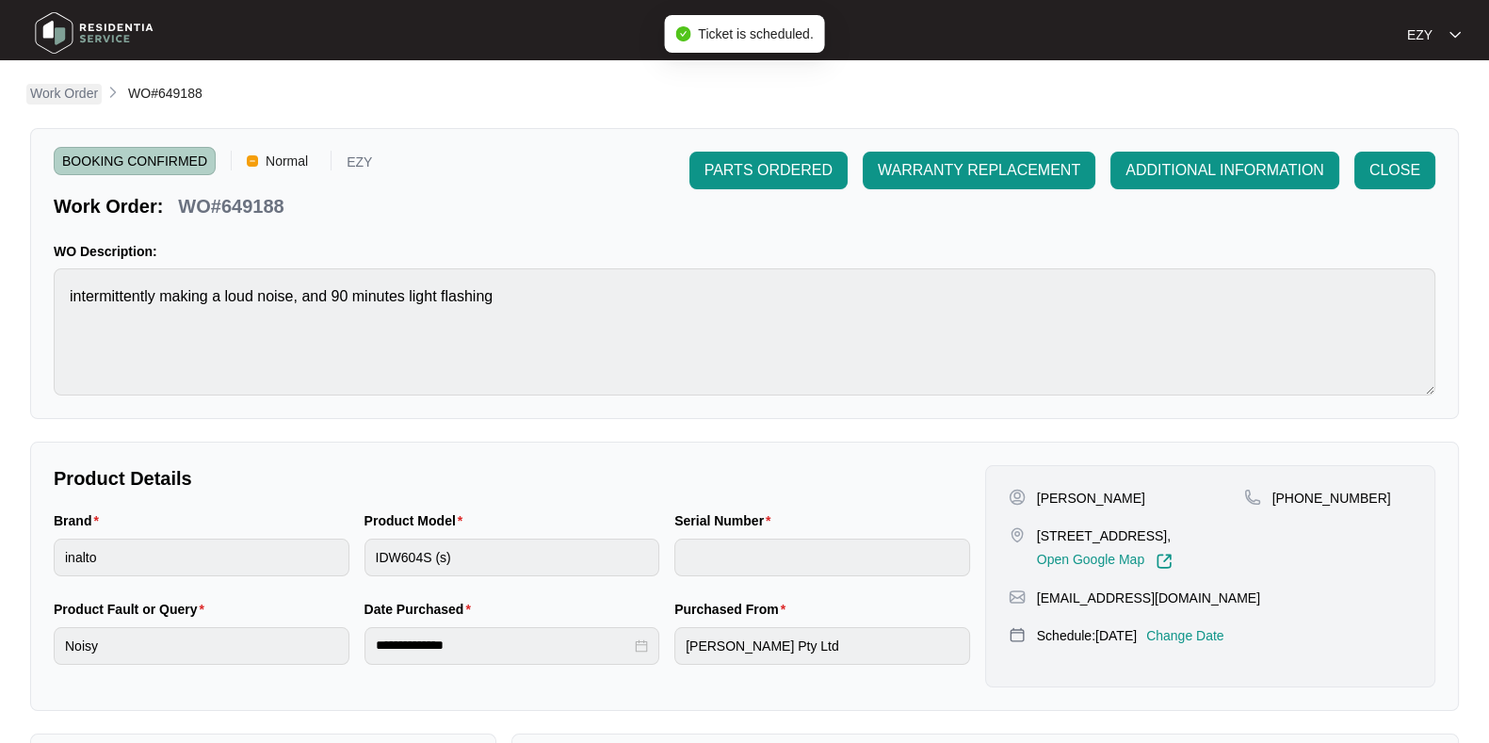
click at [75, 103] on p "Work Order" at bounding box center [64, 93] width 68 height 19
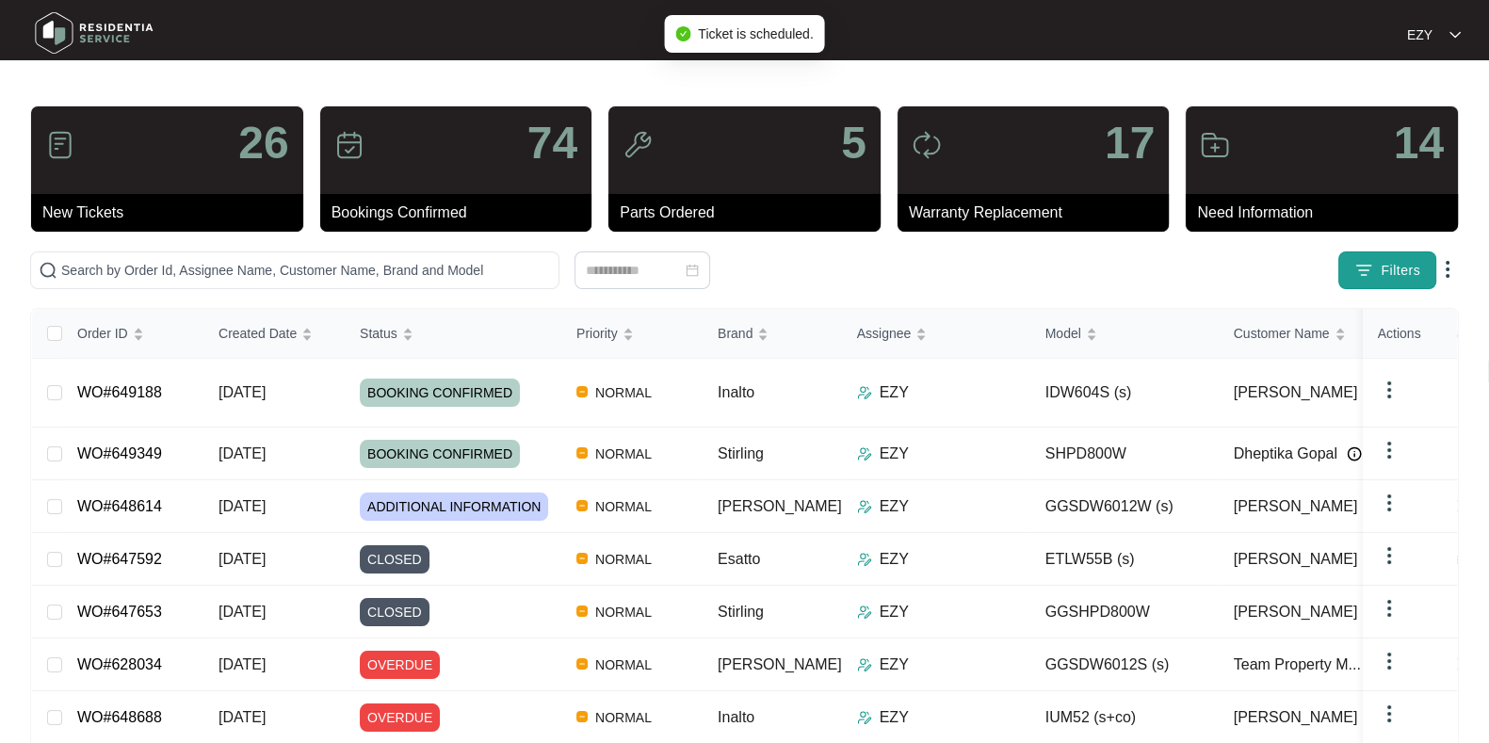
click at [1388, 264] on span "Filters" at bounding box center [1401, 271] width 40 height 20
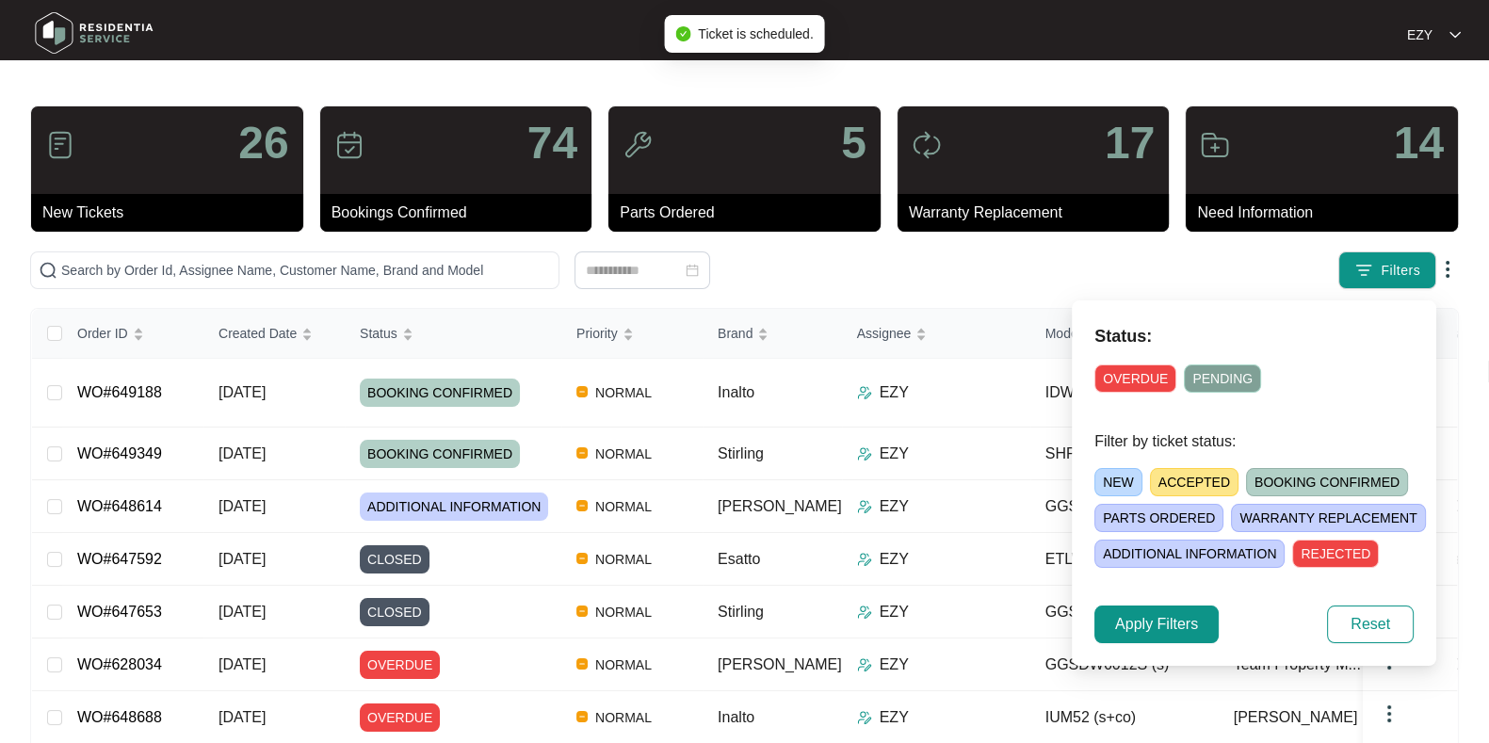
click at [1200, 478] on span "ACCEPTED" at bounding box center [1194, 482] width 89 height 28
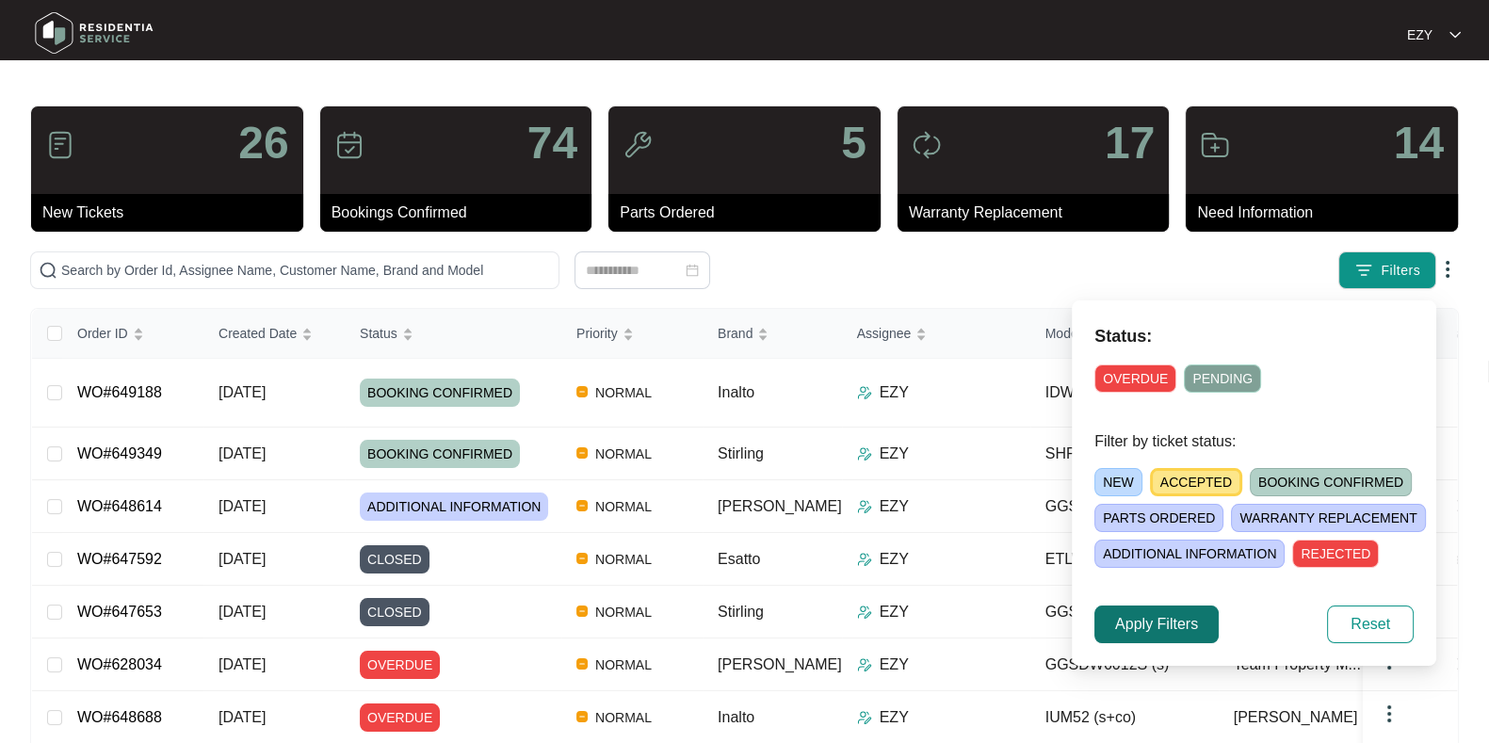
click at [1136, 628] on span "Apply Filters" at bounding box center [1156, 624] width 83 height 23
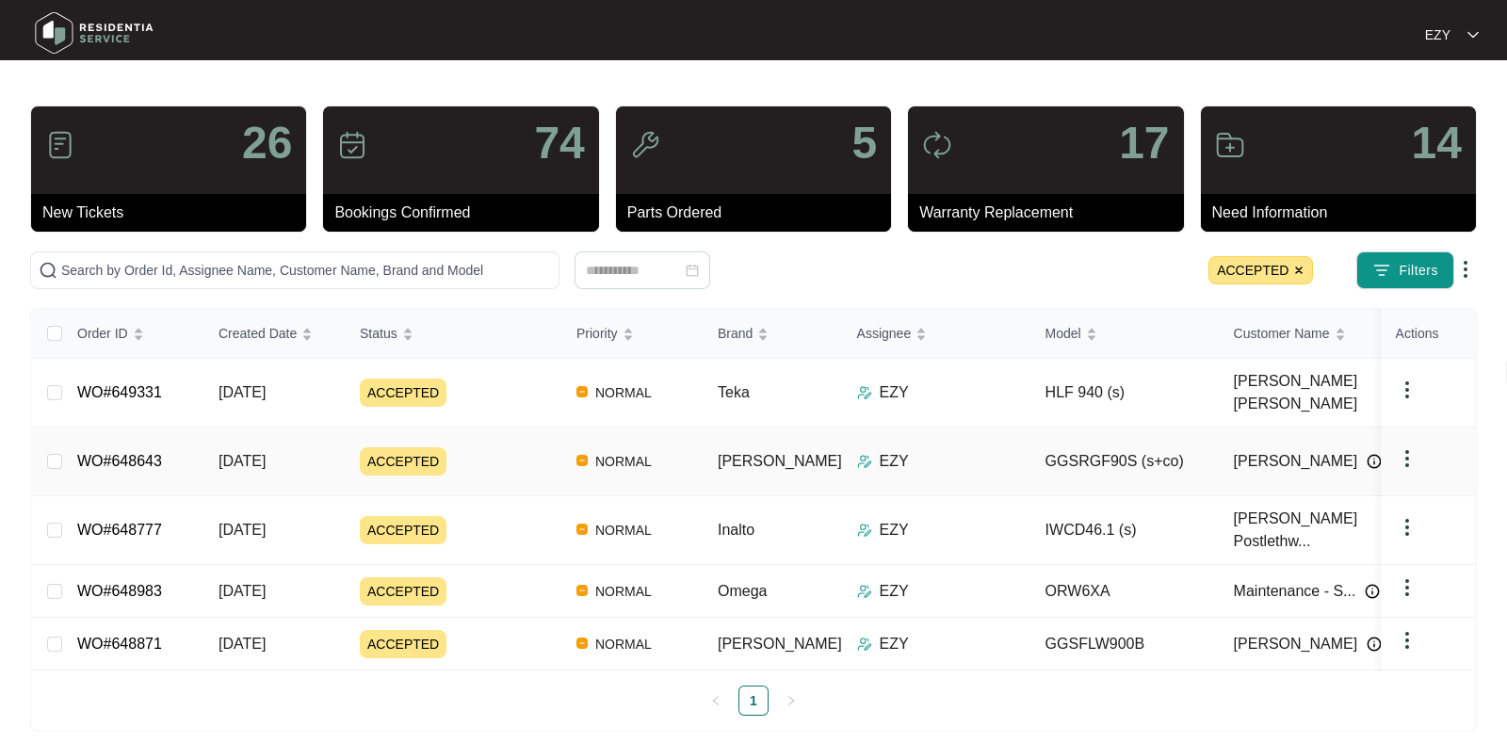
click at [499, 447] on div "ACCEPTED" at bounding box center [461, 461] width 202 height 28
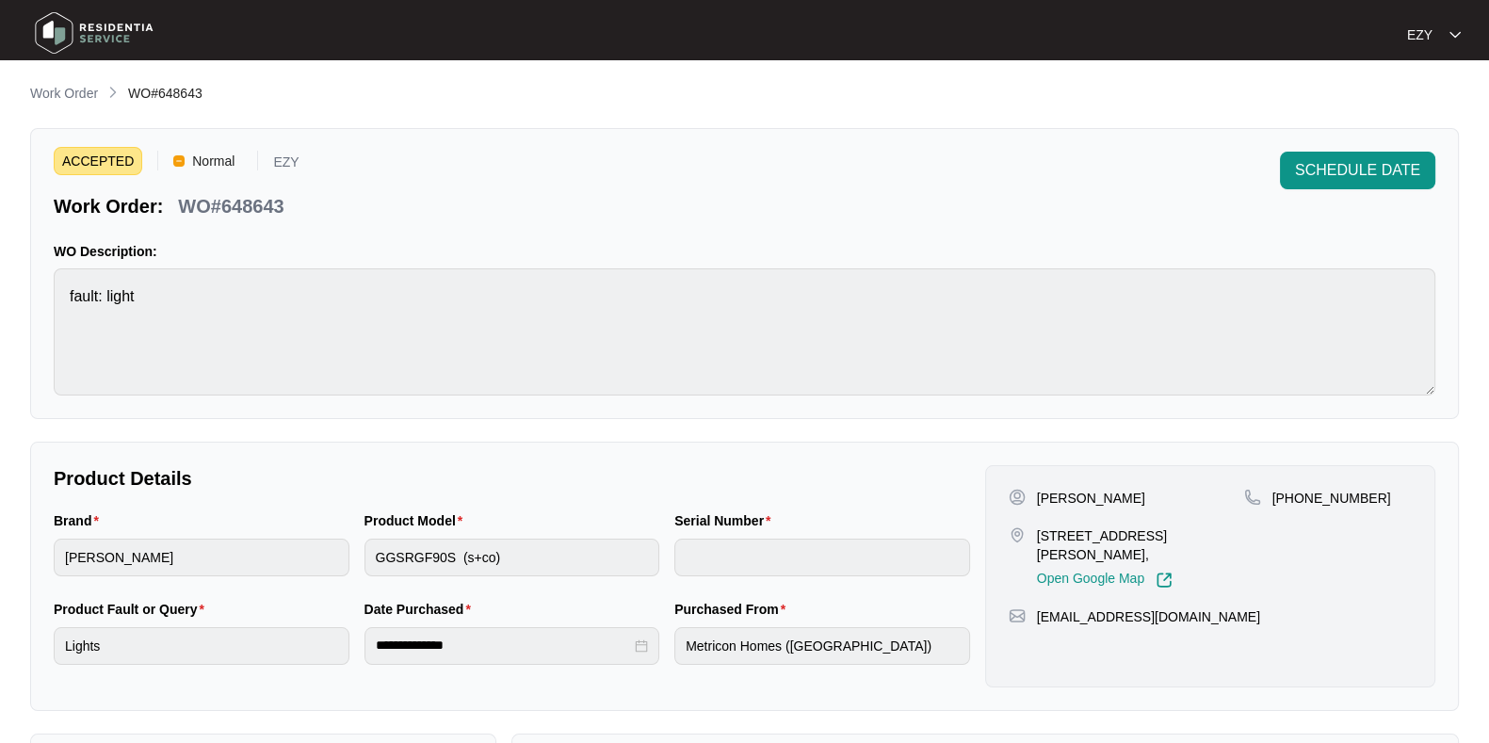
click at [238, 213] on p "WO#648643" at bounding box center [230, 206] width 105 height 26
copy p "648643"
click at [1326, 168] on span "SCHEDULE DATE" at bounding box center [1357, 170] width 125 height 23
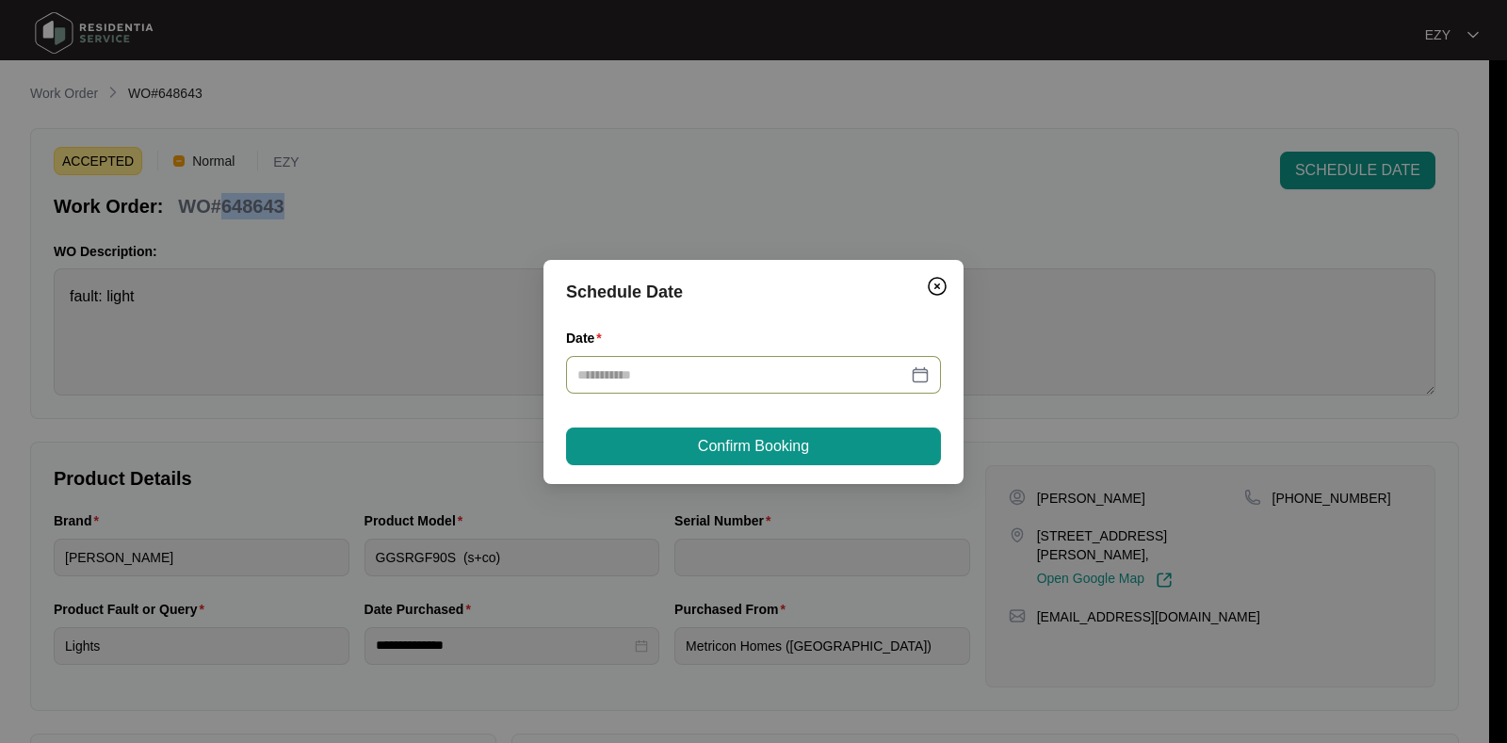
click at [703, 384] on div at bounding box center [753, 375] width 375 height 38
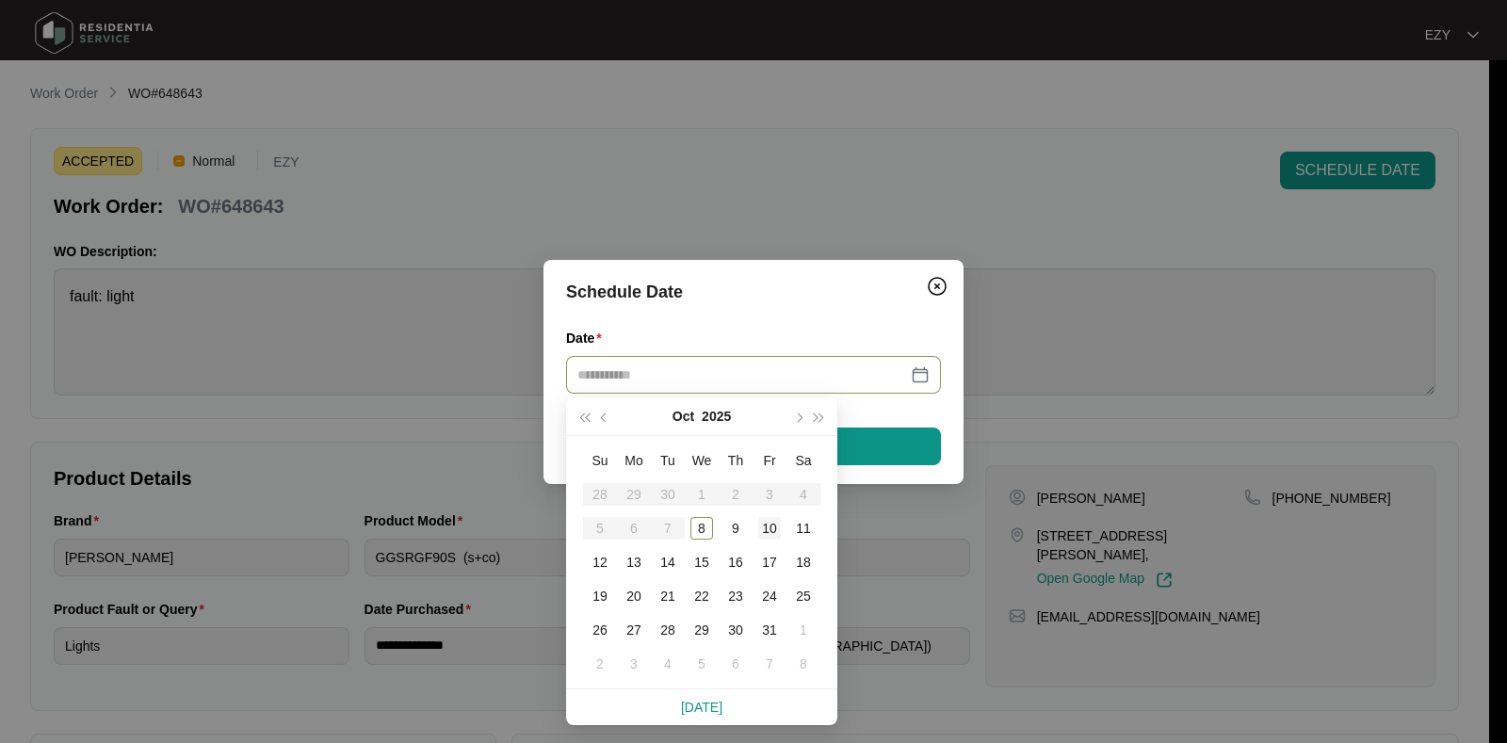
type input "**********"
click at [771, 522] on div "10" at bounding box center [769, 528] width 23 height 23
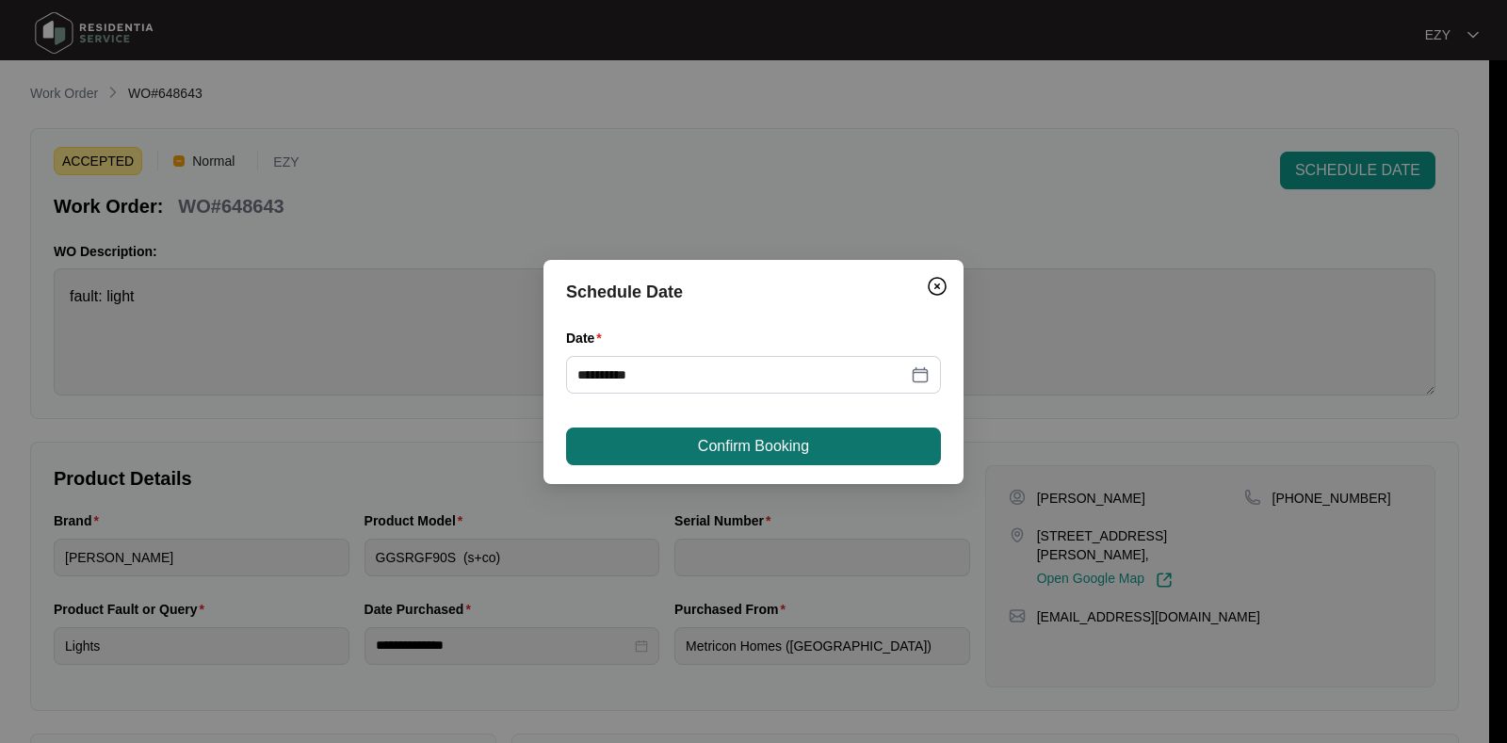
click at [748, 439] on span "Confirm Booking" at bounding box center [753, 446] width 111 height 23
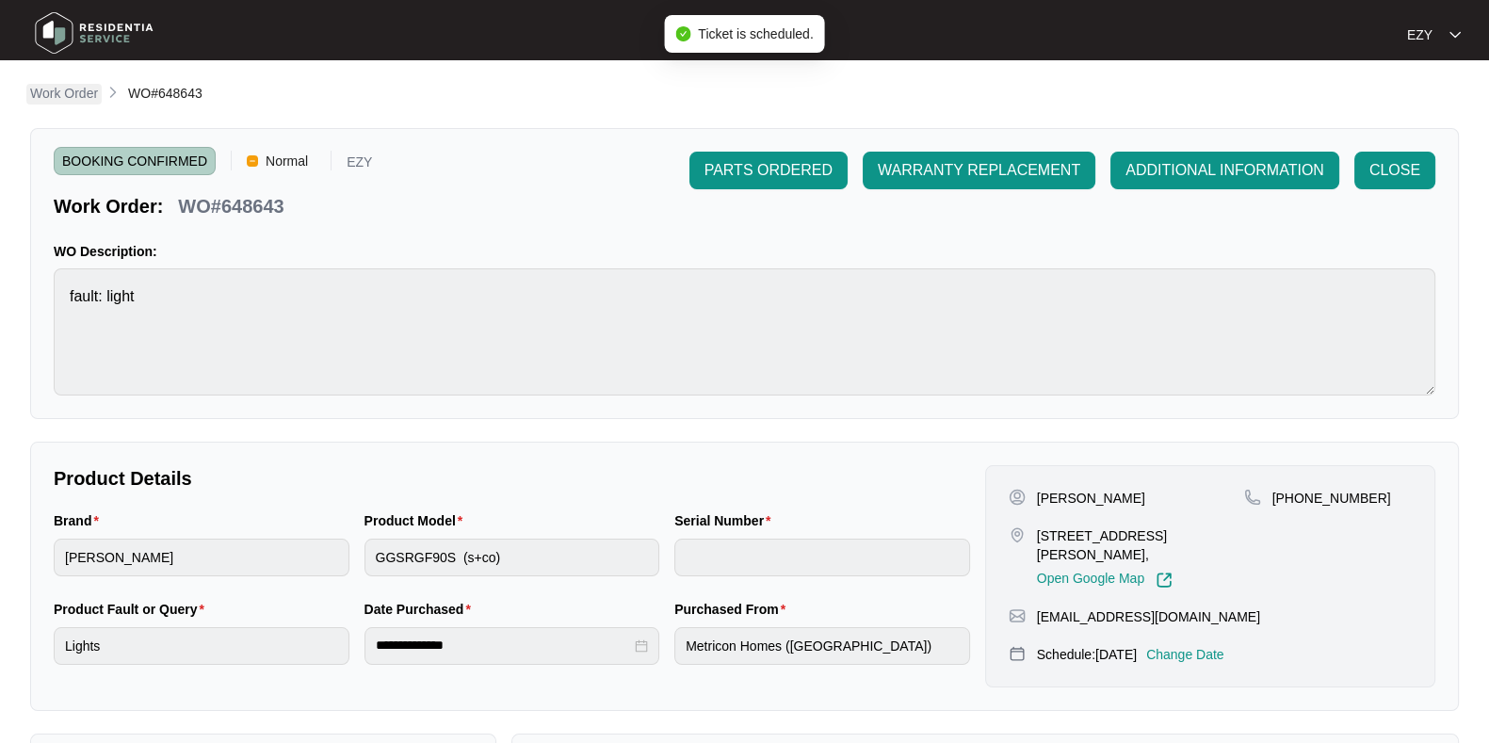
click at [62, 87] on p "Work Order" at bounding box center [64, 93] width 68 height 19
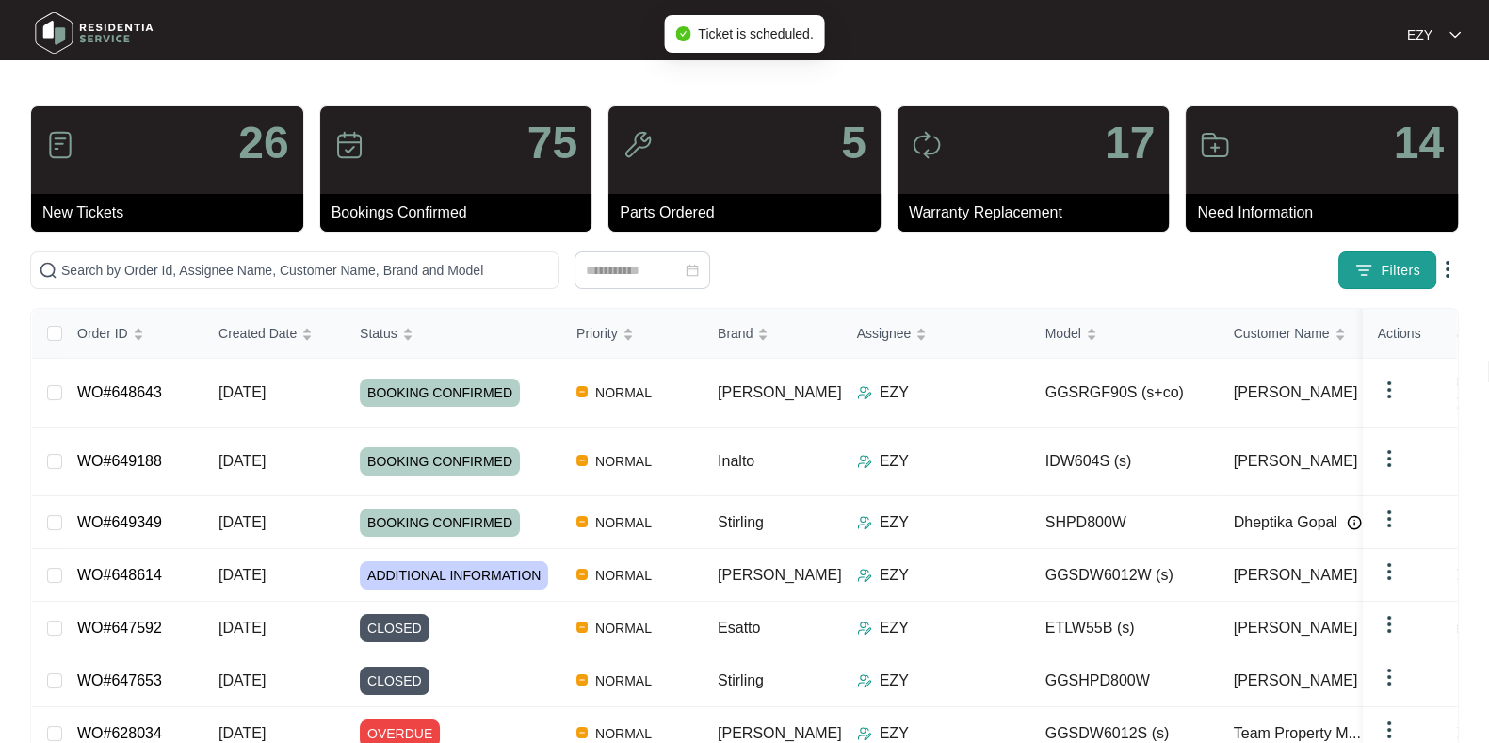
click at [1380, 267] on button "Filters" at bounding box center [1387, 270] width 98 height 38
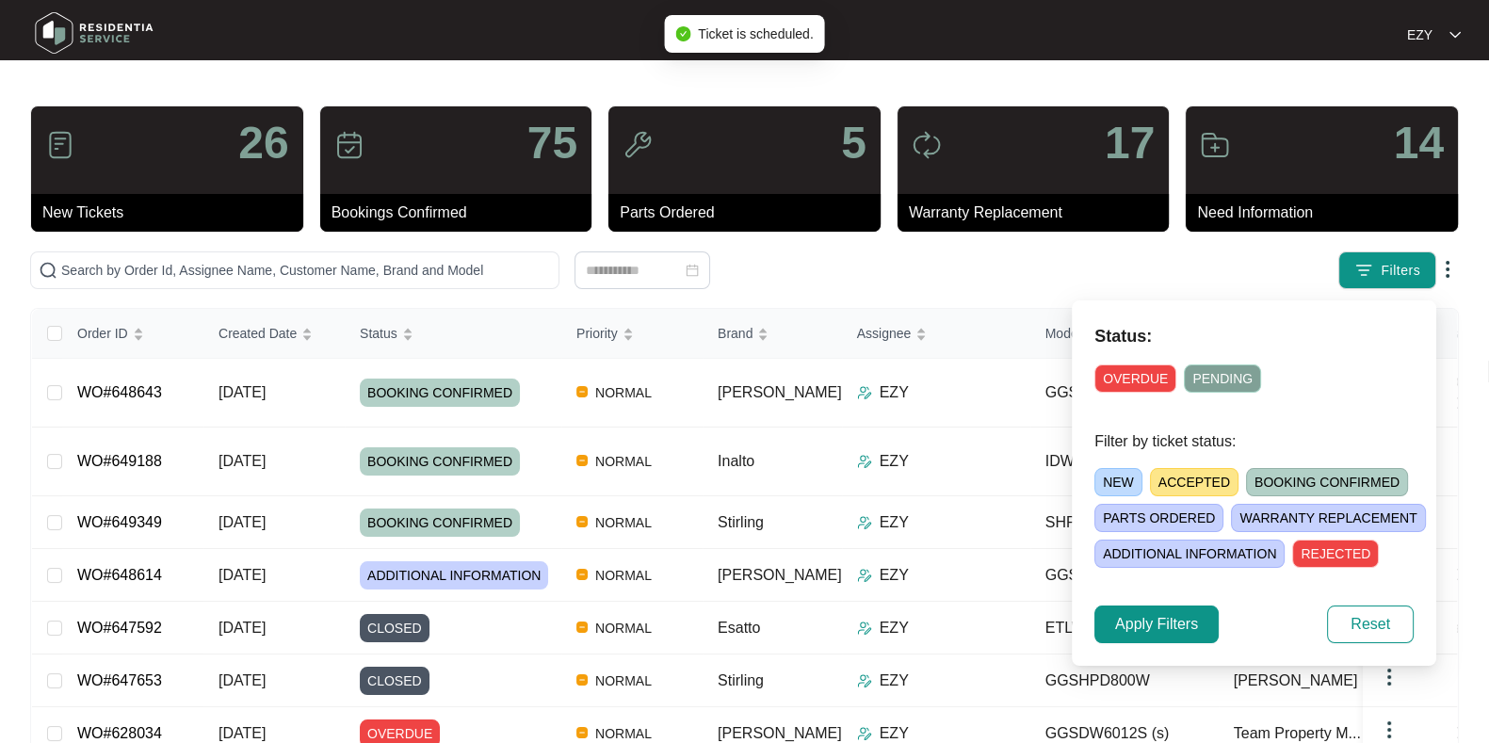
click at [1215, 486] on span "ACCEPTED" at bounding box center [1194, 482] width 89 height 28
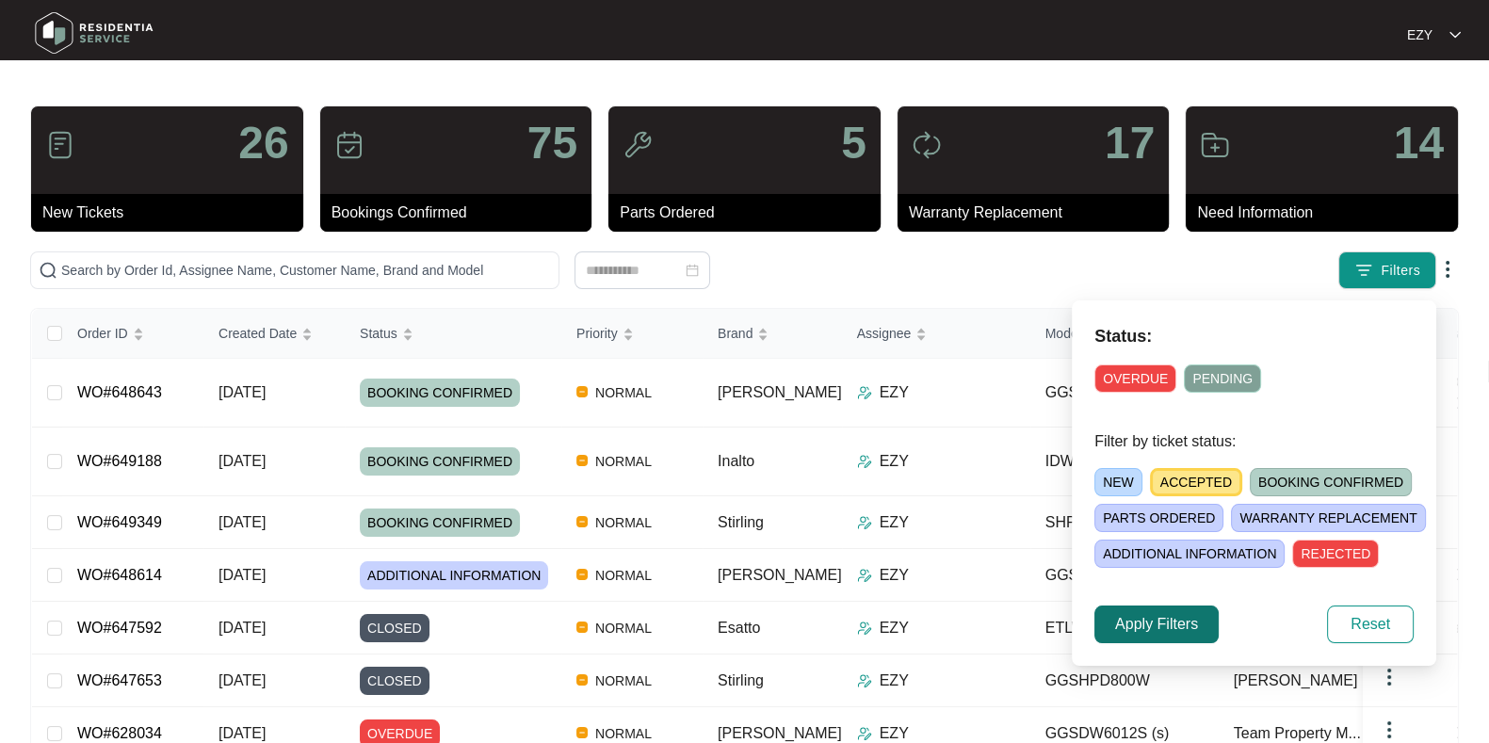
click at [1141, 615] on span "Apply Filters" at bounding box center [1156, 624] width 83 height 23
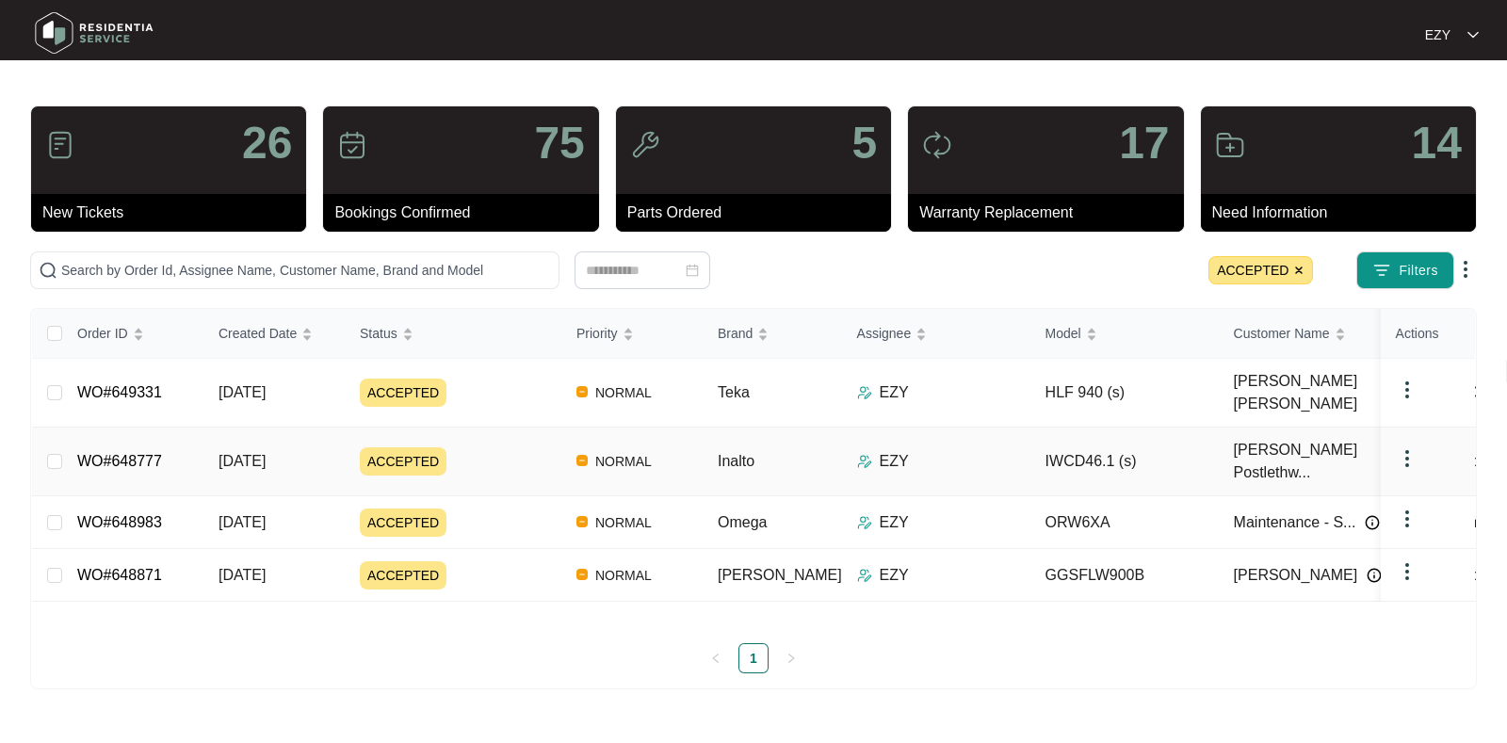
click at [486, 447] on div "ACCEPTED" at bounding box center [461, 461] width 202 height 28
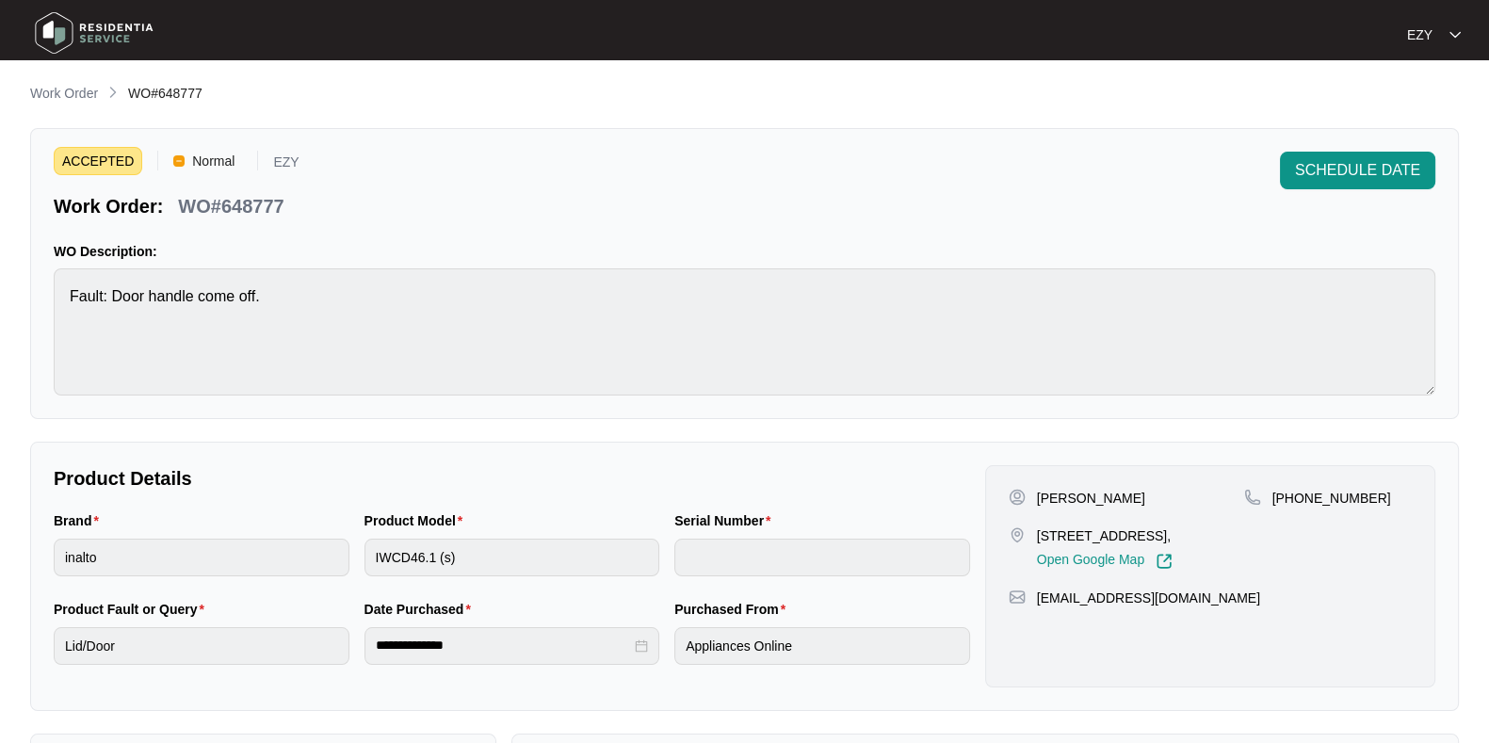
click at [254, 200] on p "WO#648777" at bounding box center [230, 206] width 105 height 26
copy p "648777"
click at [1347, 179] on span "SCHEDULE DATE" at bounding box center [1357, 170] width 125 height 23
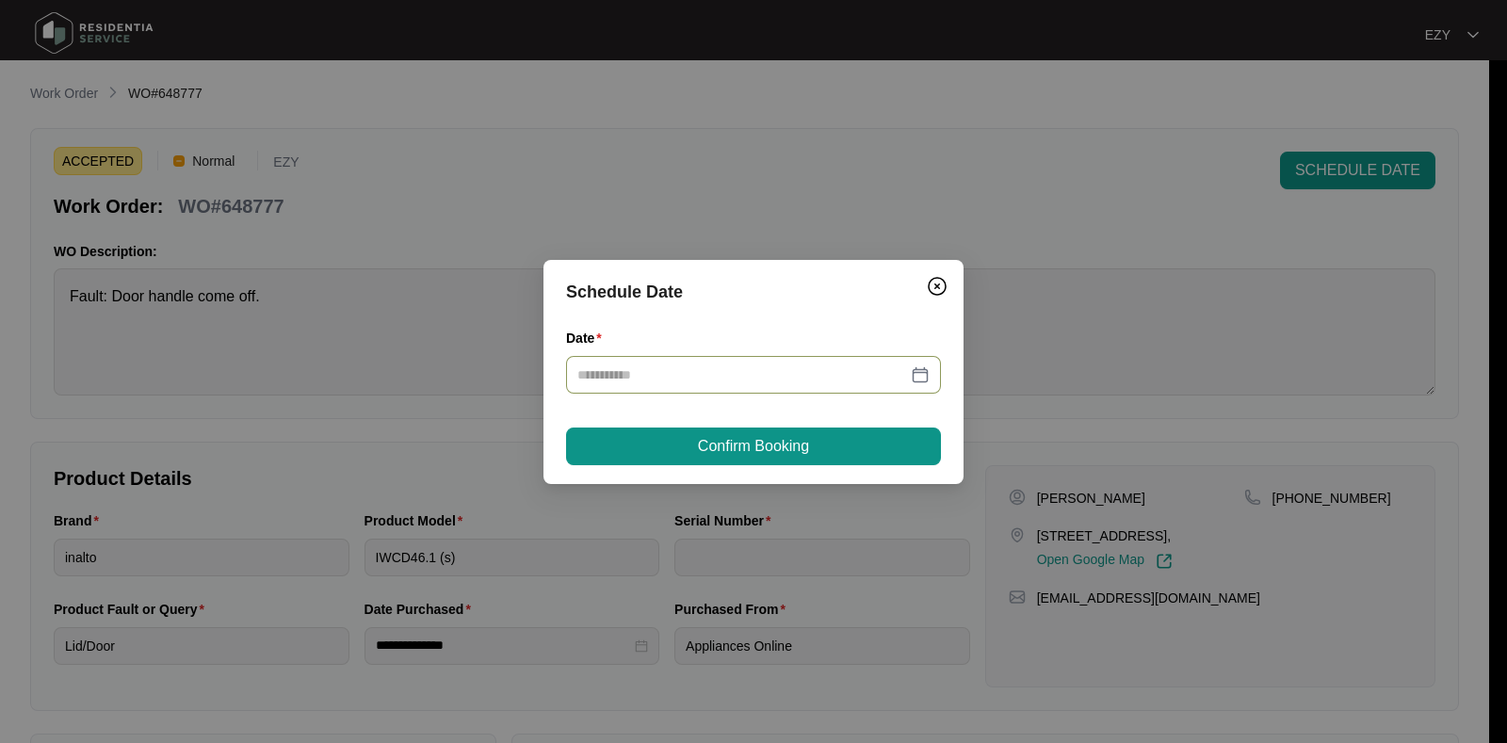
click at [711, 378] on input "Date" at bounding box center [742, 374] width 330 height 21
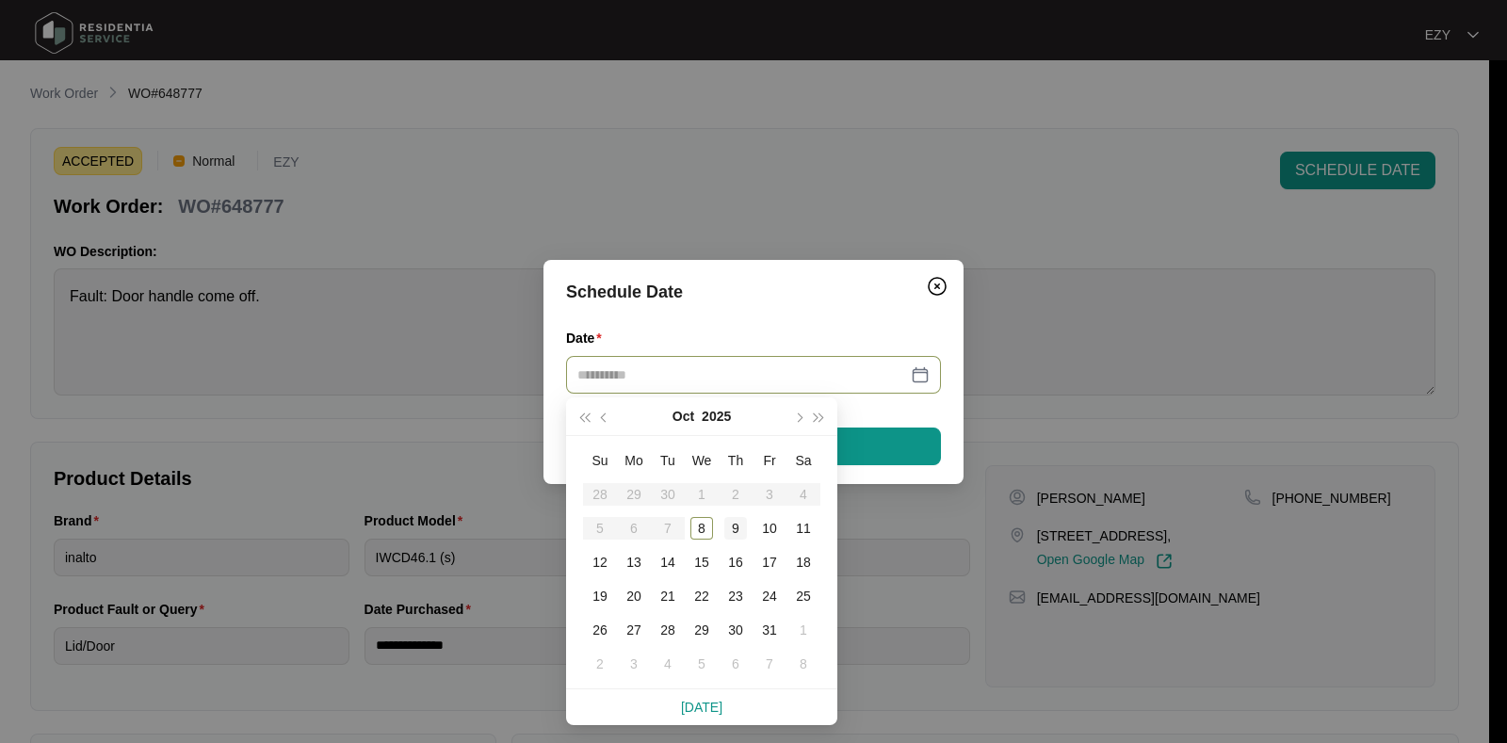
type input "**********"
click at [741, 526] on div "9" at bounding box center [735, 528] width 23 height 23
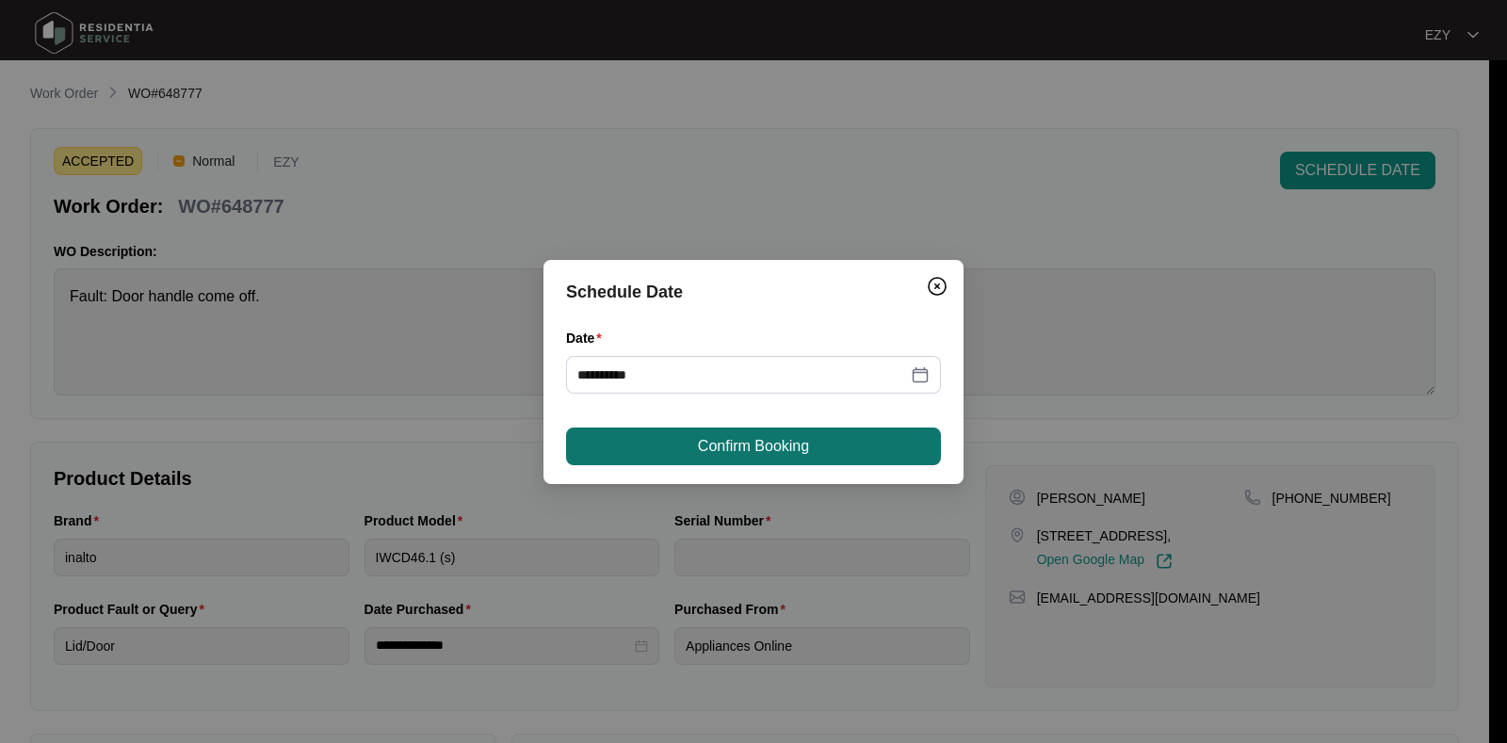
click at [725, 443] on span "Confirm Booking" at bounding box center [753, 446] width 111 height 23
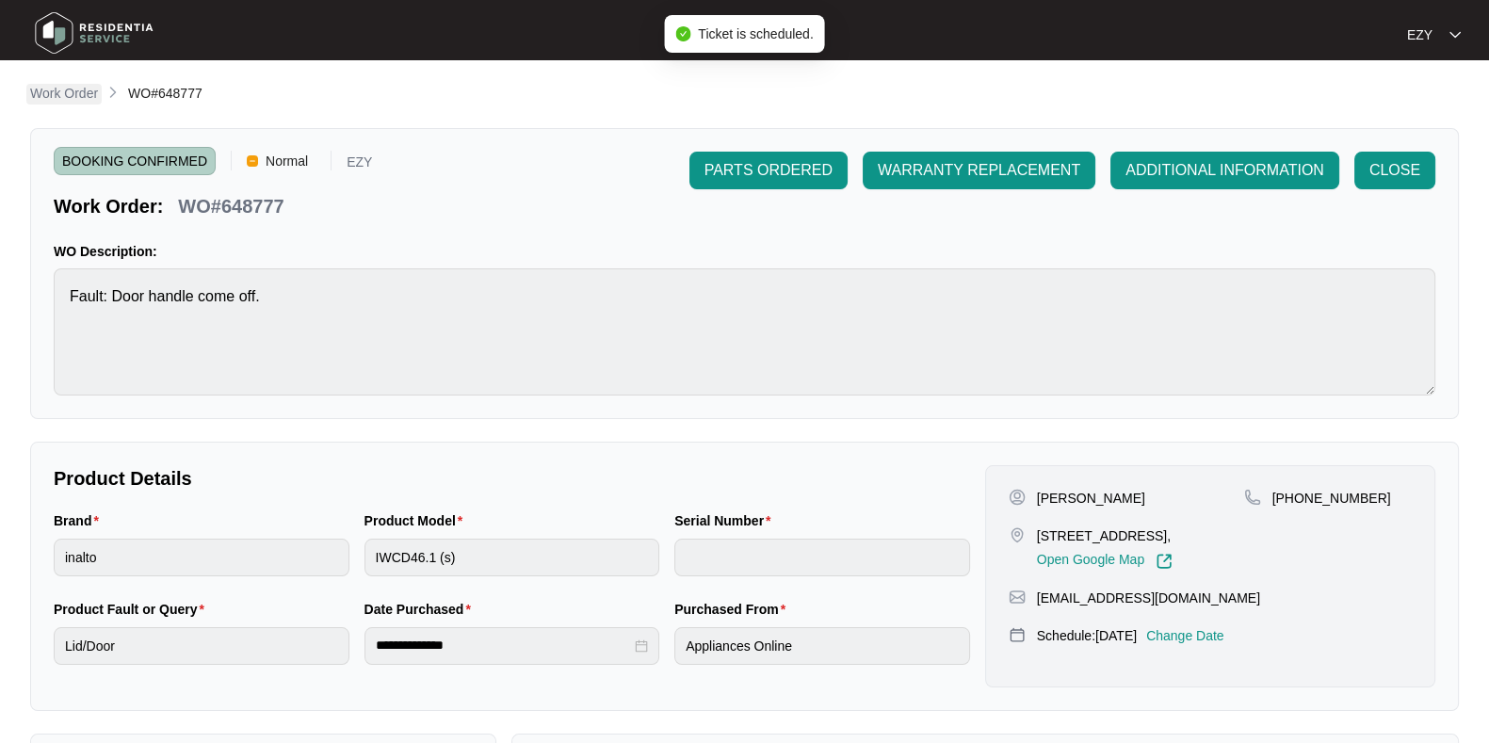
click at [55, 94] on p "Work Order" at bounding box center [64, 93] width 68 height 19
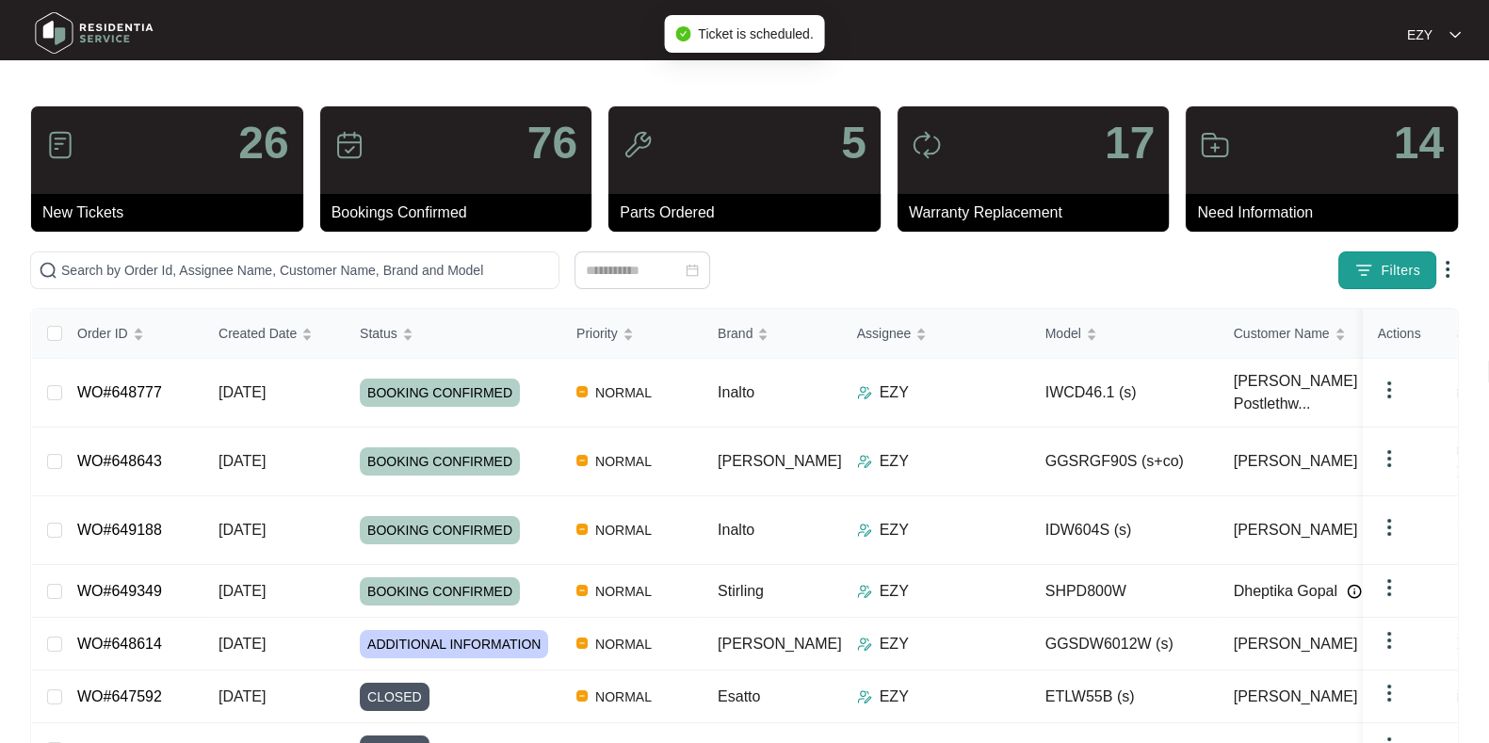
click at [1398, 258] on button "Filters" at bounding box center [1387, 270] width 98 height 38
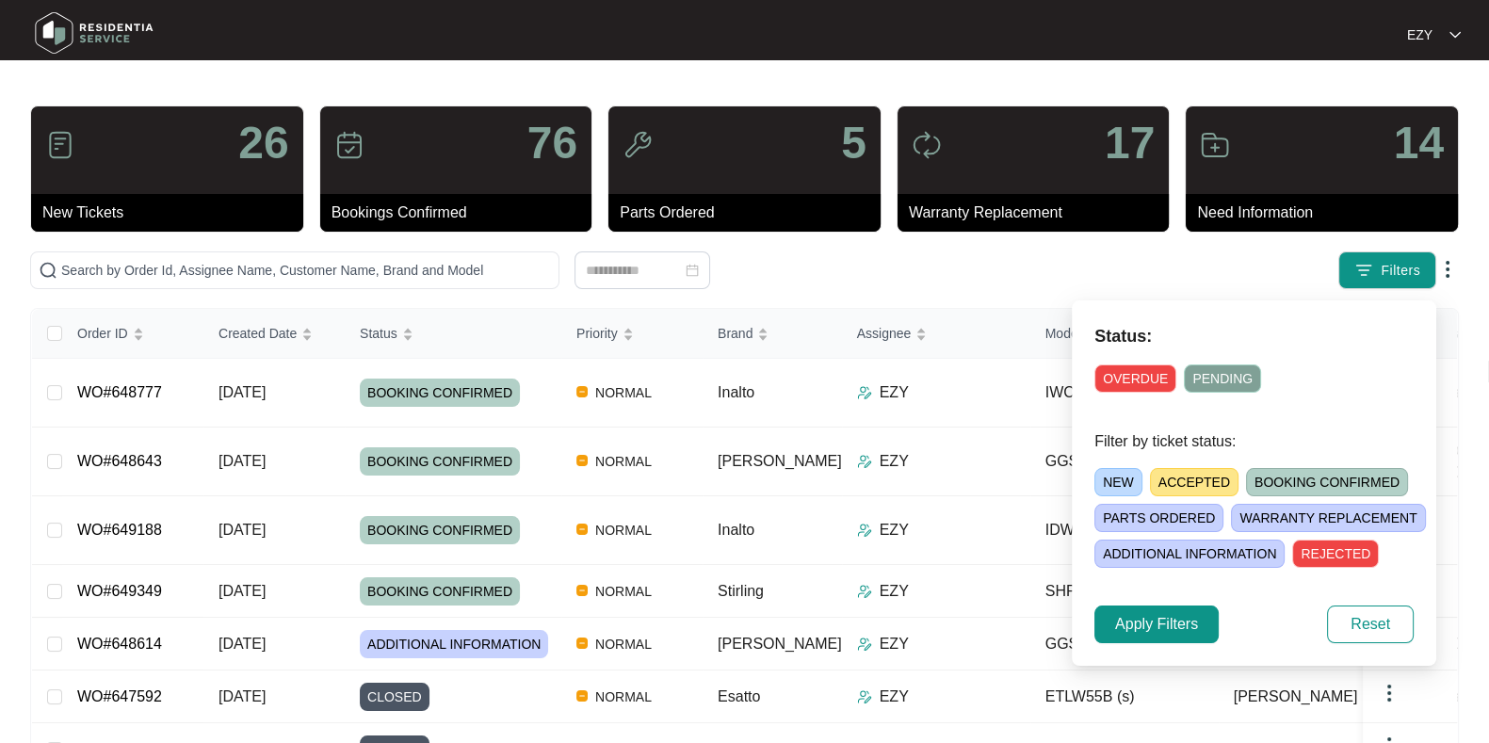
click at [1197, 480] on span "ACCEPTED" at bounding box center [1194, 482] width 89 height 28
click at [1177, 616] on span "Apply Filters" at bounding box center [1156, 624] width 83 height 23
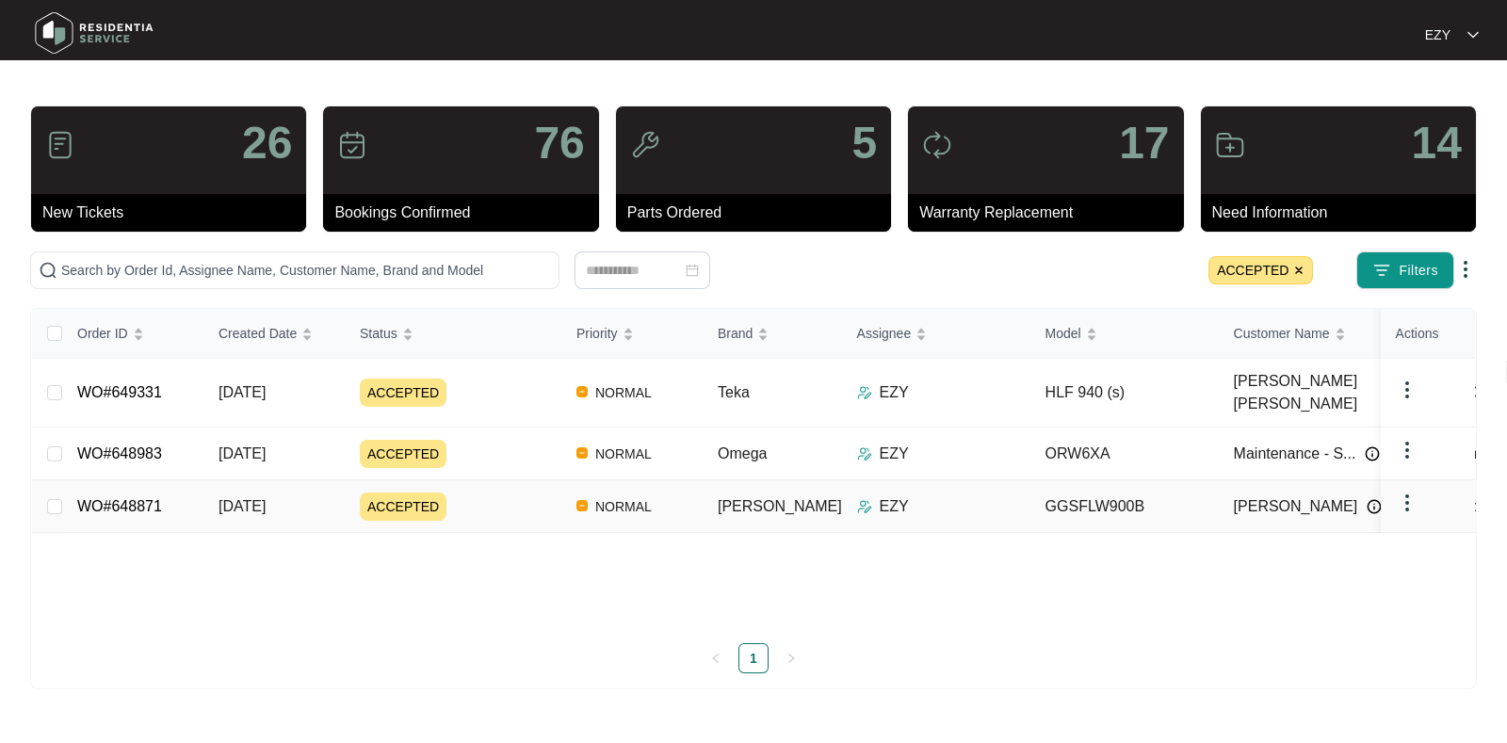
click at [519, 493] on div "ACCEPTED" at bounding box center [461, 507] width 202 height 28
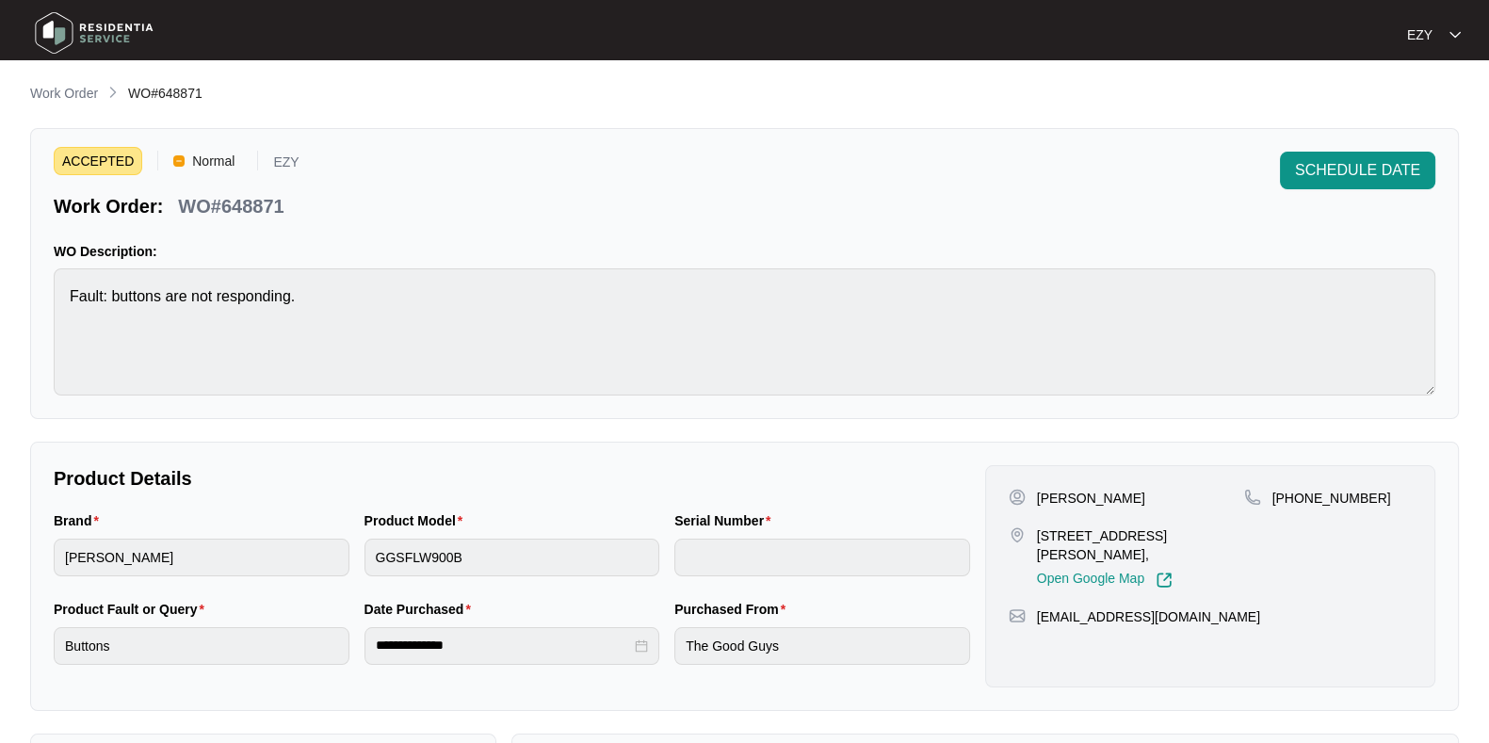
click at [229, 209] on p "WO#648871" at bounding box center [230, 206] width 105 height 26
copy p "648871"
click at [1336, 176] on span "SCHEDULE DATE" at bounding box center [1357, 170] width 125 height 23
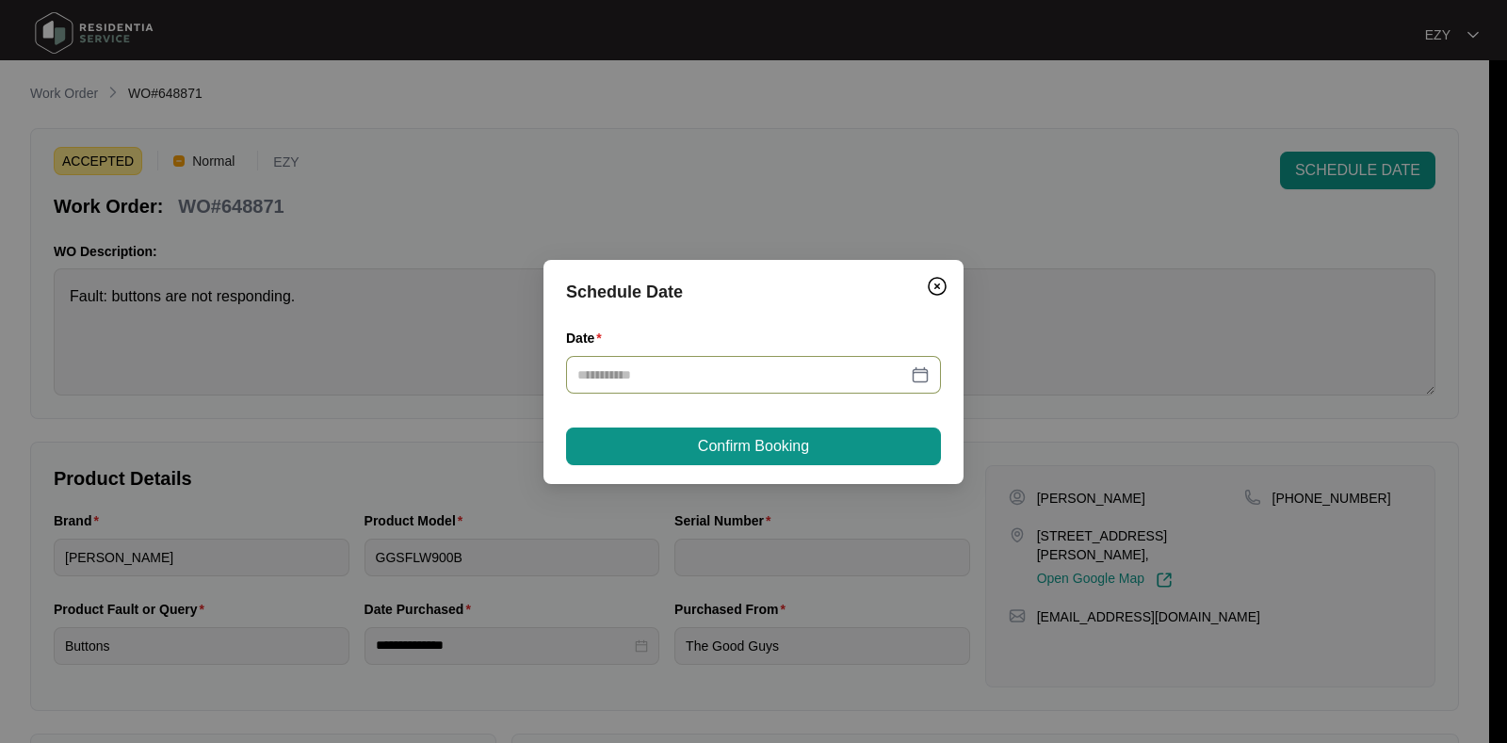
click at [730, 381] on input "Date" at bounding box center [742, 374] width 330 height 21
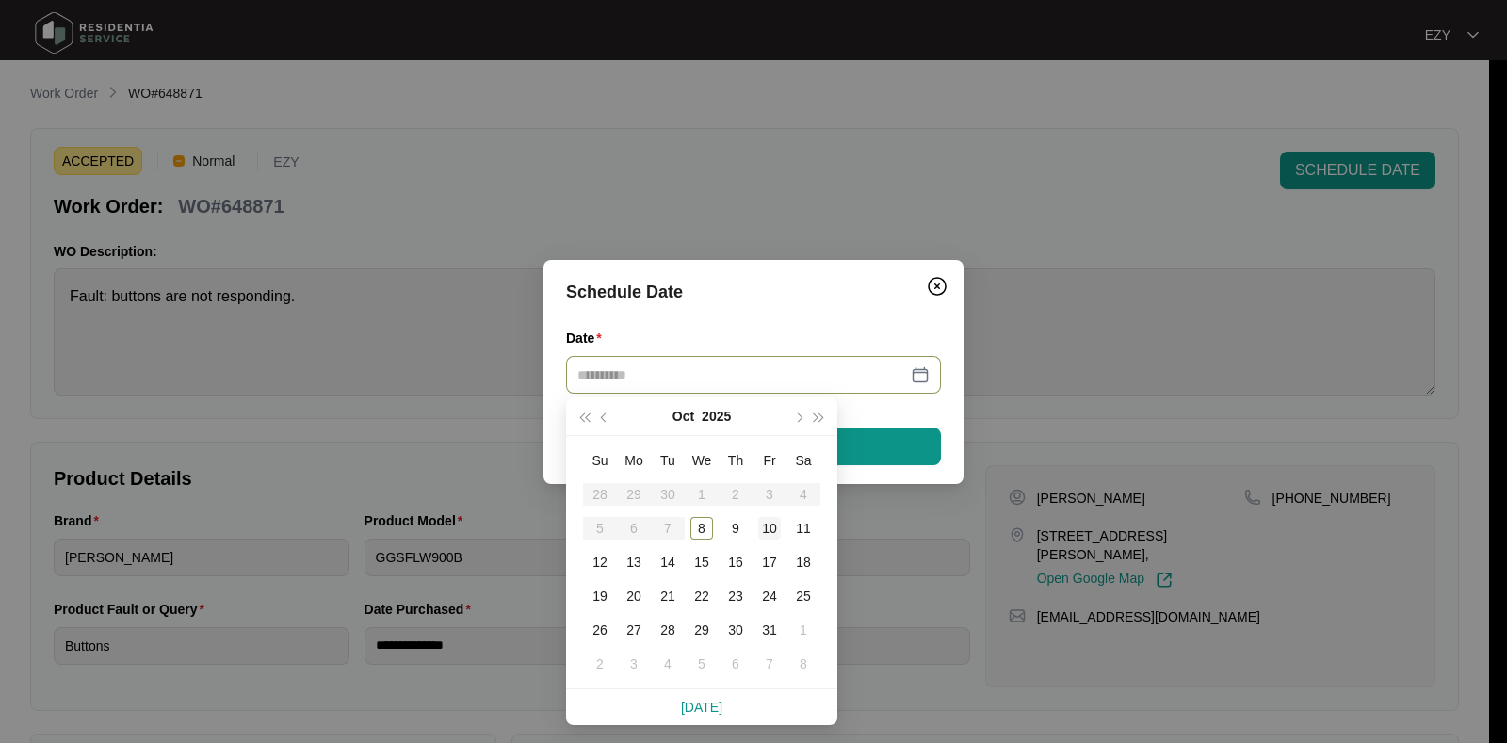
type input "**********"
click at [772, 525] on div "10" at bounding box center [769, 528] width 23 height 23
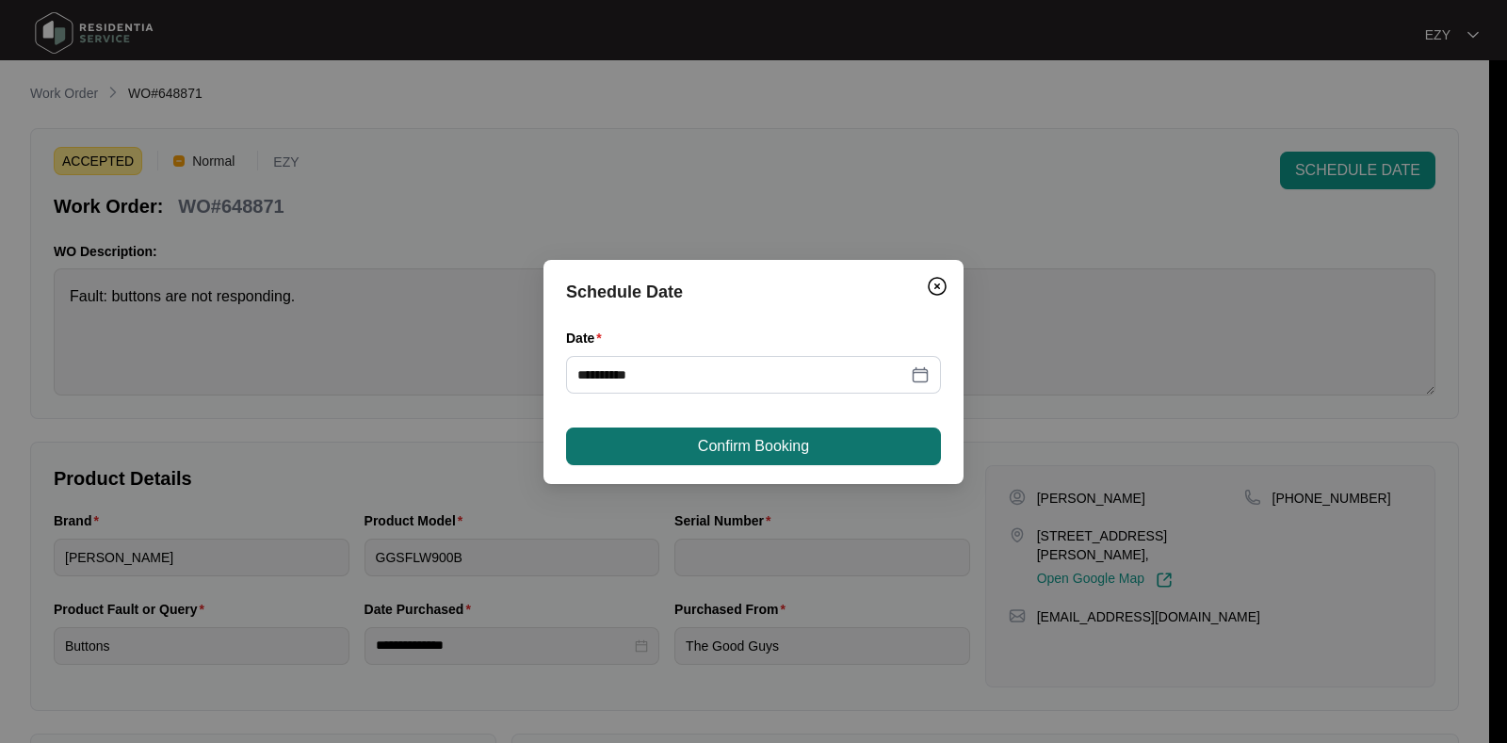
click at [769, 448] on span "Confirm Booking" at bounding box center [753, 446] width 111 height 23
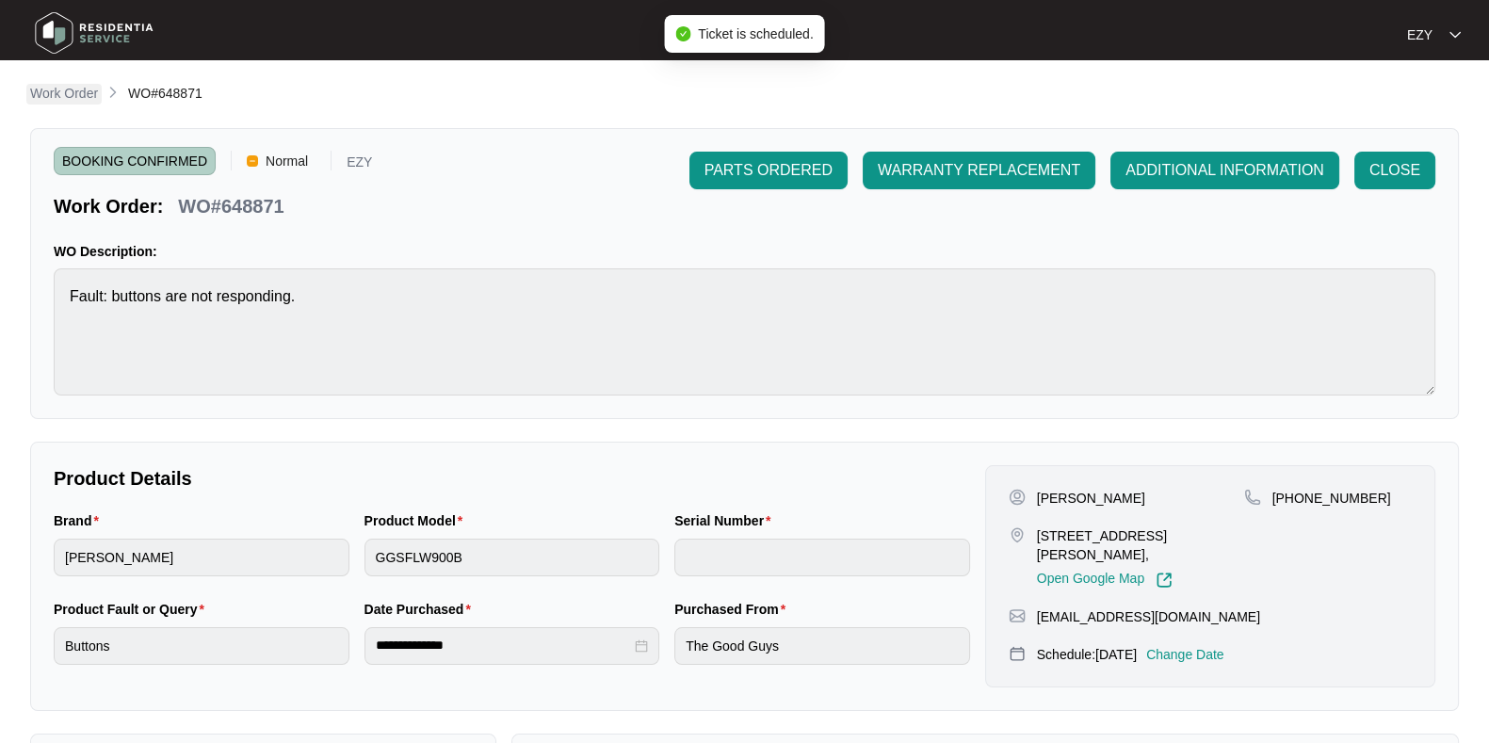
click at [40, 97] on p "Work Order" at bounding box center [64, 93] width 68 height 19
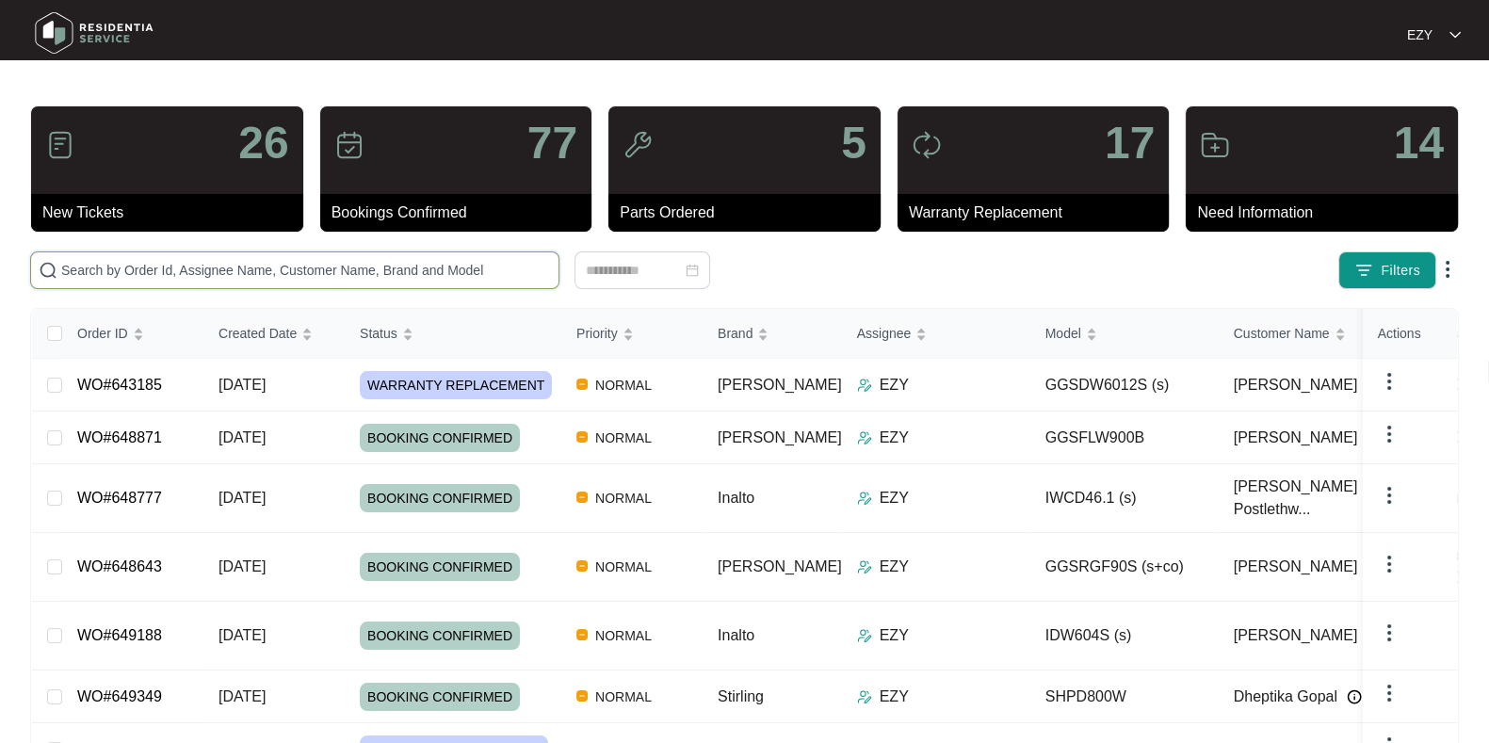
click at [209, 271] on input "text" at bounding box center [306, 270] width 490 height 21
paste input "647729"
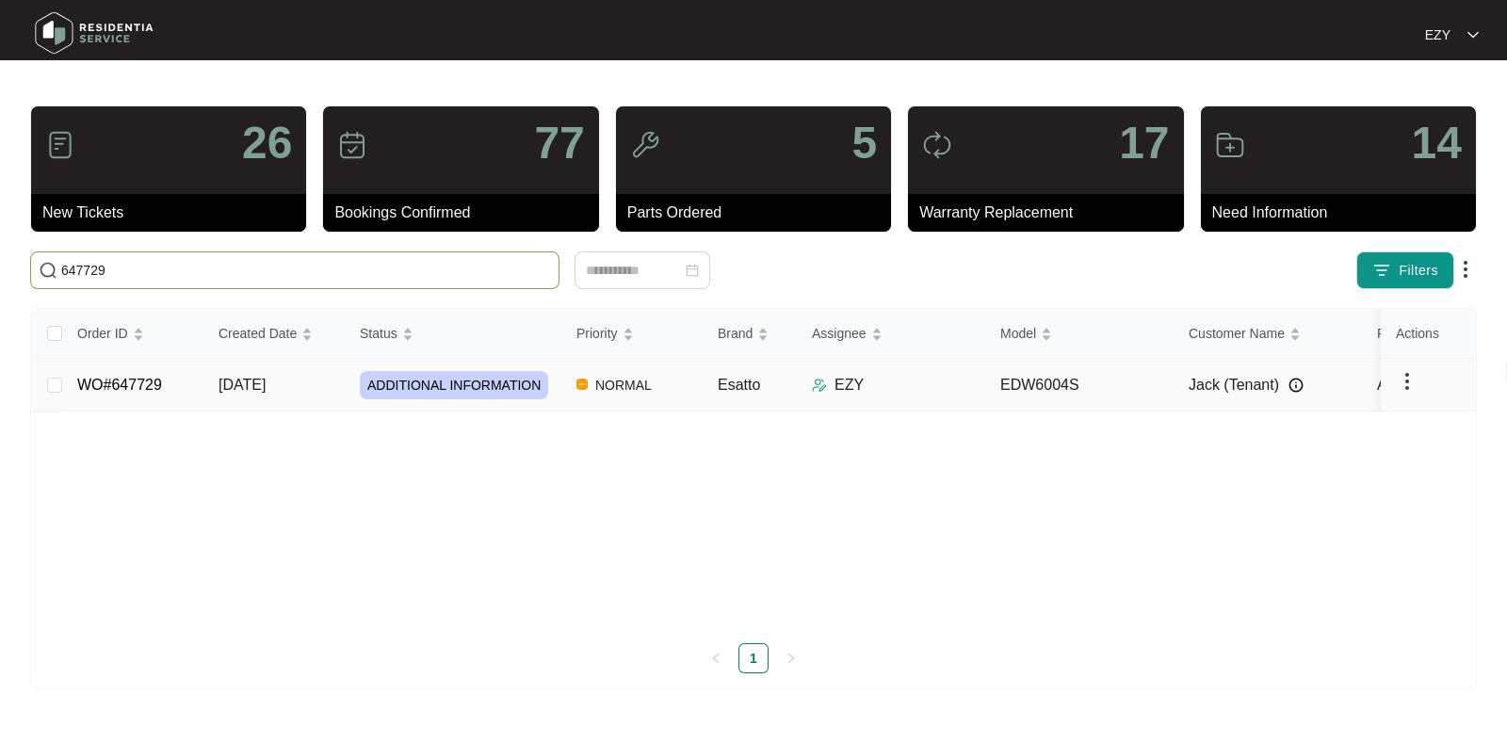
type input "647729"
click at [315, 403] on td "[DATE]" at bounding box center [273, 385] width 141 height 53
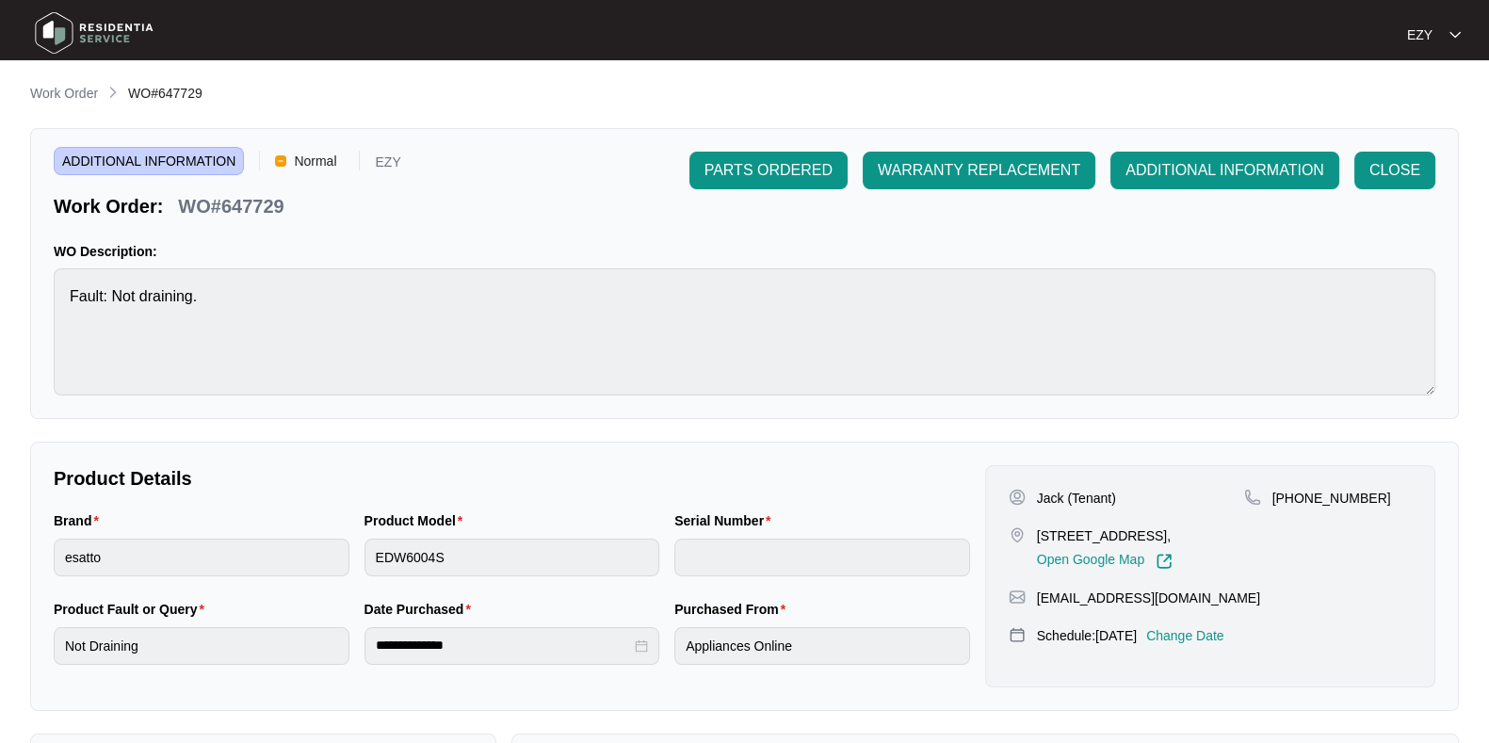
click at [51, 76] on main "**********" at bounding box center [744, 624] width 1489 height 1249
click at [69, 109] on div "**********" at bounding box center [744, 651] width 1429 height 1136
click at [61, 100] on p "Work Order" at bounding box center [64, 93] width 68 height 19
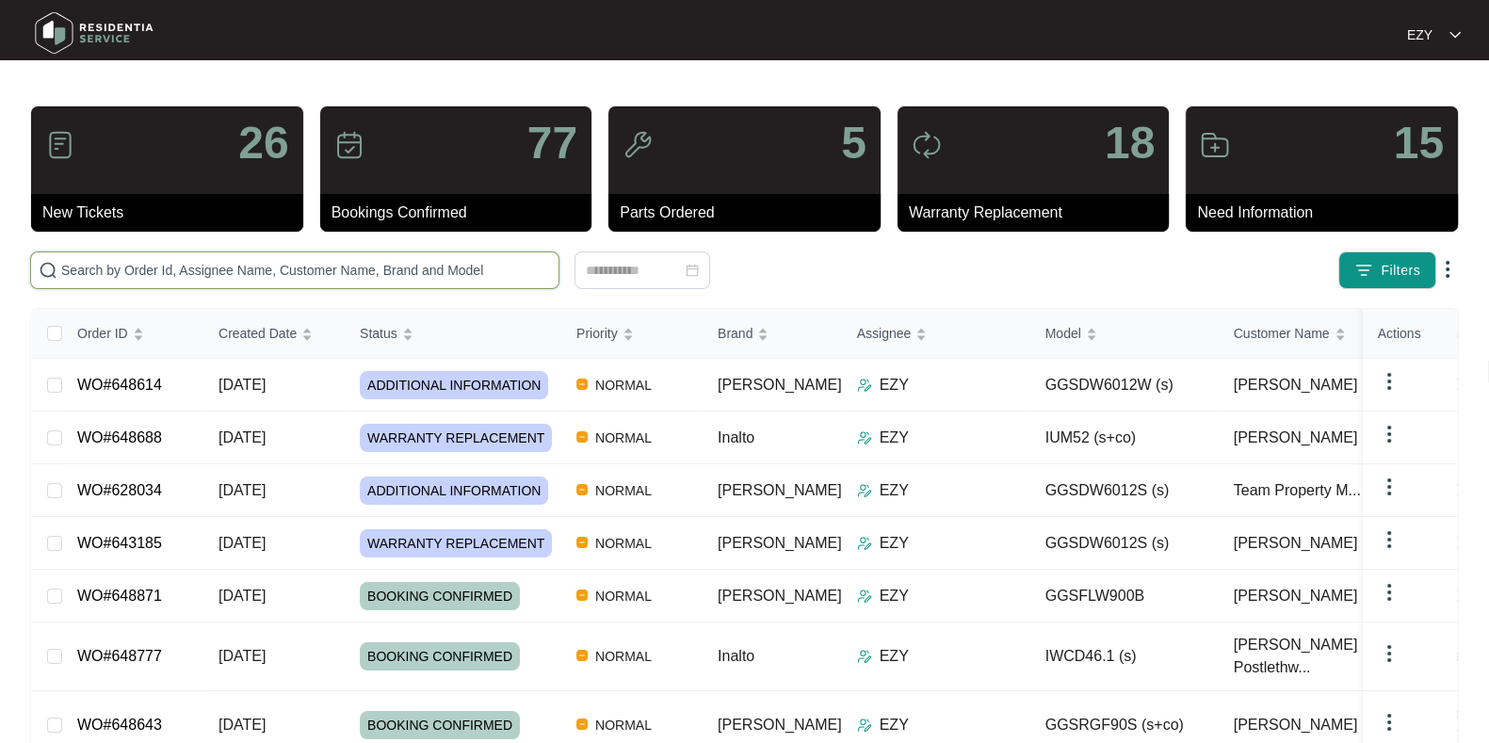
click at [251, 270] on input "text" at bounding box center [306, 270] width 490 height 21
paste input "648614"
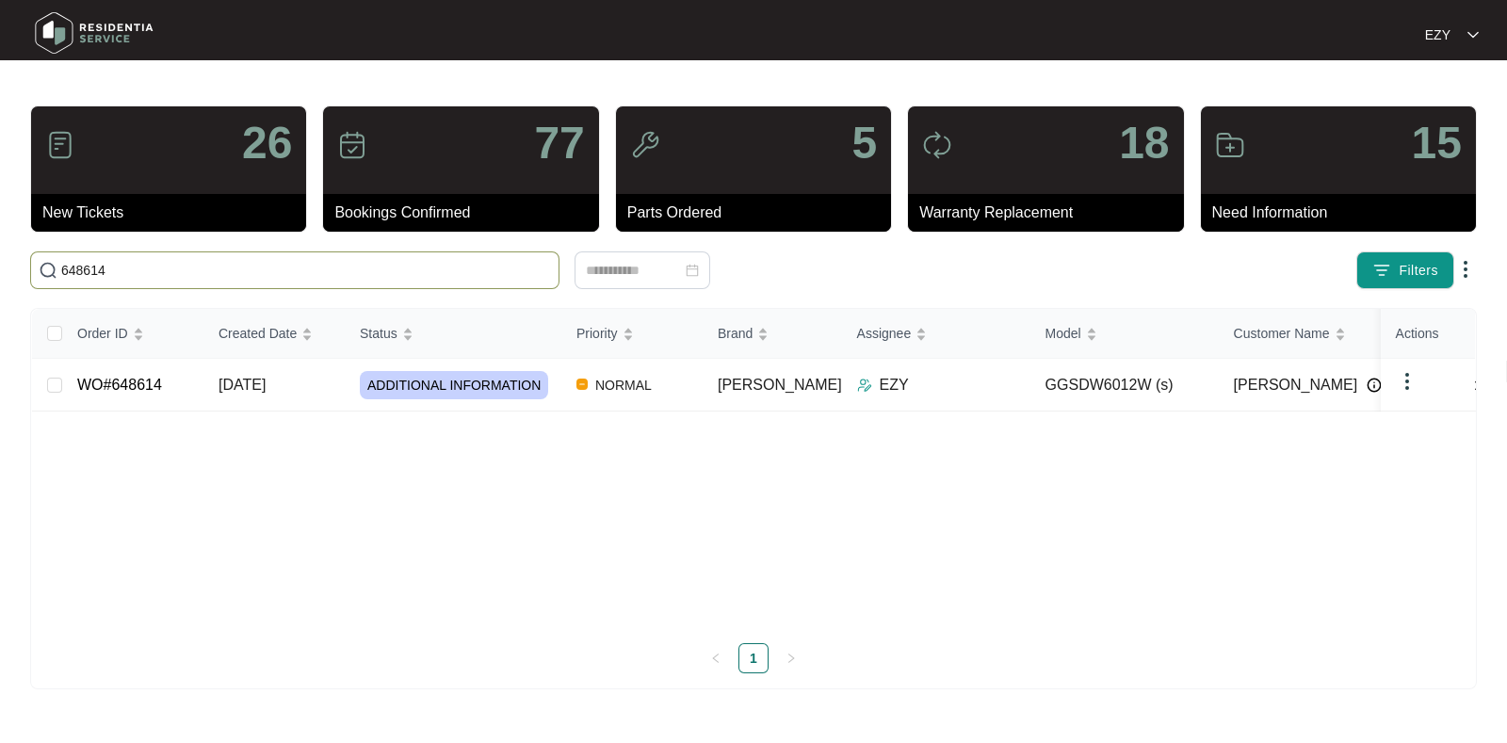
type input "648614"
